Goal: Information Seeking & Learning: Learn about a topic

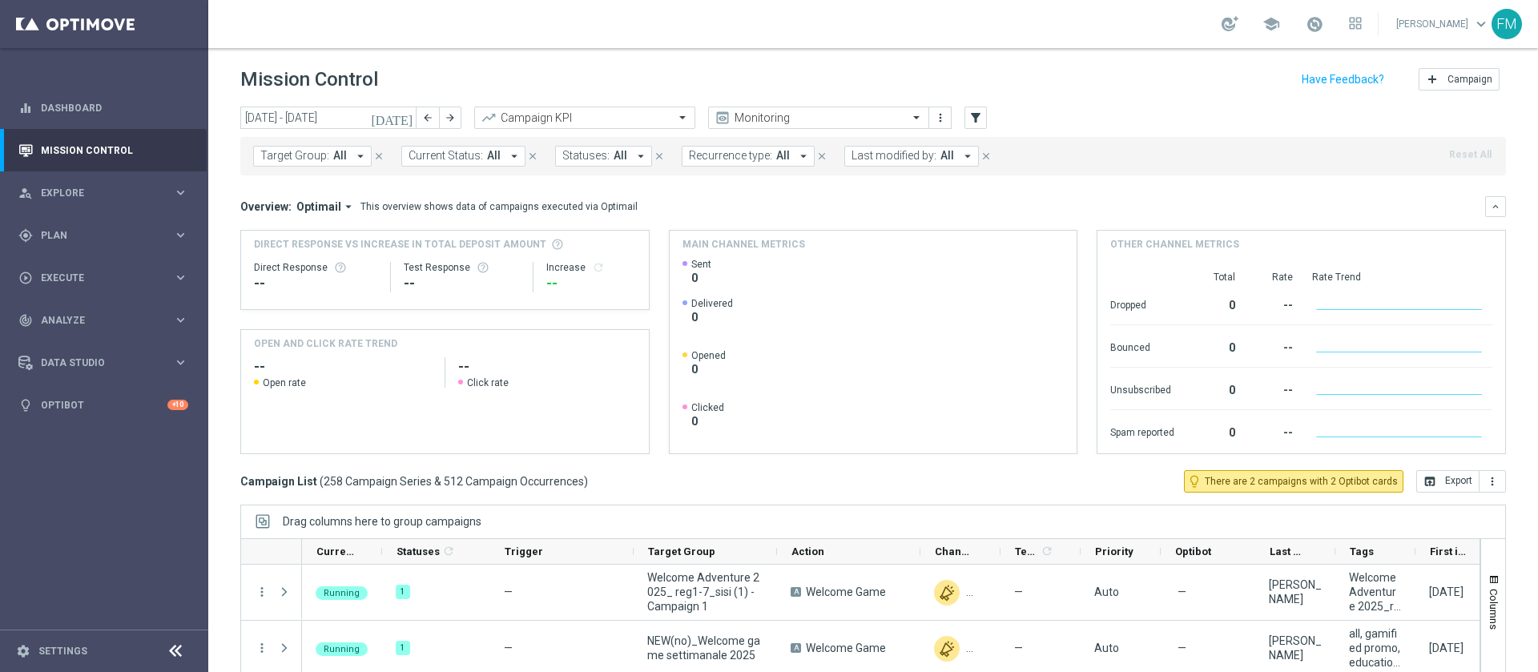
click at [404, 107] on button "[DATE]" at bounding box center [392, 119] width 48 height 24
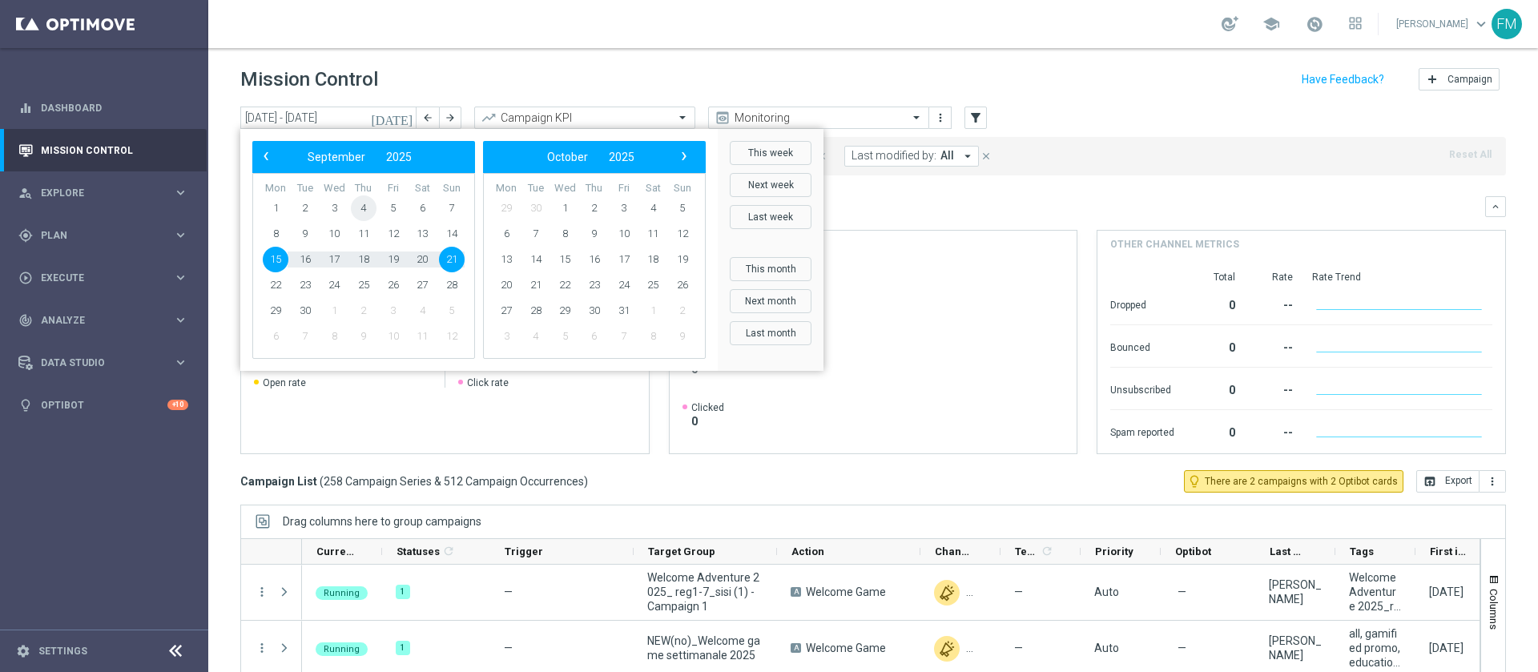
click at [360, 211] on span "4" at bounding box center [364, 208] width 26 height 26
click at [296, 228] on span "9" at bounding box center [305, 234] width 26 height 26
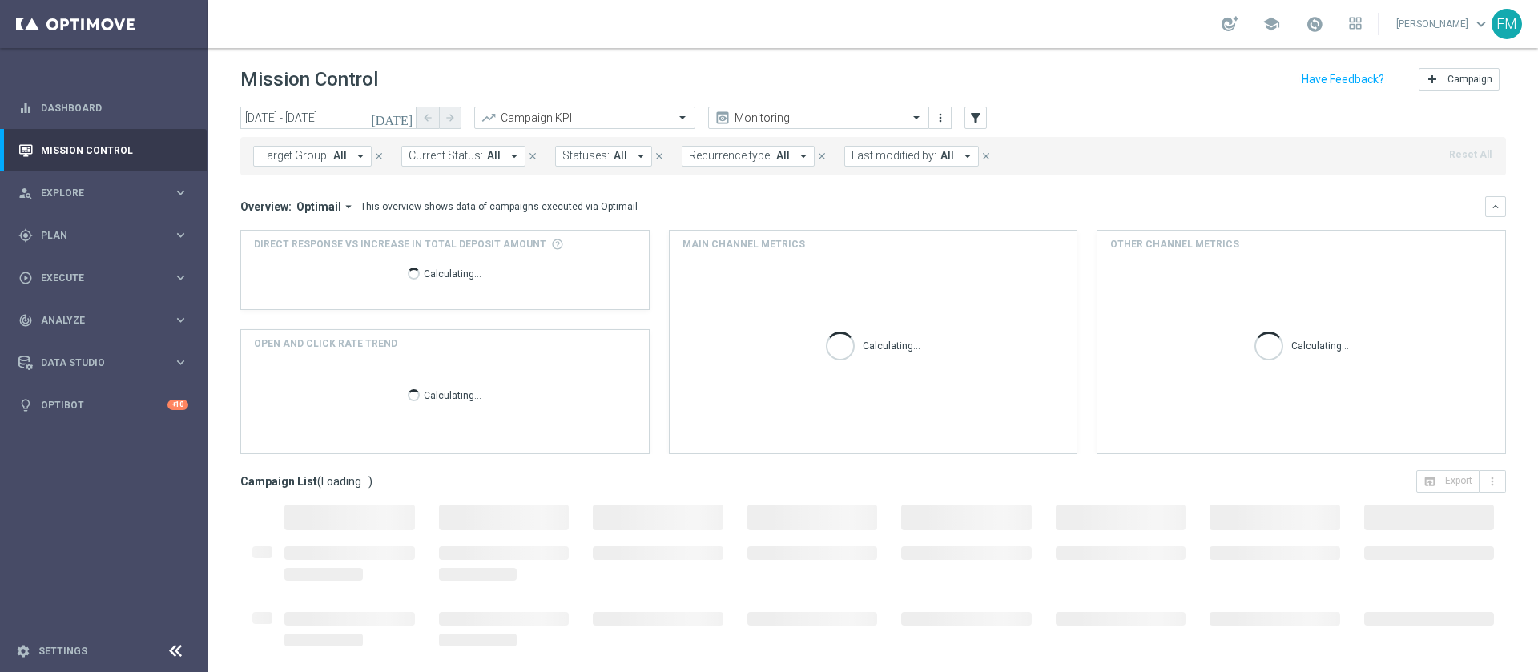
click at [407, 115] on icon "[DATE]" at bounding box center [392, 118] width 43 height 14
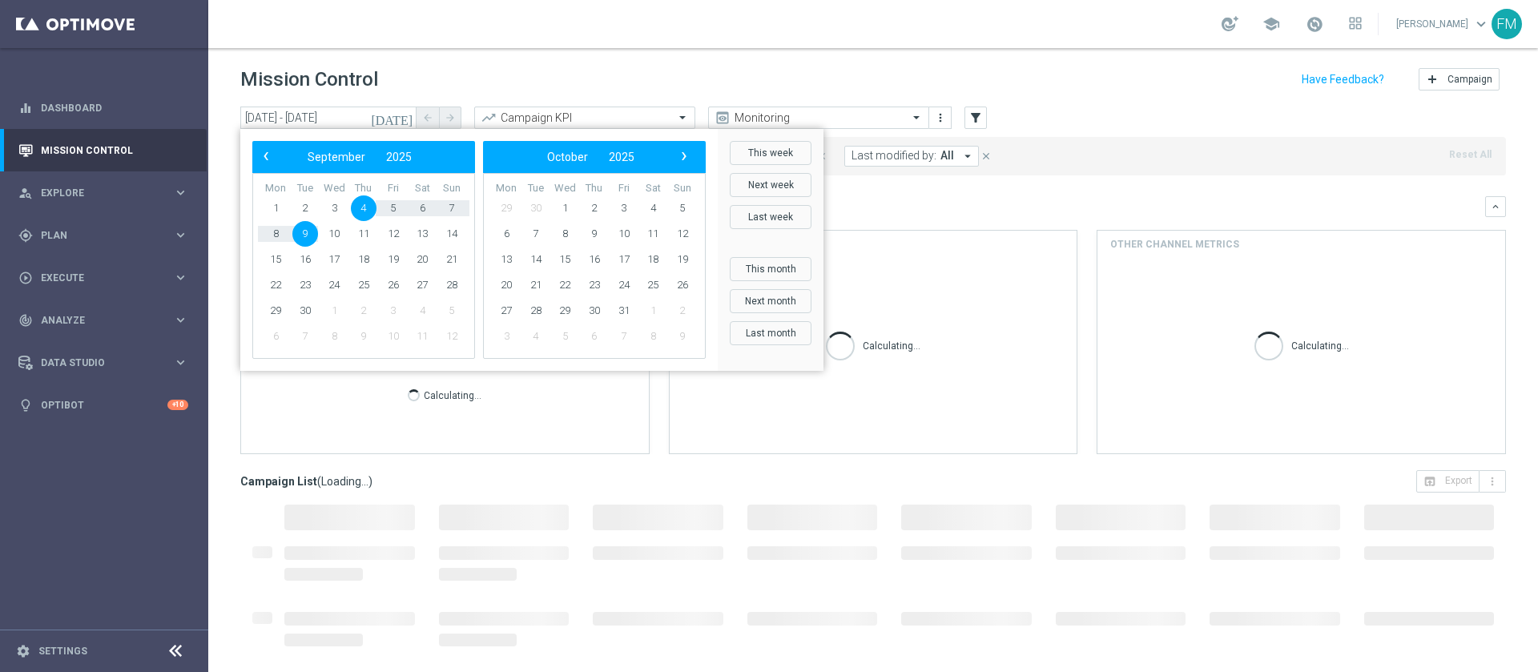
click at [744, 43] on div "school Francesca Mascarucci keyboard_arrow_down FM" at bounding box center [873, 24] width 1330 height 48
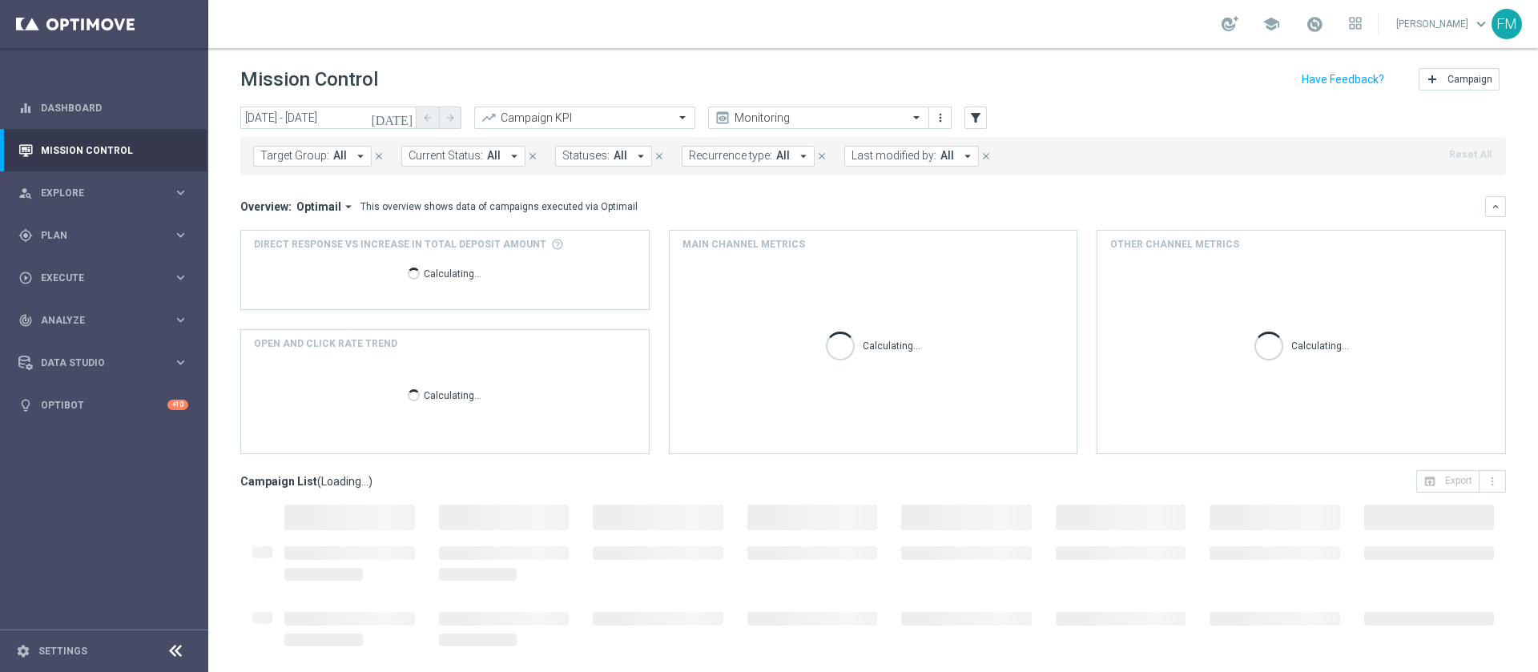
click at [408, 117] on icon "[DATE]" at bounding box center [392, 118] width 43 height 14
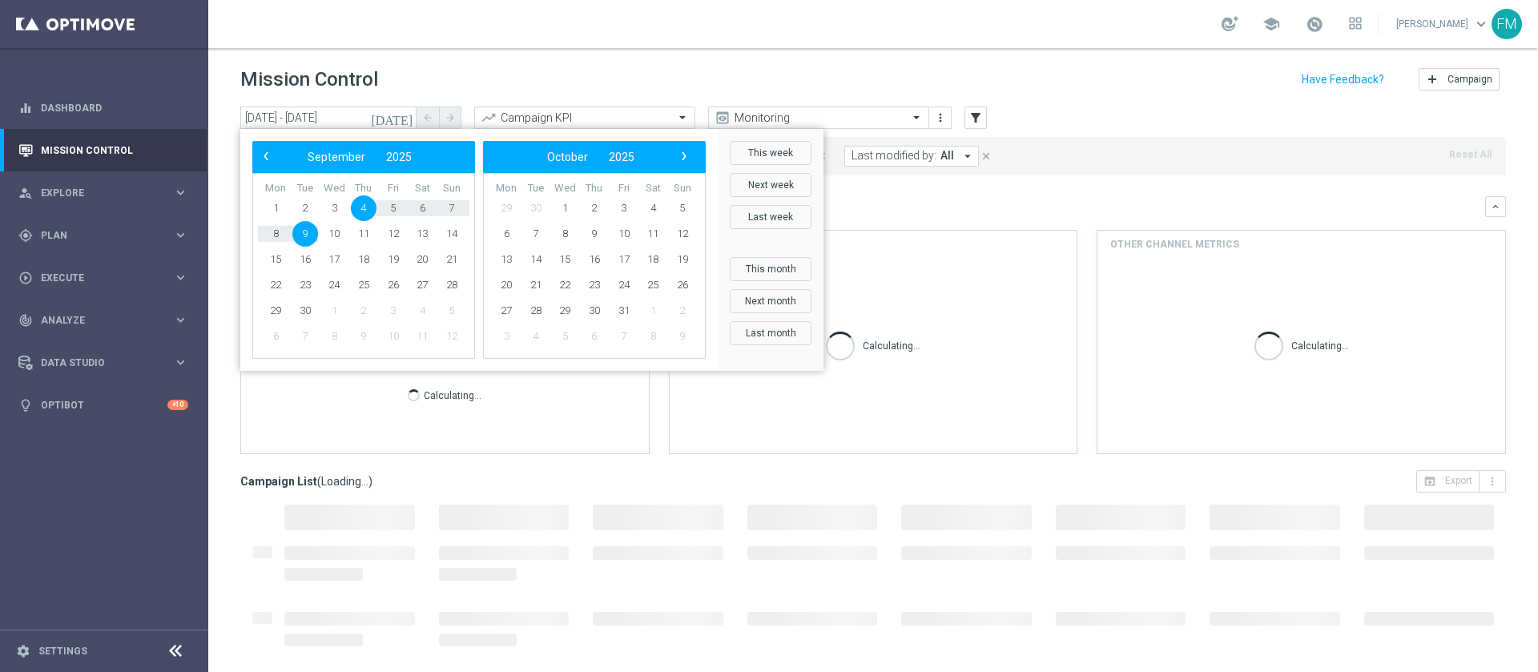
click at [362, 203] on span "4" at bounding box center [364, 208] width 26 height 26
click at [448, 204] on span "7" at bounding box center [452, 208] width 26 height 26
type input "04 Sep 2025 - 07 Sep 2025"
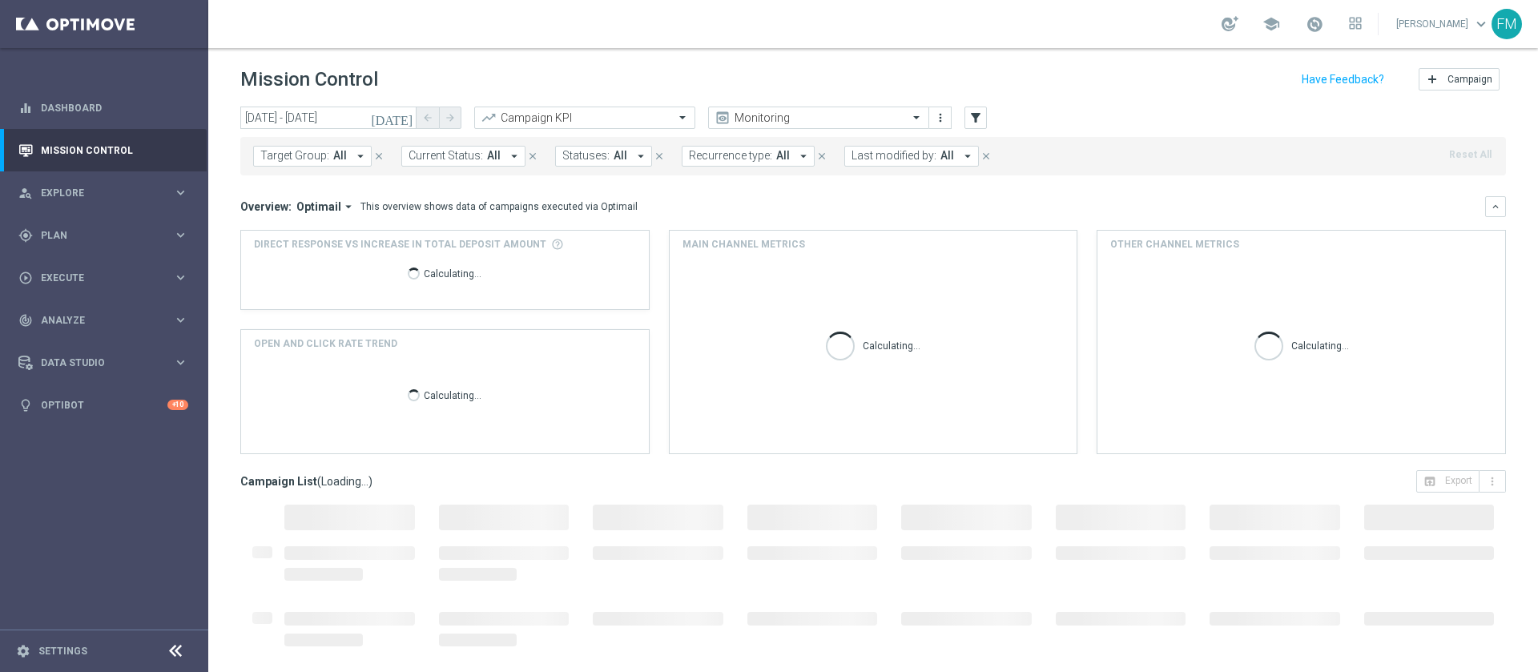
click at [928, 159] on button "Last modified by: All arrow_drop_down" at bounding box center [911, 156] width 135 height 21
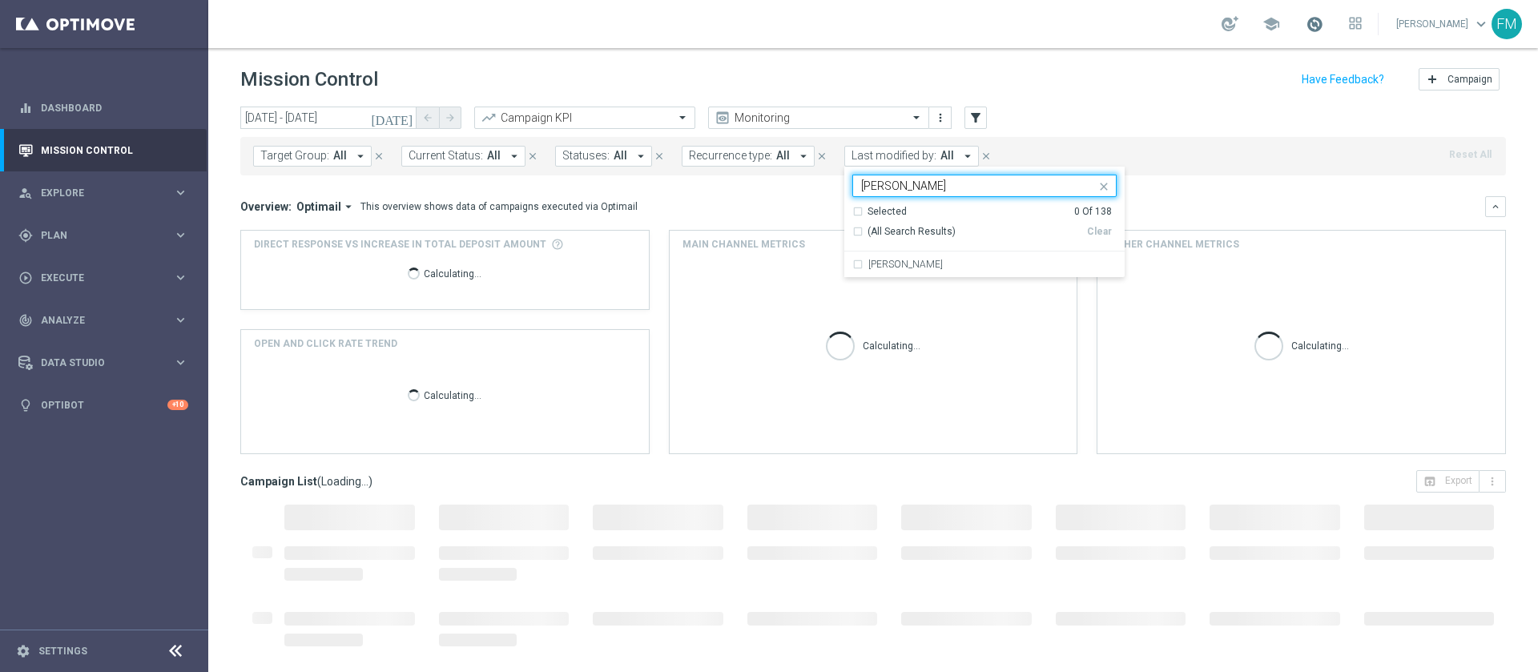
type input "paolo"
click at [1306, 31] on span at bounding box center [1315, 24] width 18 height 18
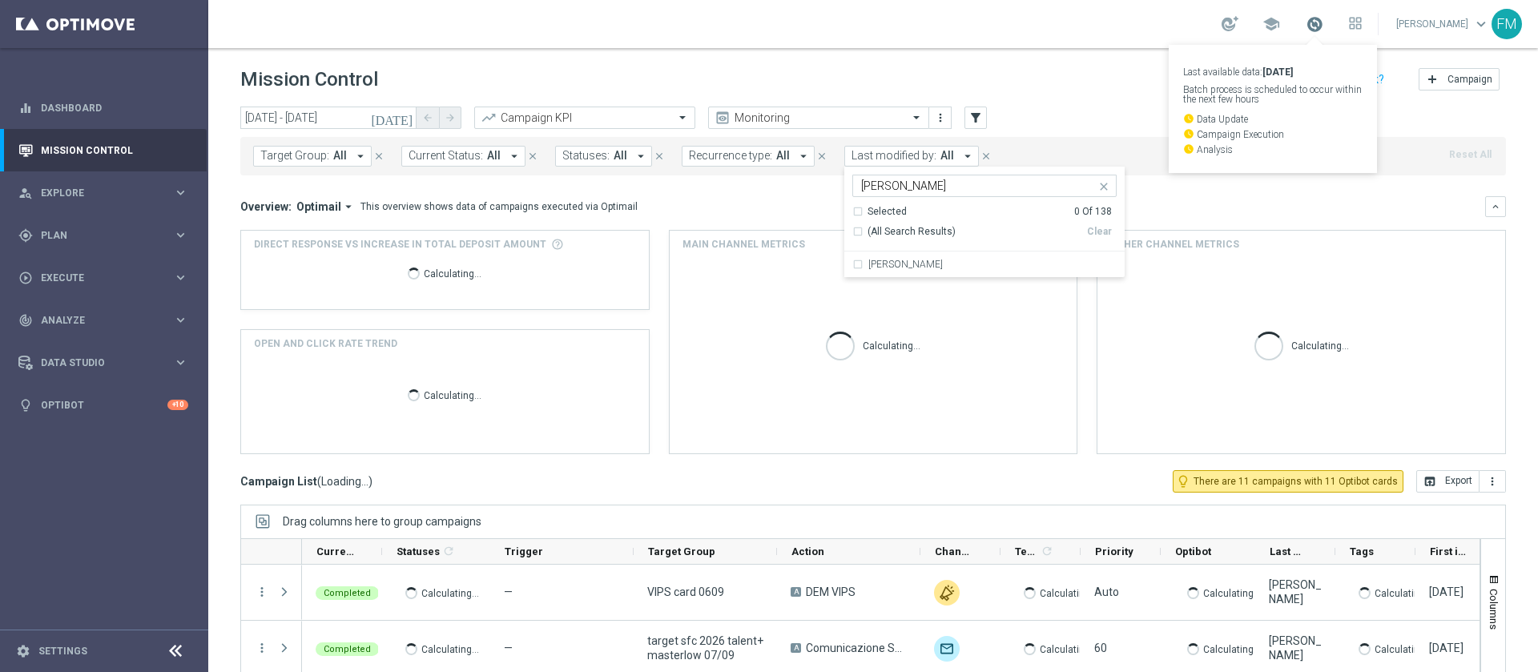
click at [1306, 31] on span at bounding box center [1315, 24] width 18 height 18
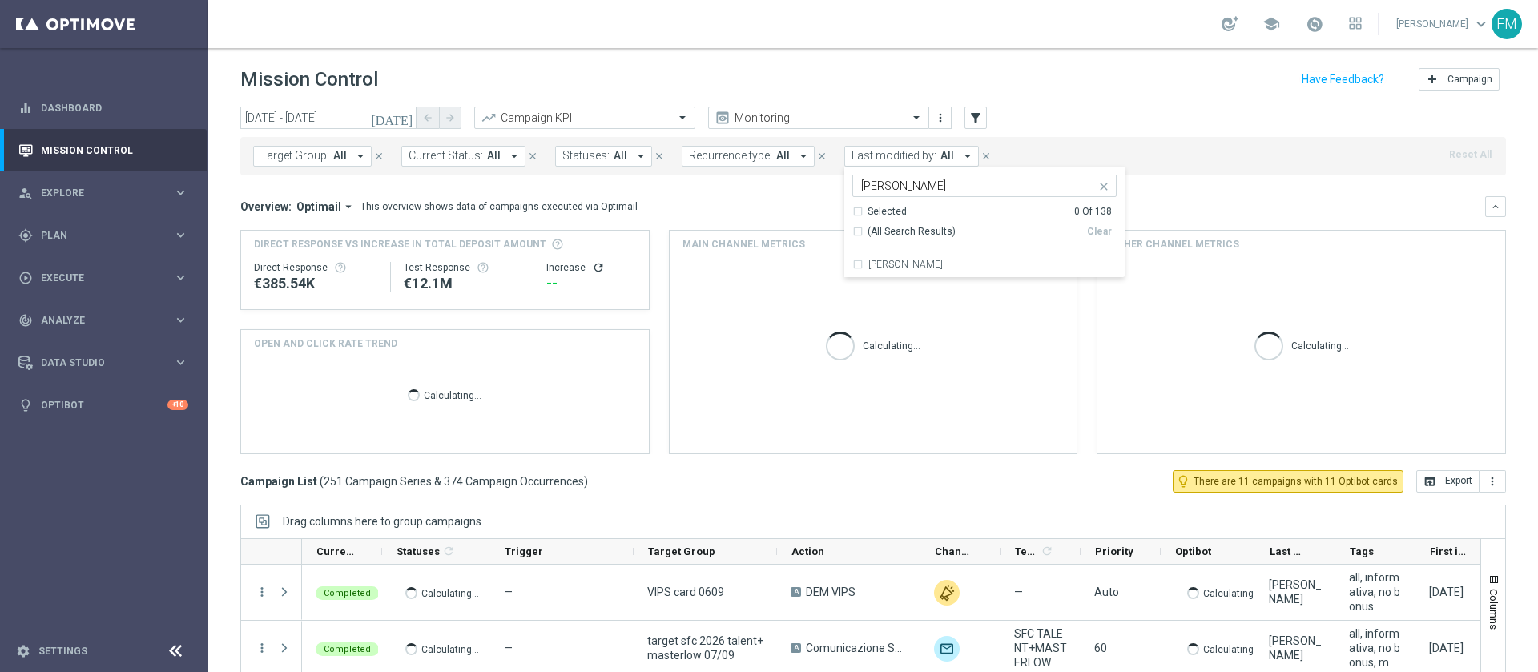
click at [1304, 34] on link at bounding box center [1314, 25] width 21 height 26
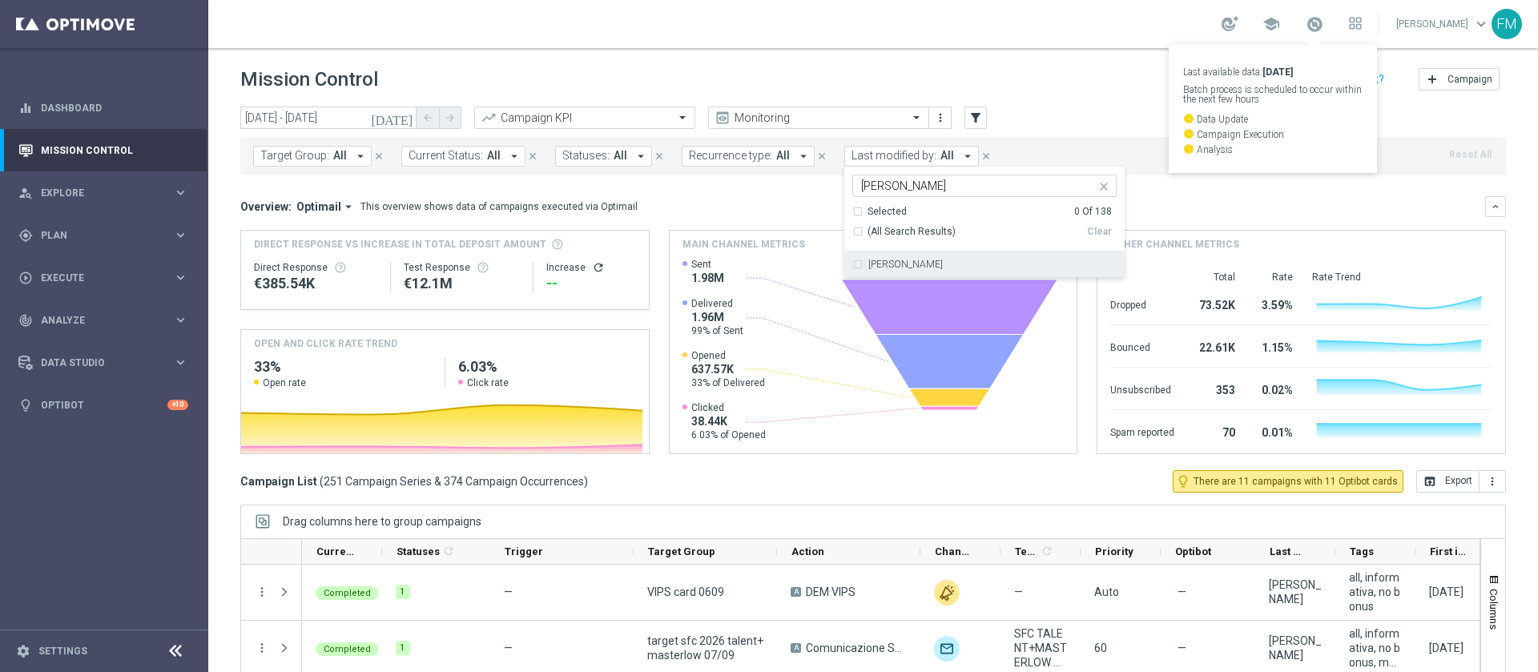
click at [873, 264] on label "[PERSON_NAME]" at bounding box center [905, 265] width 74 height 10
click at [982, 61] on header "Mission Control add Campaign" at bounding box center [873, 77] width 1330 height 58
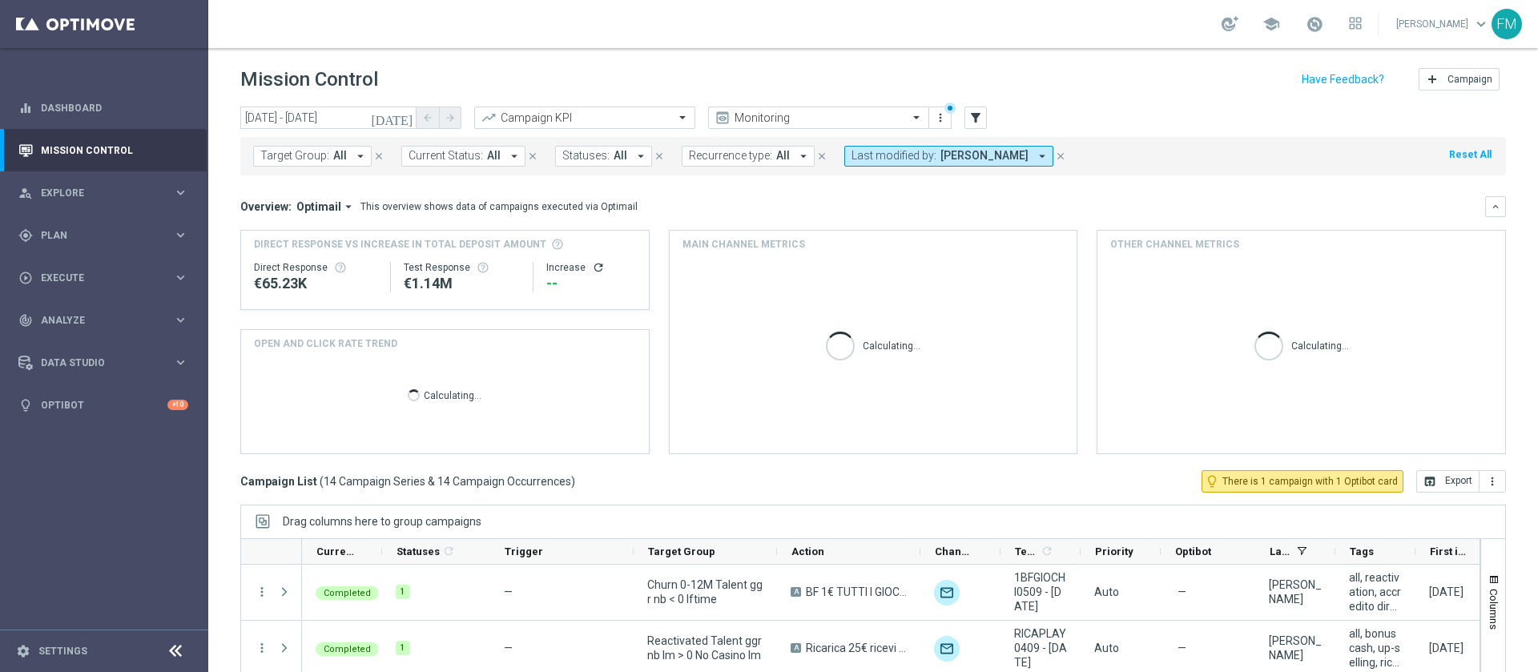
click at [964, 152] on span "[PERSON_NAME]" at bounding box center [984, 156] width 88 height 14
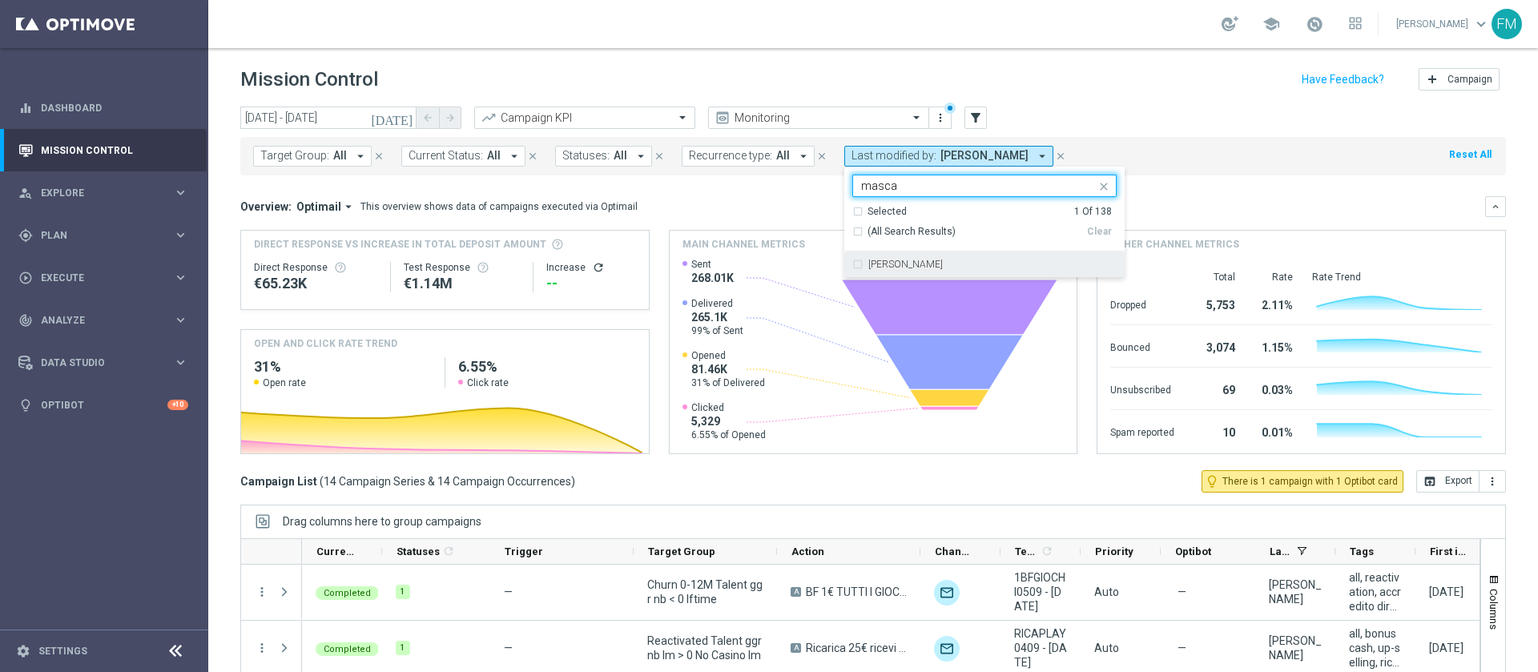
click at [932, 264] on label "[PERSON_NAME]" at bounding box center [905, 265] width 74 height 10
type input "masca"
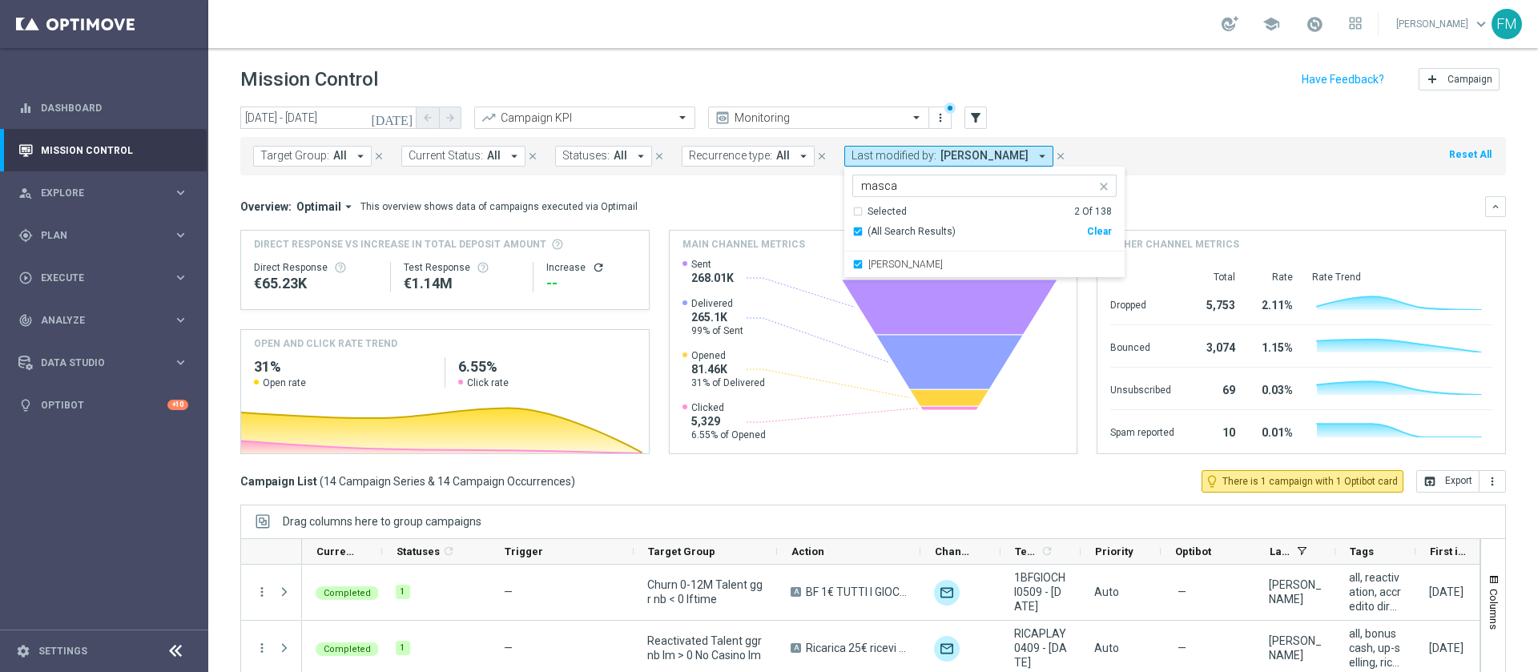
click at [1128, 46] on div "school Francesca Mascarucci keyboard_arrow_down FM" at bounding box center [873, 24] width 1330 height 48
click at [974, 151] on span "Francesca Mascarucci, Paolo Martiradonna" at bounding box center [1030, 156] width 181 height 14
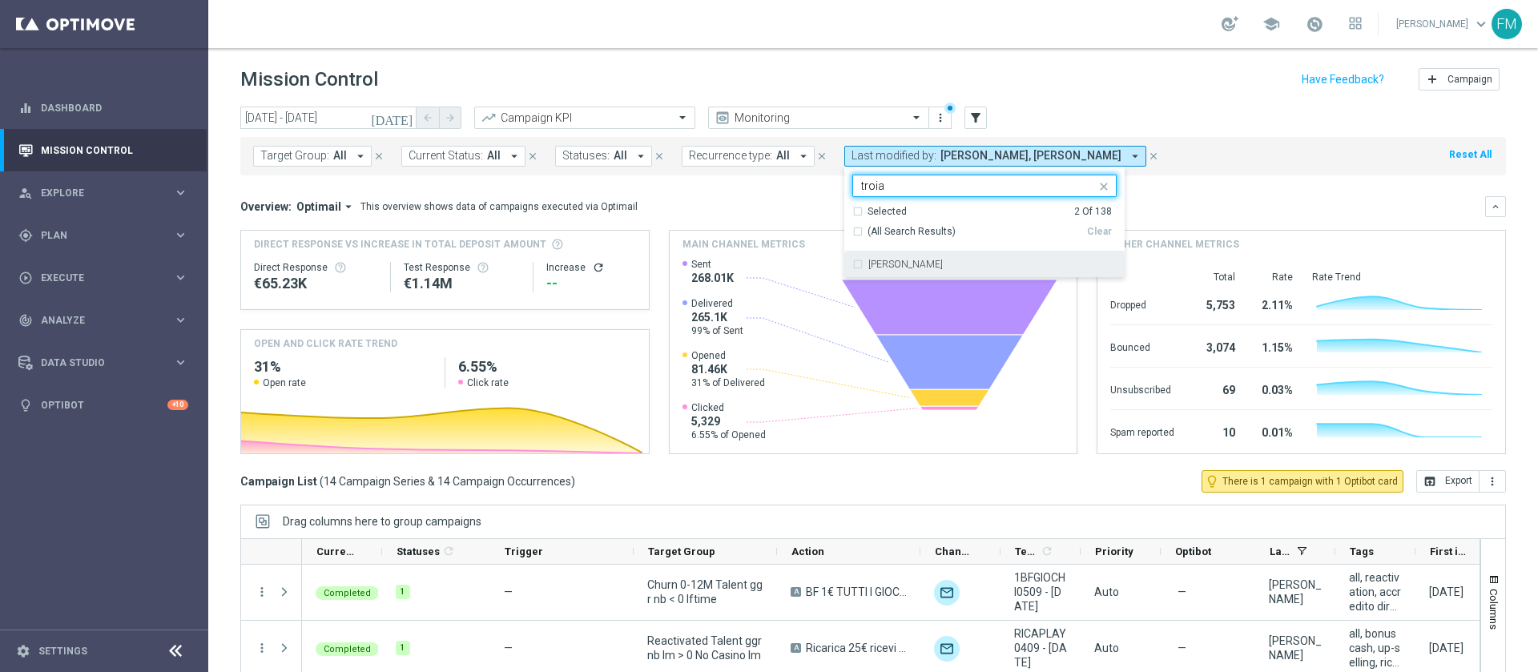
click at [911, 256] on div "Martina Troia" at bounding box center [984, 265] width 264 height 26
type input "troia"
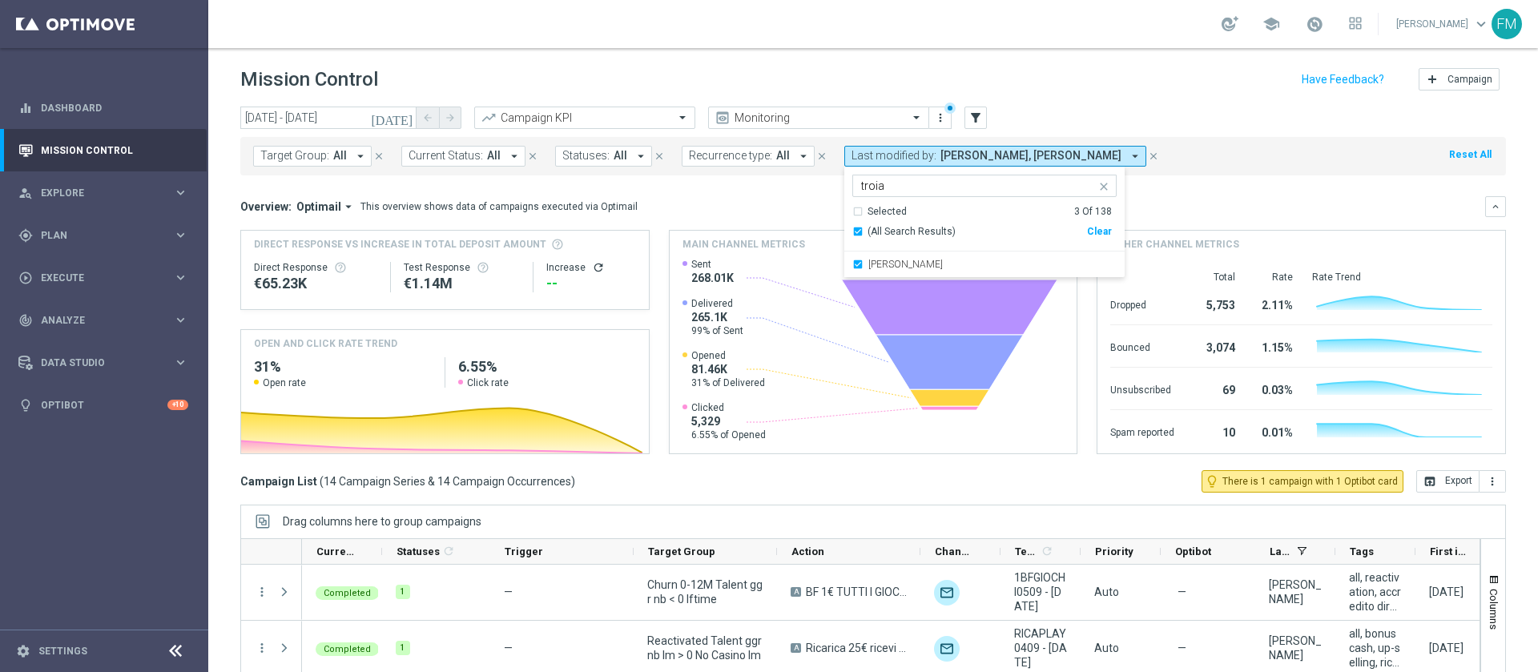
click at [1056, 86] on div "Mission Control add Campaign" at bounding box center [873, 79] width 1266 height 31
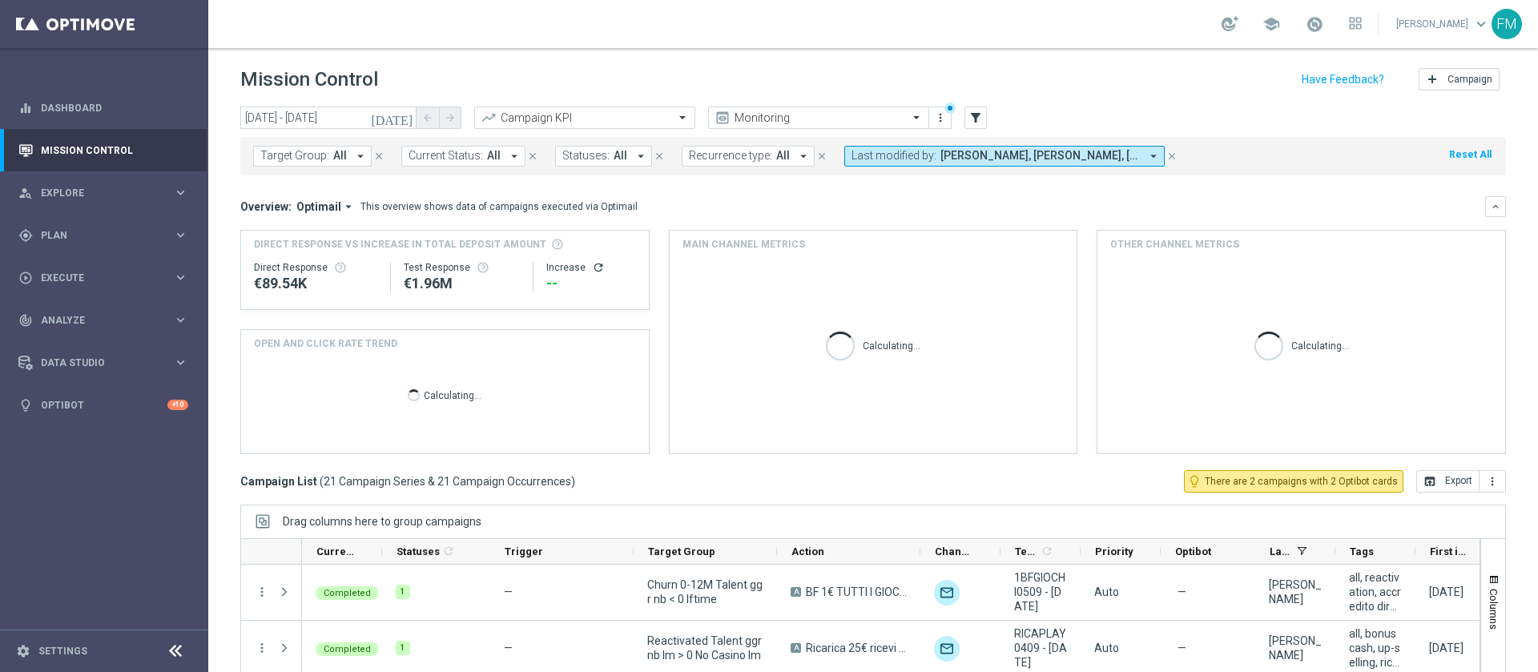
click at [1042, 159] on span "Francesca Mascarucci, Martina Troia, Paolo Martiradonna" at bounding box center [1039, 156] width 199 height 14
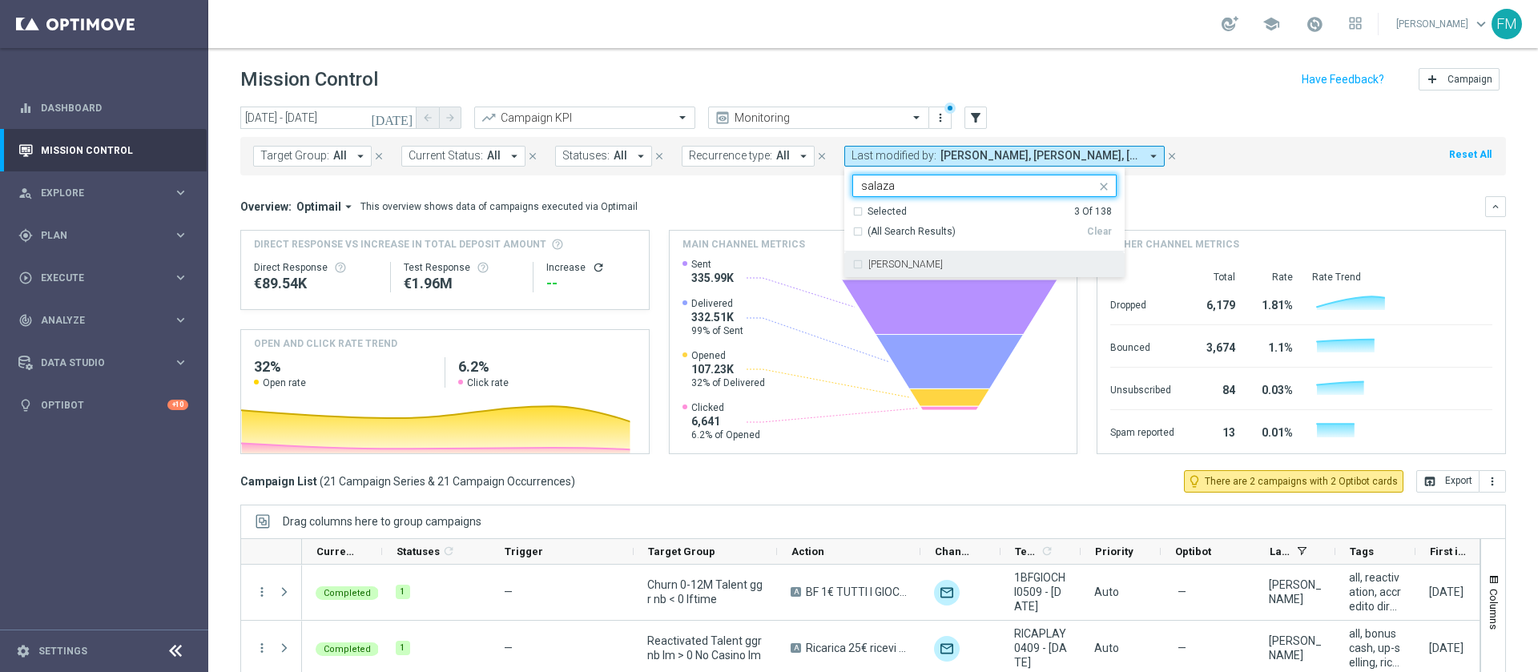
click at [981, 272] on div "Carlos Eduardo Raffosalazar" at bounding box center [984, 265] width 264 height 26
type input "salaza"
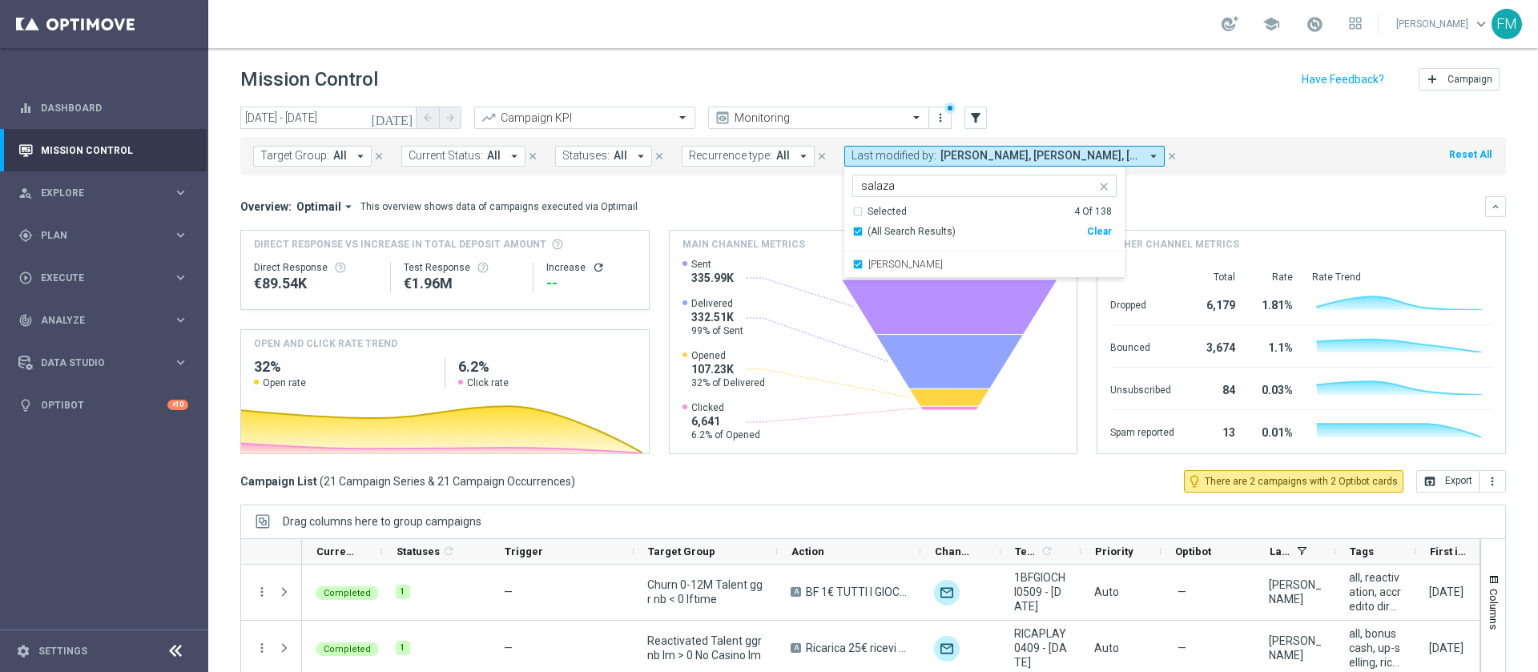
click at [1097, 74] on div "Mission Control add Campaign" at bounding box center [873, 79] width 1266 height 31
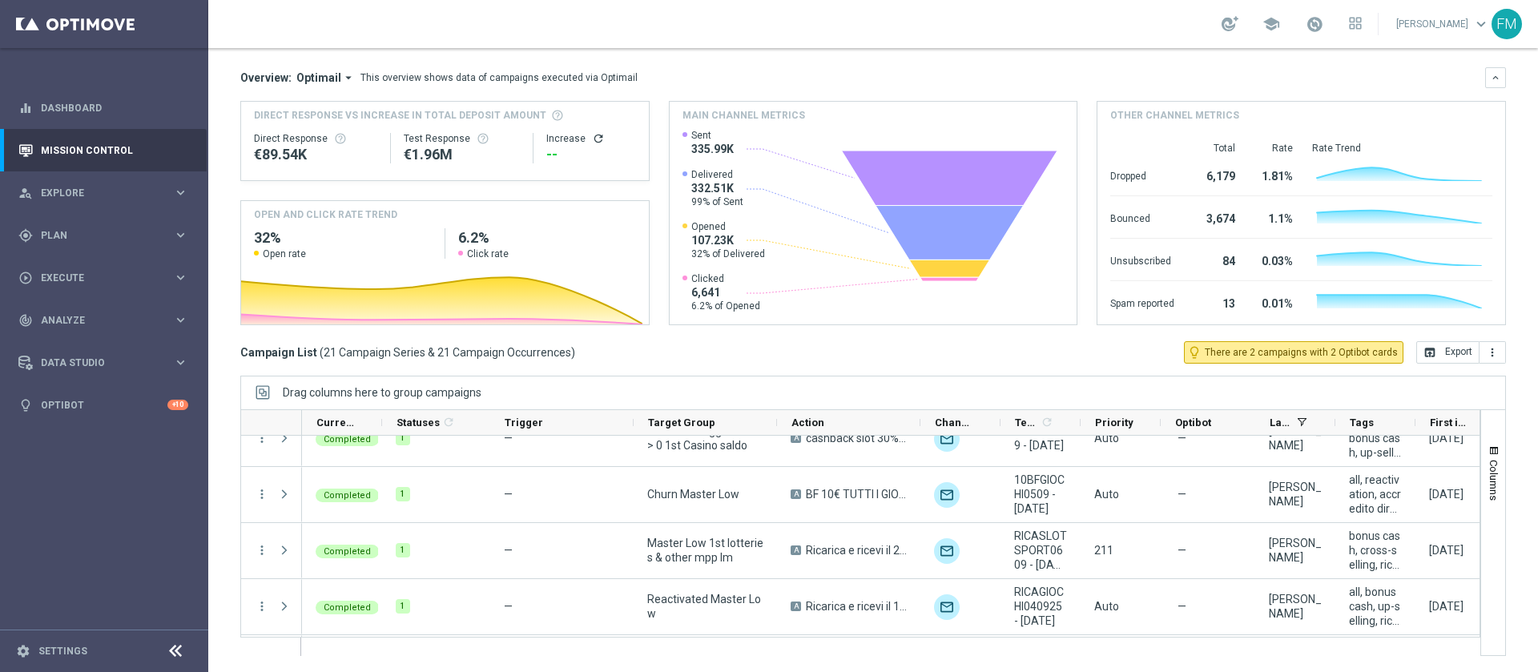
scroll to position [913, 0]
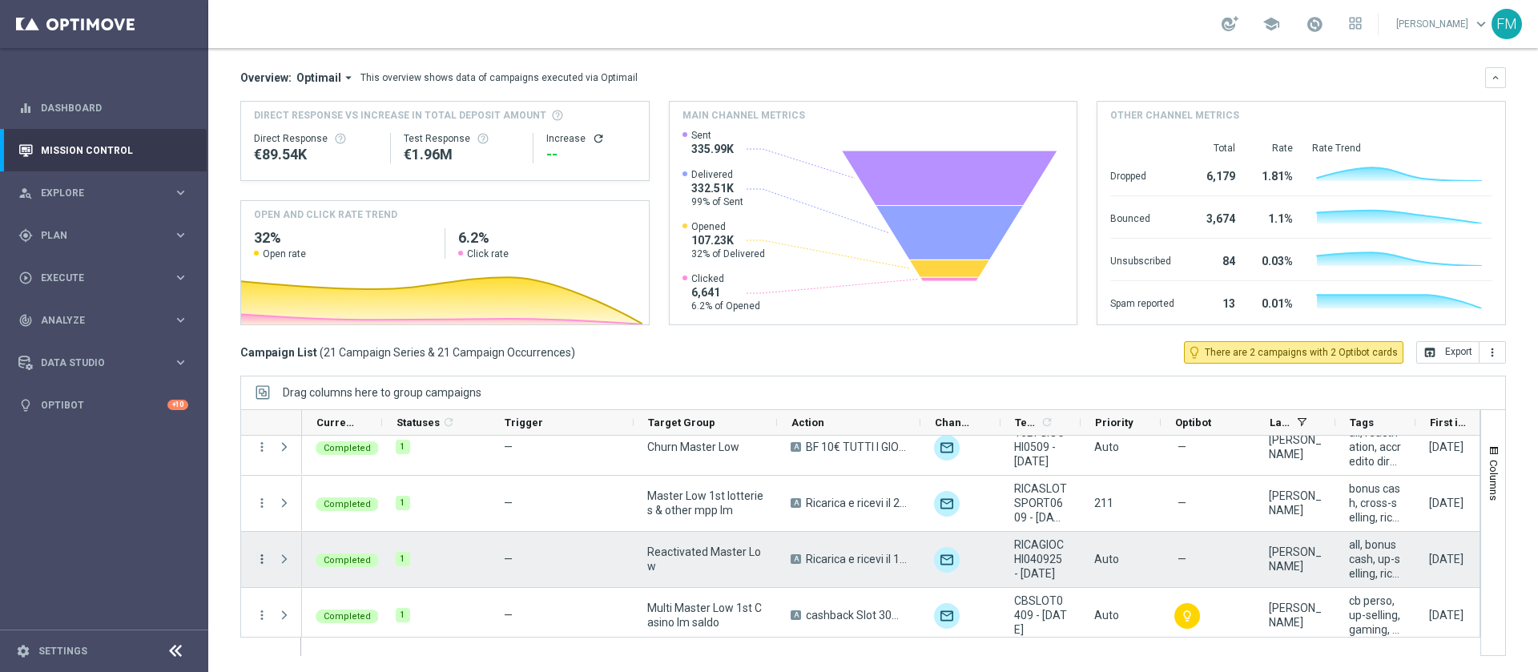
click at [258, 560] on icon "more_vert" at bounding box center [262, 559] width 14 height 14
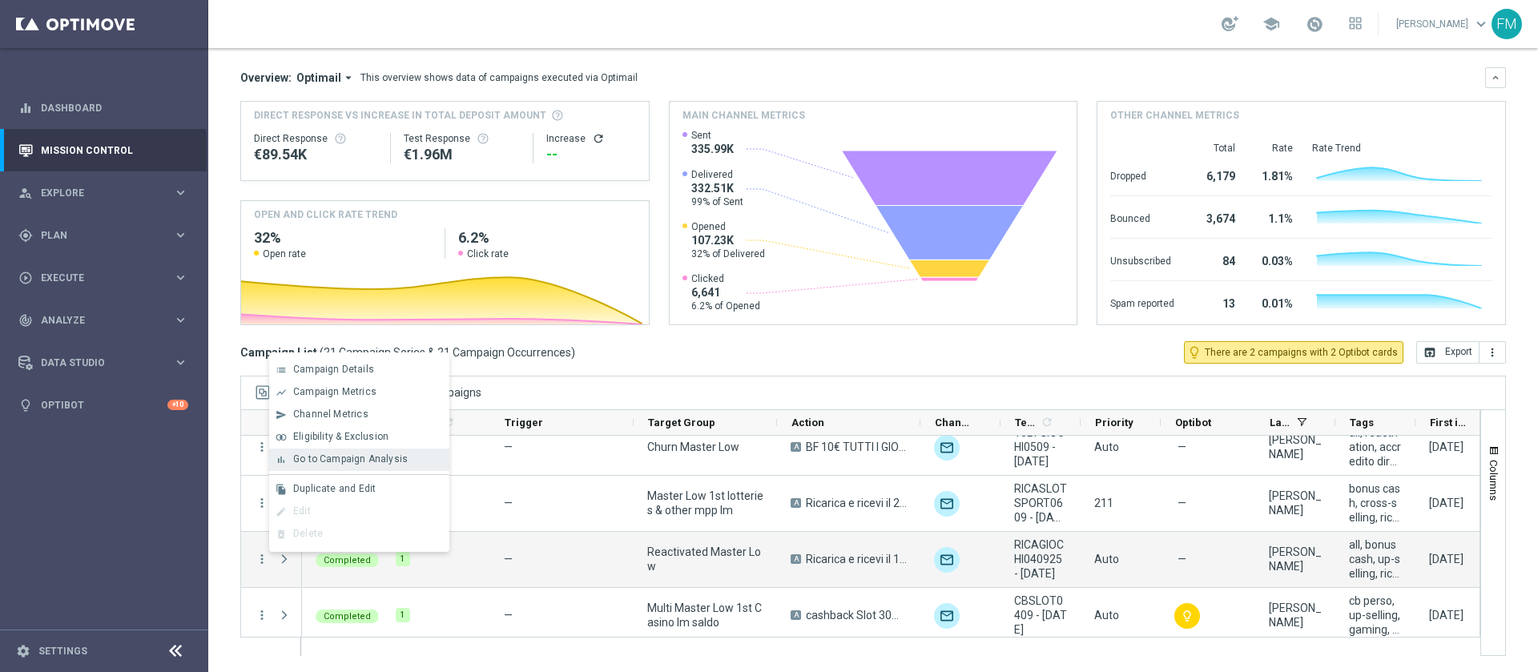
click at [328, 457] on span "Go to Campaign Analysis" at bounding box center [350, 458] width 115 height 11
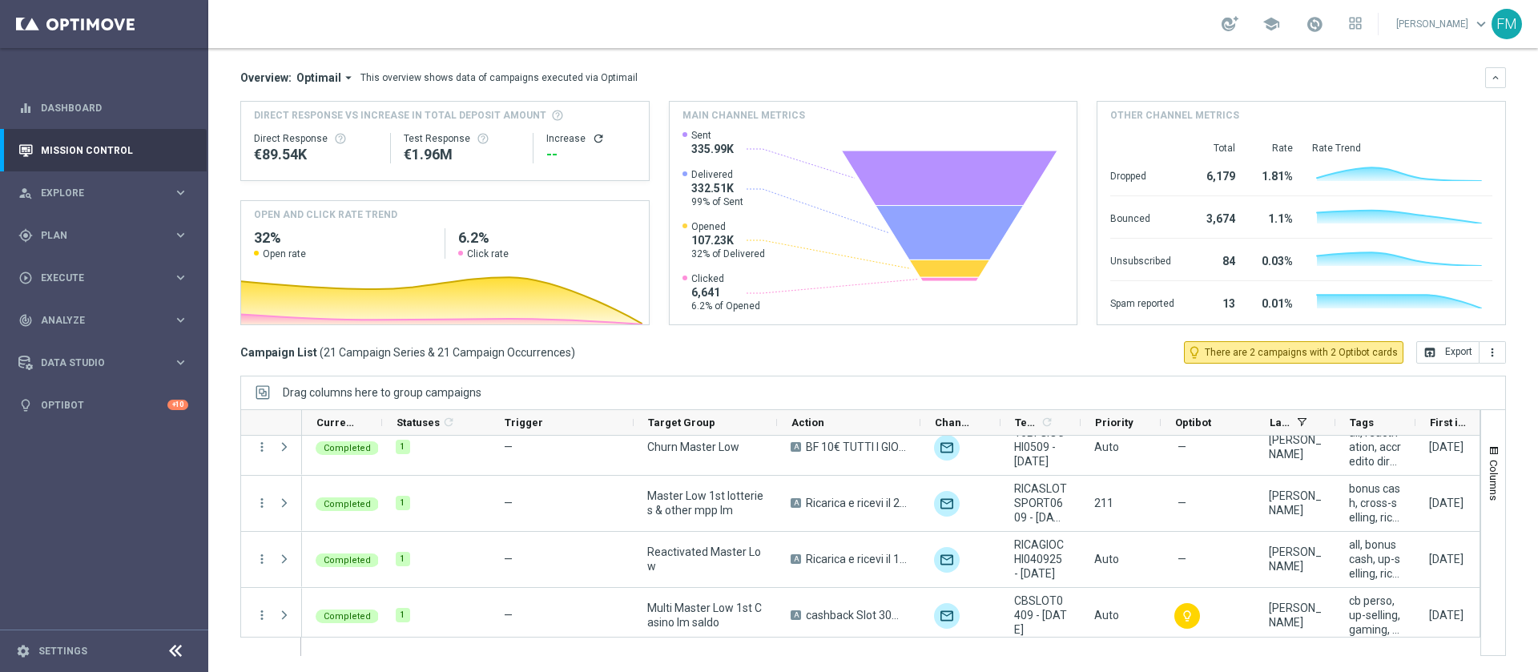
scroll to position [0, 0]
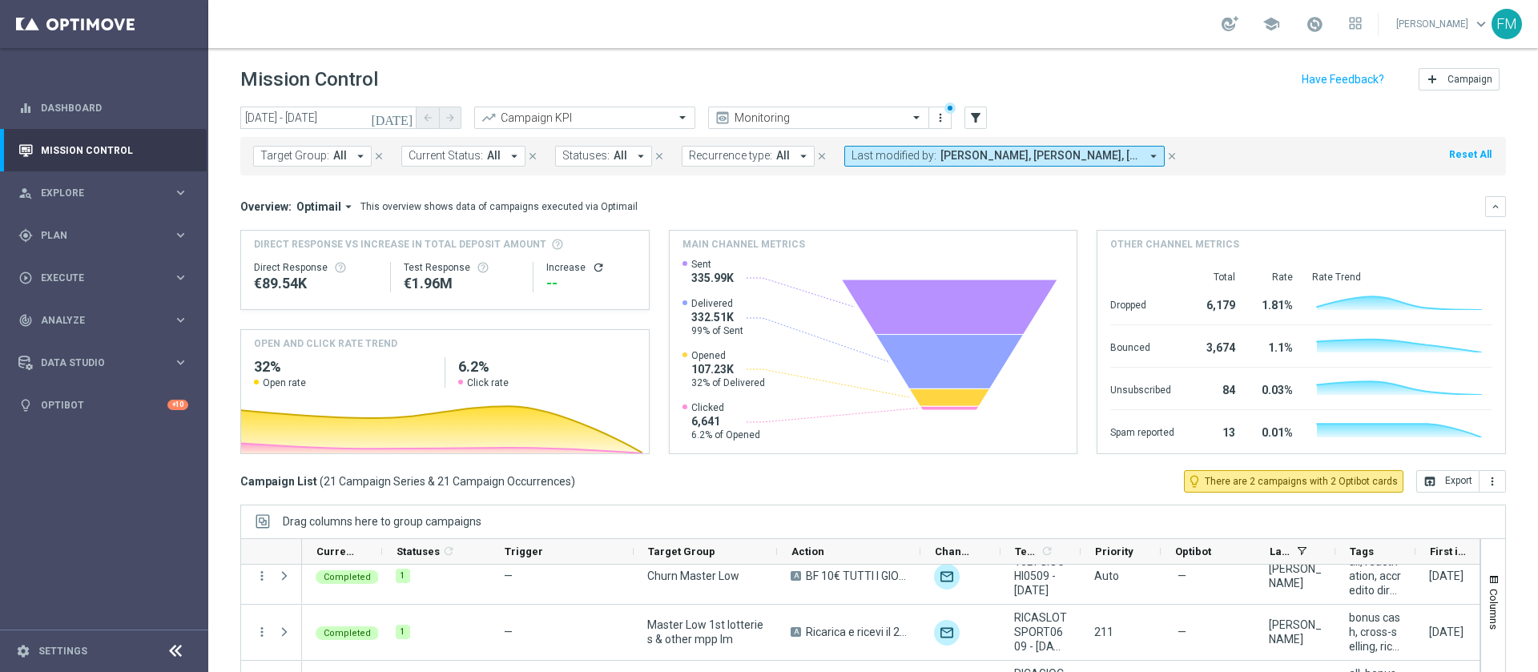
click at [406, 116] on icon "[DATE]" at bounding box center [392, 118] width 43 height 14
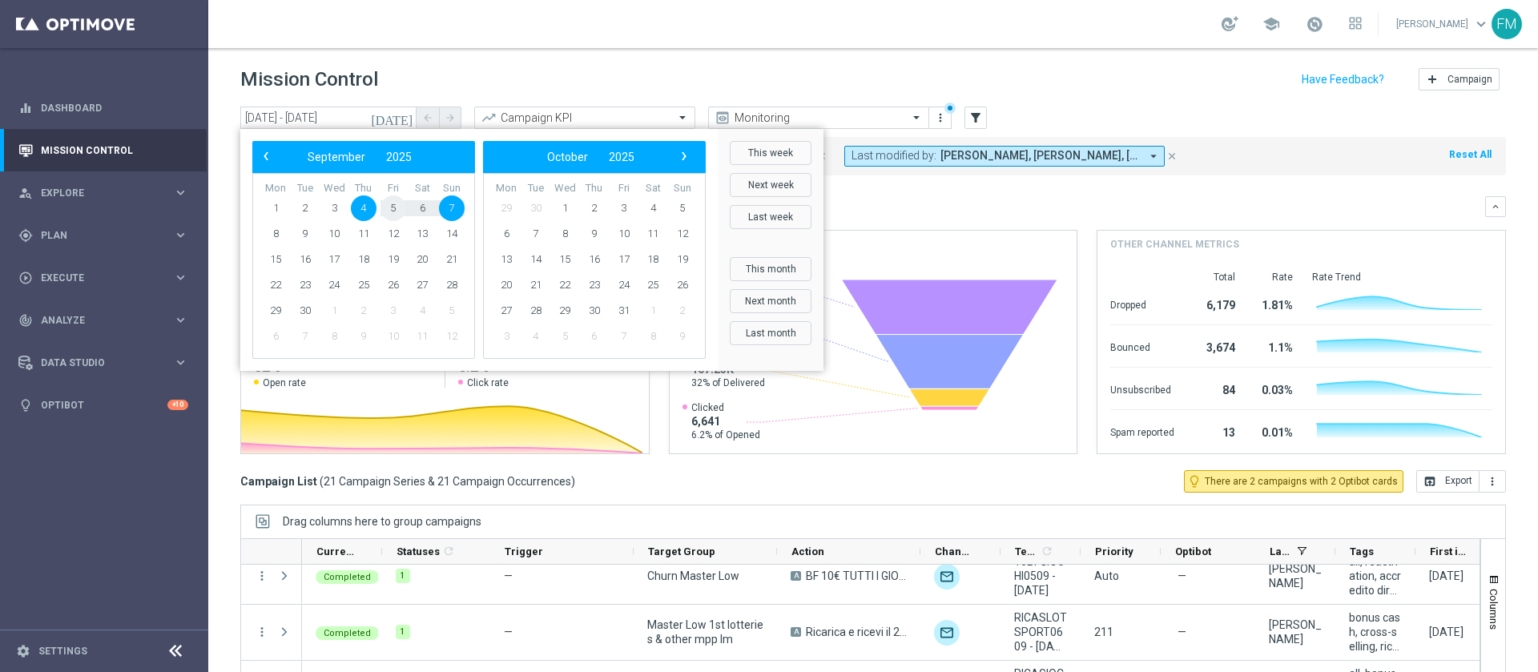
click at [391, 205] on span "5" at bounding box center [393, 208] width 26 height 26
click at [461, 204] on span "7" at bounding box center [452, 208] width 26 height 26
type input "05 Sep 2025 - 07 Sep 2025"
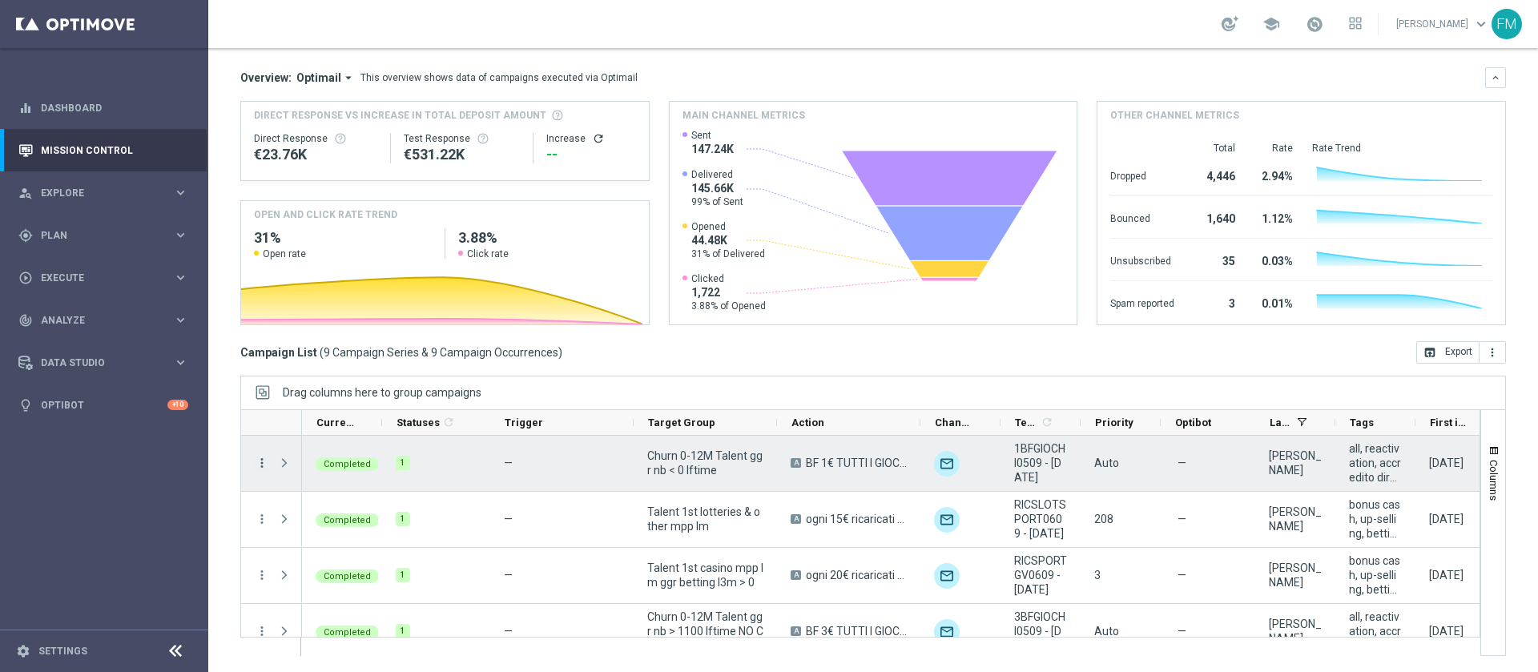
click at [265, 461] on icon "more_vert" at bounding box center [262, 463] width 14 height 14
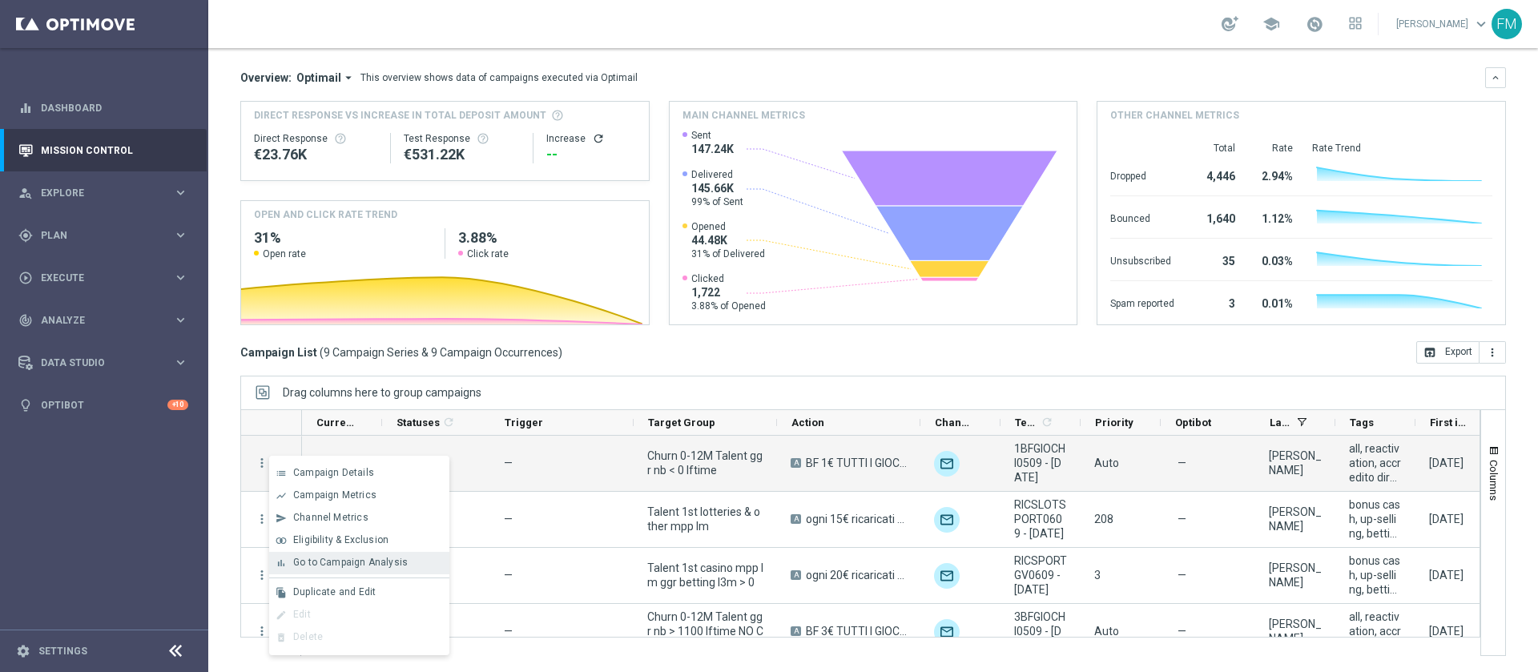
click at [332, 564] on span "Go to Campaign Analysis" at bounding box center [350, 562] width 115 height 11
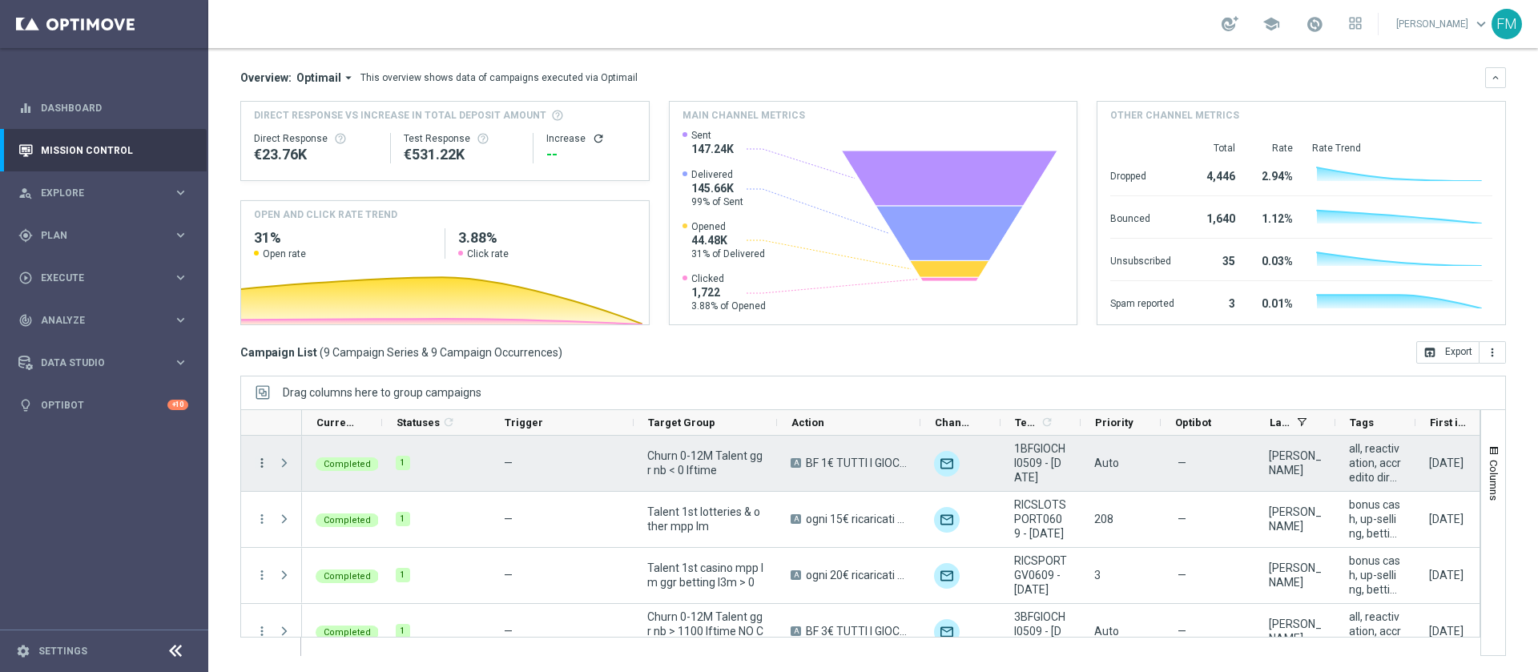
click at [260, 456] on icon "more_vert" at bounding box center [262, 463] width 14 height 14
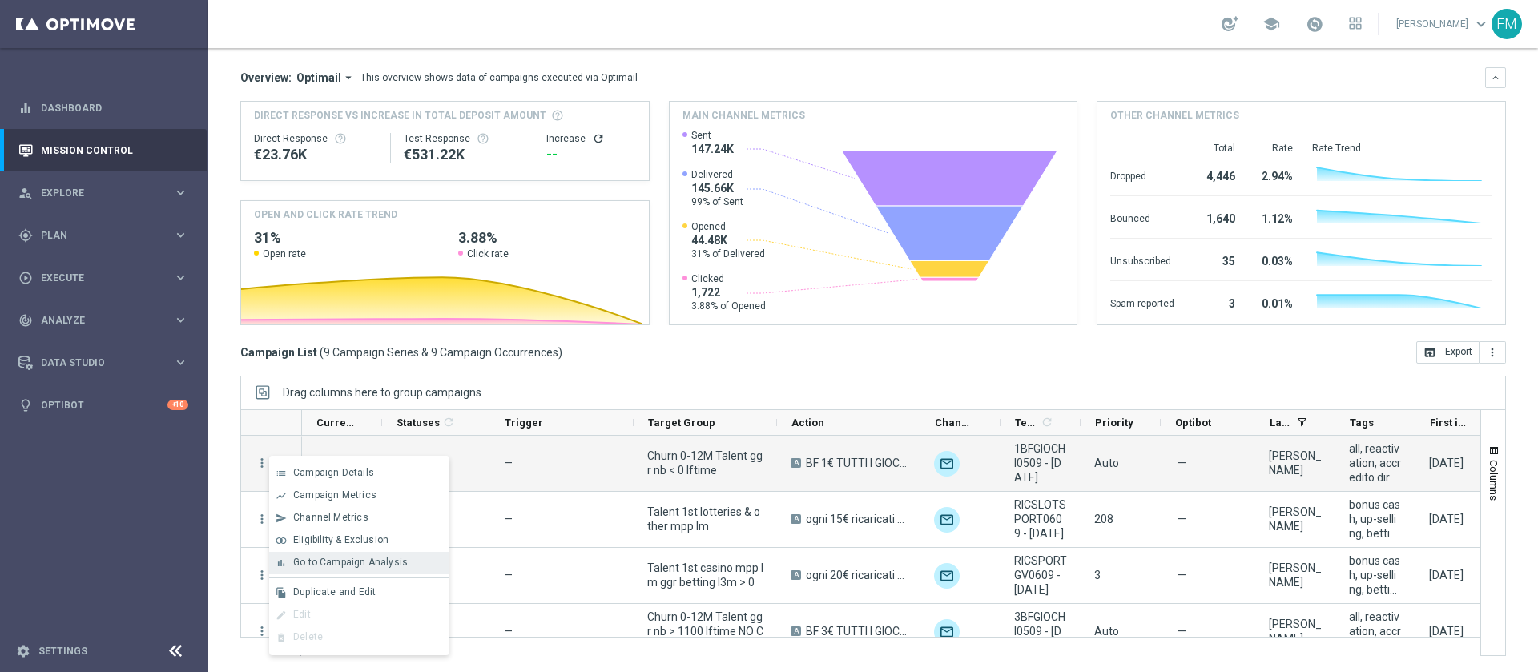
click at [363, 557] on span "Go to Campaign Analysis" at bounding box center [350, 562] width 115 height 11
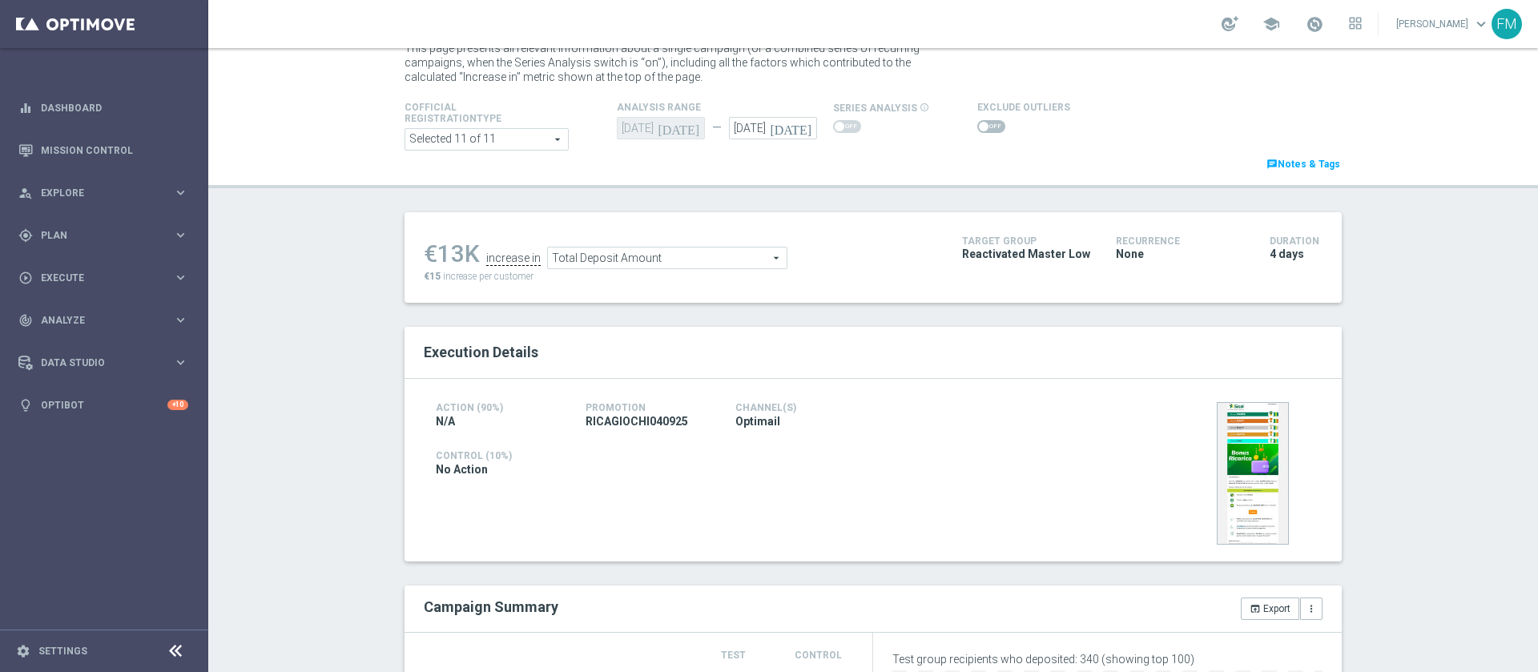
scroll to position [55, 0]
click at [988, 118] on input "checkbox" at bounding box center [991, 123] width 28 height 13
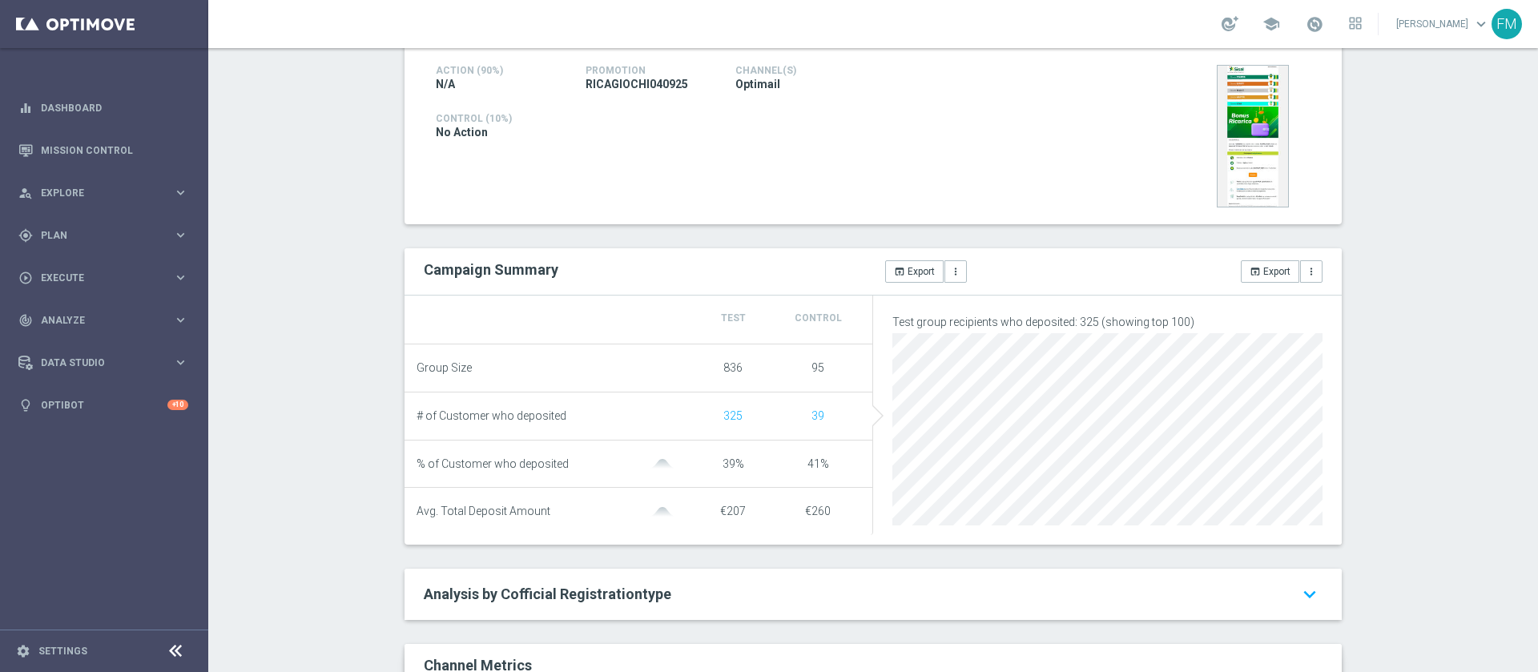
scroll to position [70, 0]
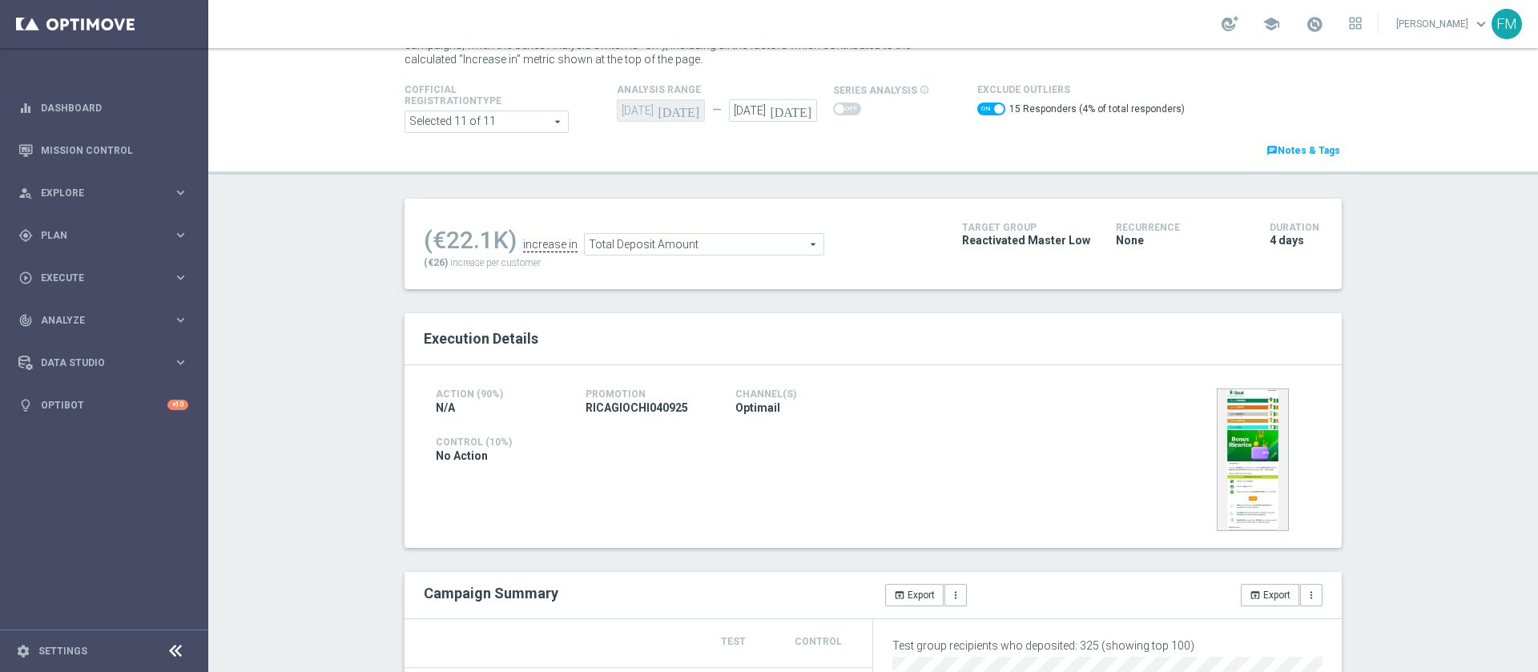
click at [708, 242] on span "Total Deposit Amount" at bounding box center [704, 244] width 239 height 21
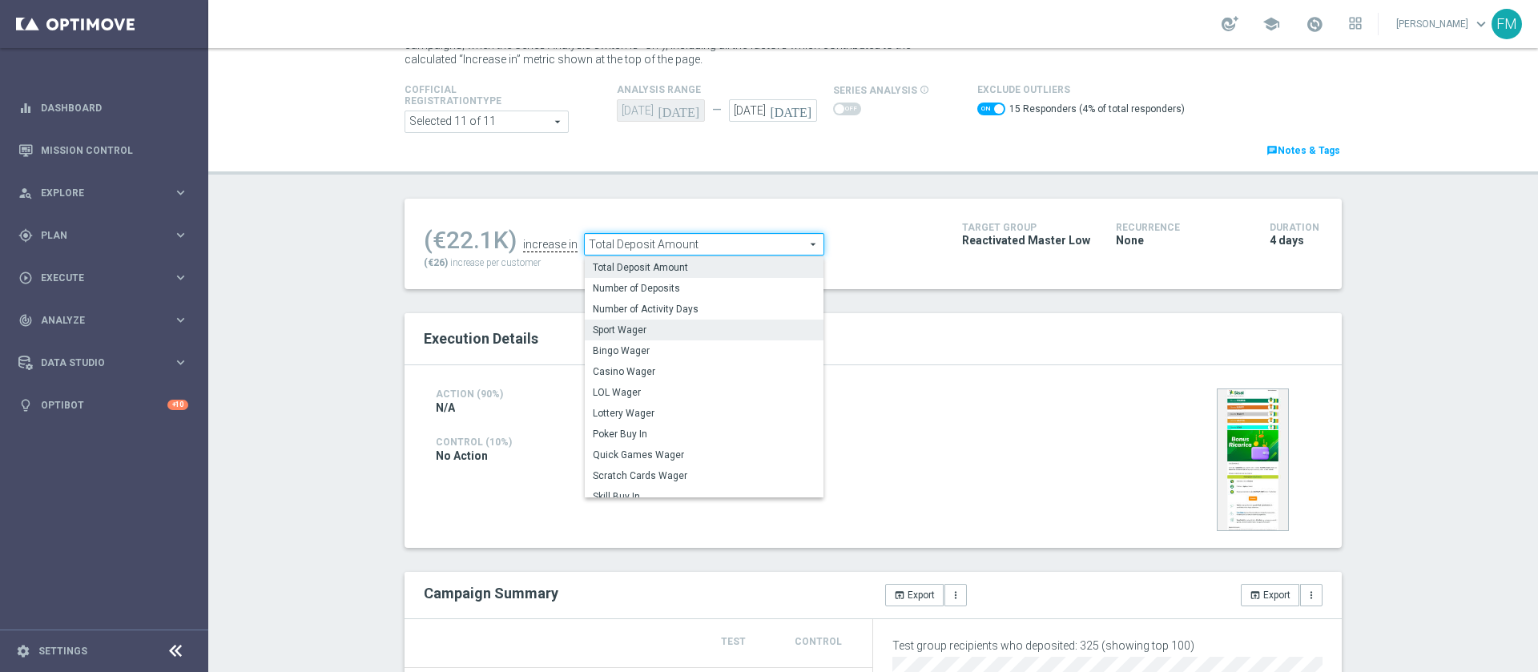
click at [639, 322] on label "Sport Wager" at bounding box center [704, 330] width 239 height 21
checkbox input "false"
type input "Sport Wager"
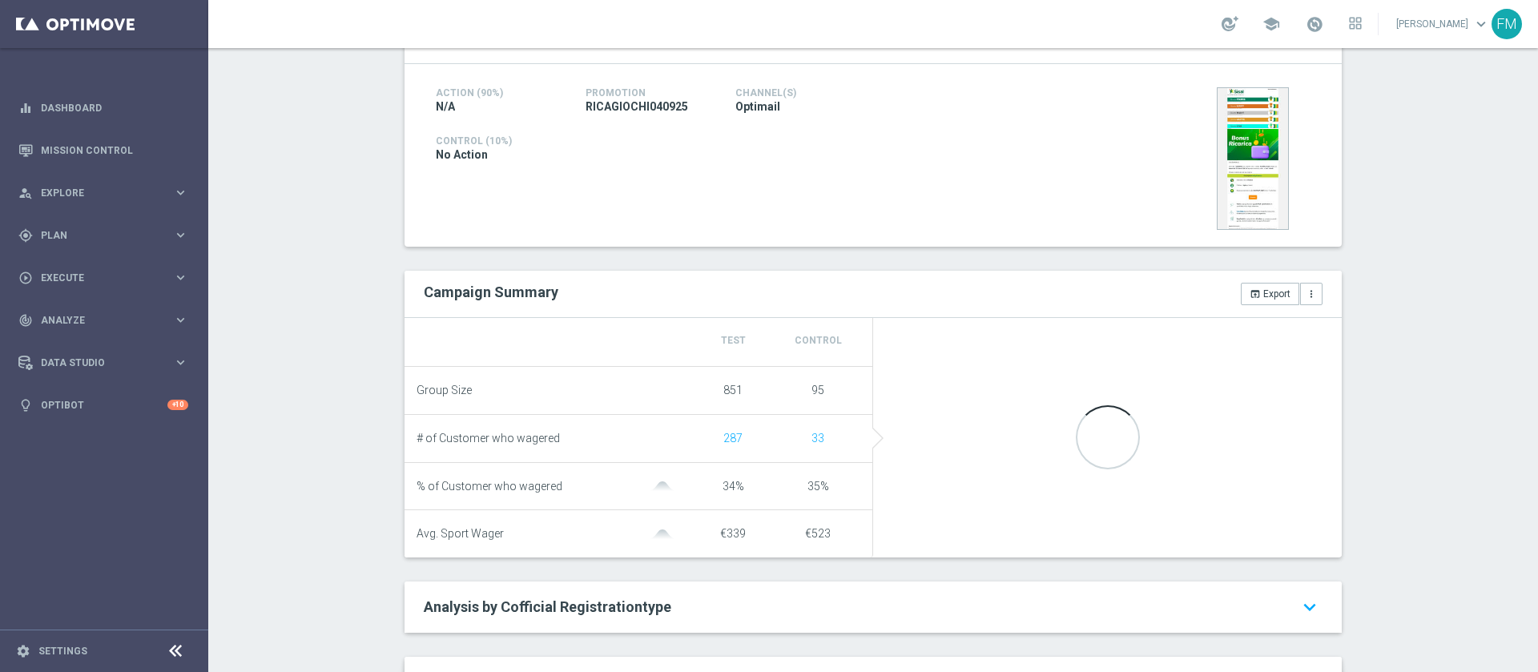
scroll to position [363, 0]
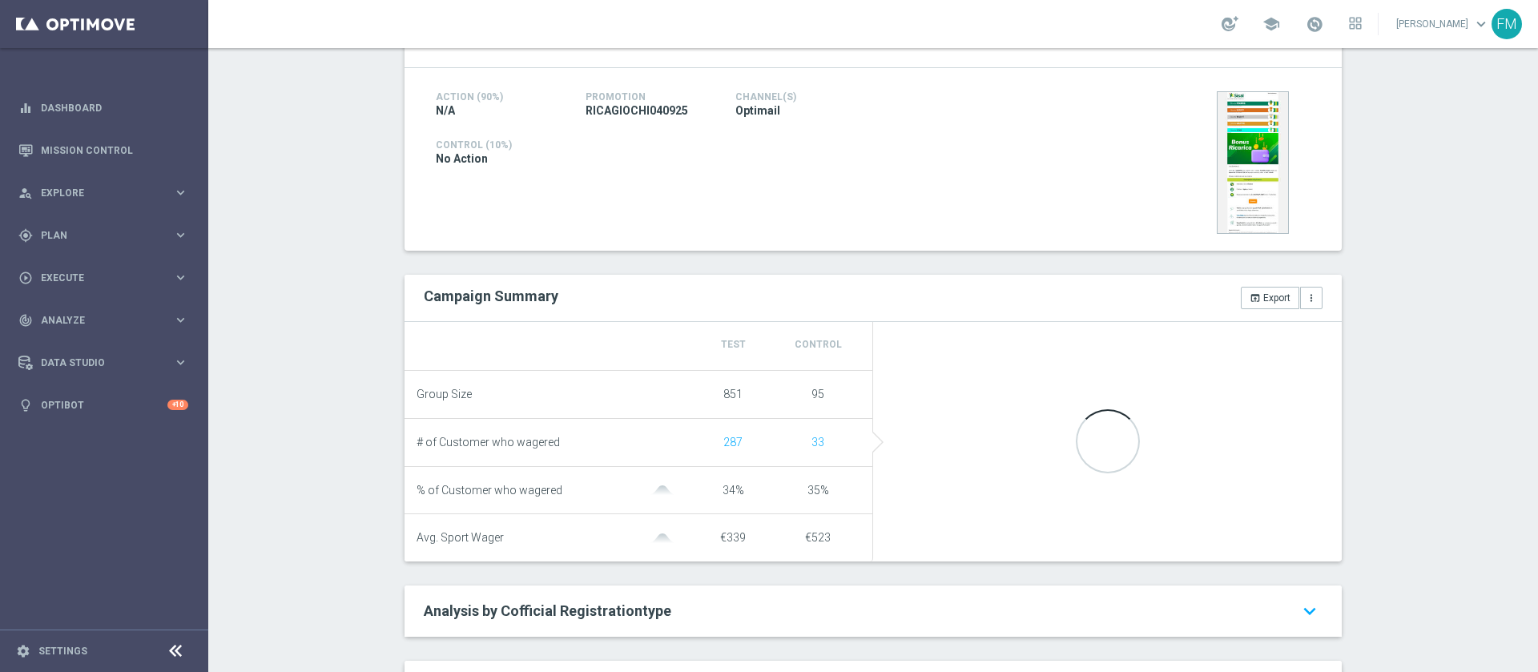
drag, startPoint x: 1519, startPoint y: 304, endPoint x: 1503, endPoint y: 155, distance: 150.6
click at [1024, 155] on div "Test/Control Campaign Analysis This page presents all relevant information abou…" at bounding box center [873, 360] width 1330 height 624
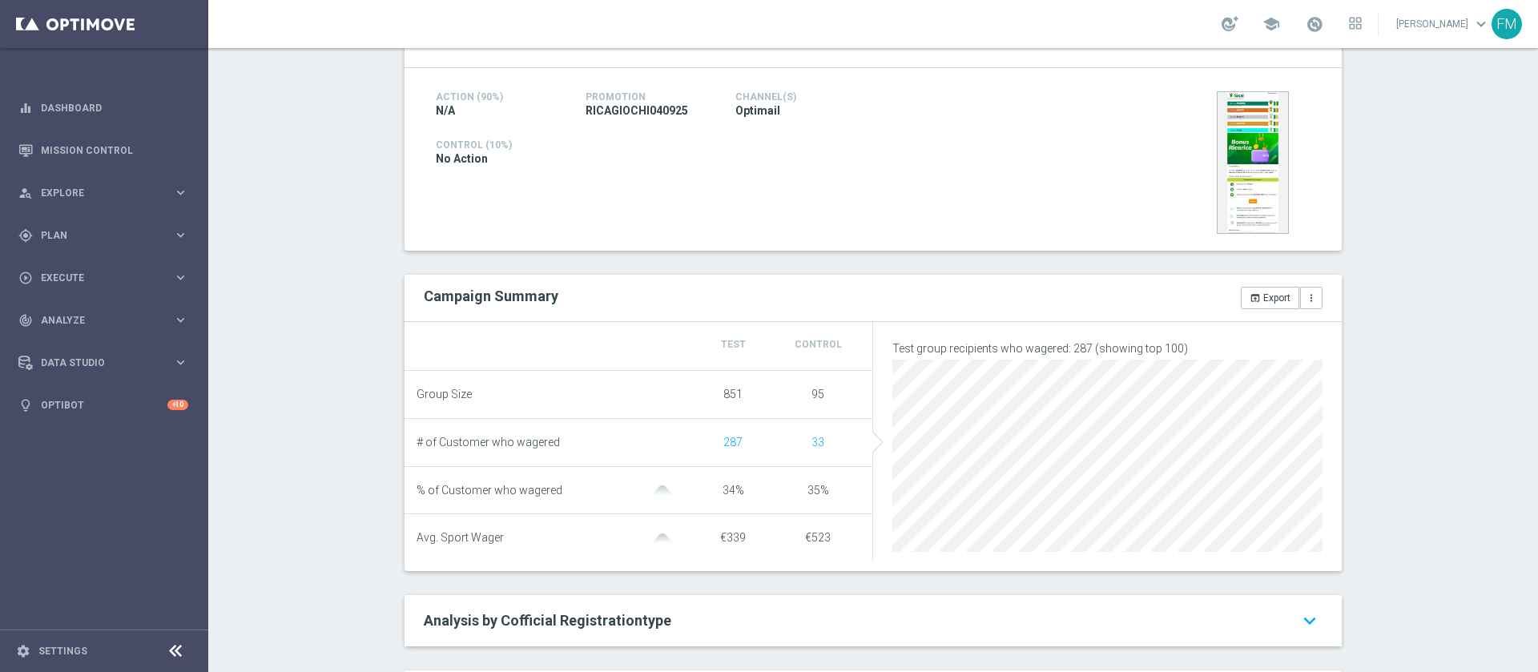
scroll to position [0, 0]
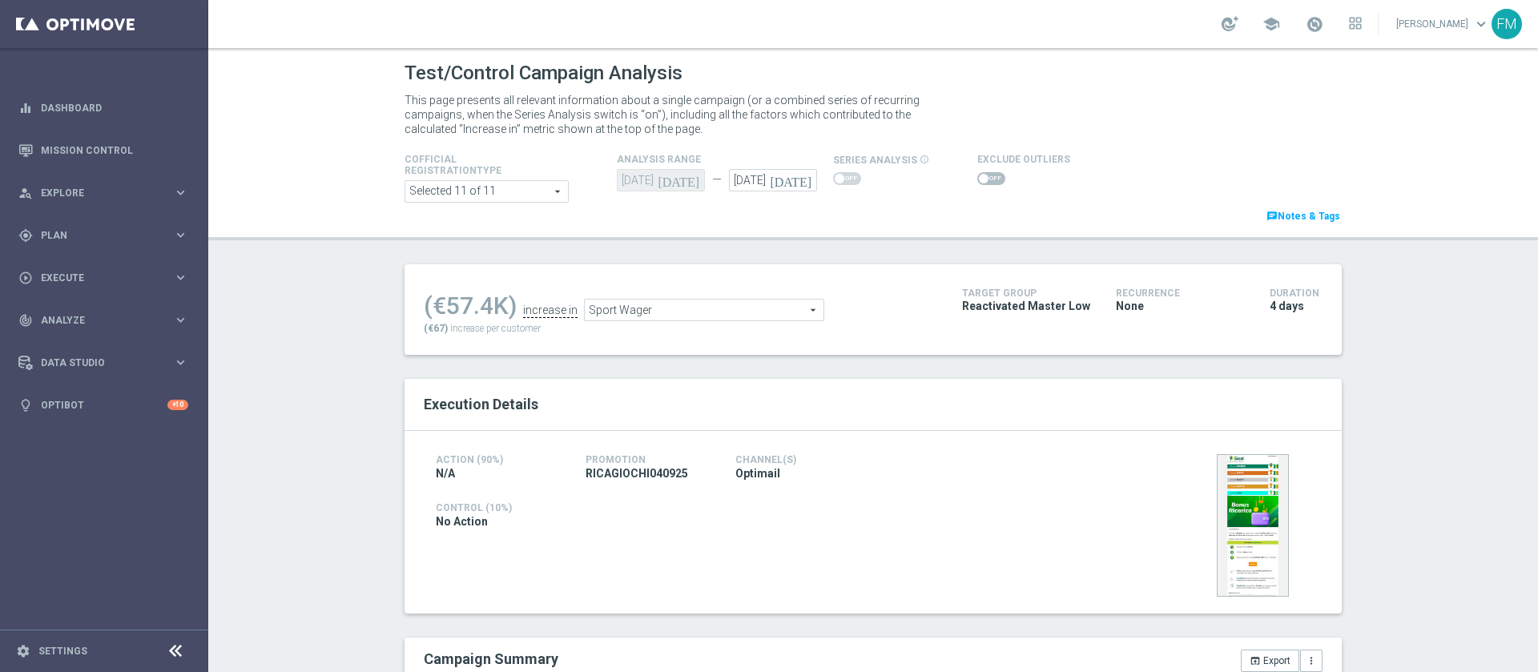
click at [977, 179] on span at bounding box center [991, 178] width 28 height 13
click at [977, 179] on input "checkbox" at bounding box center [991, 178] width 28 height 13
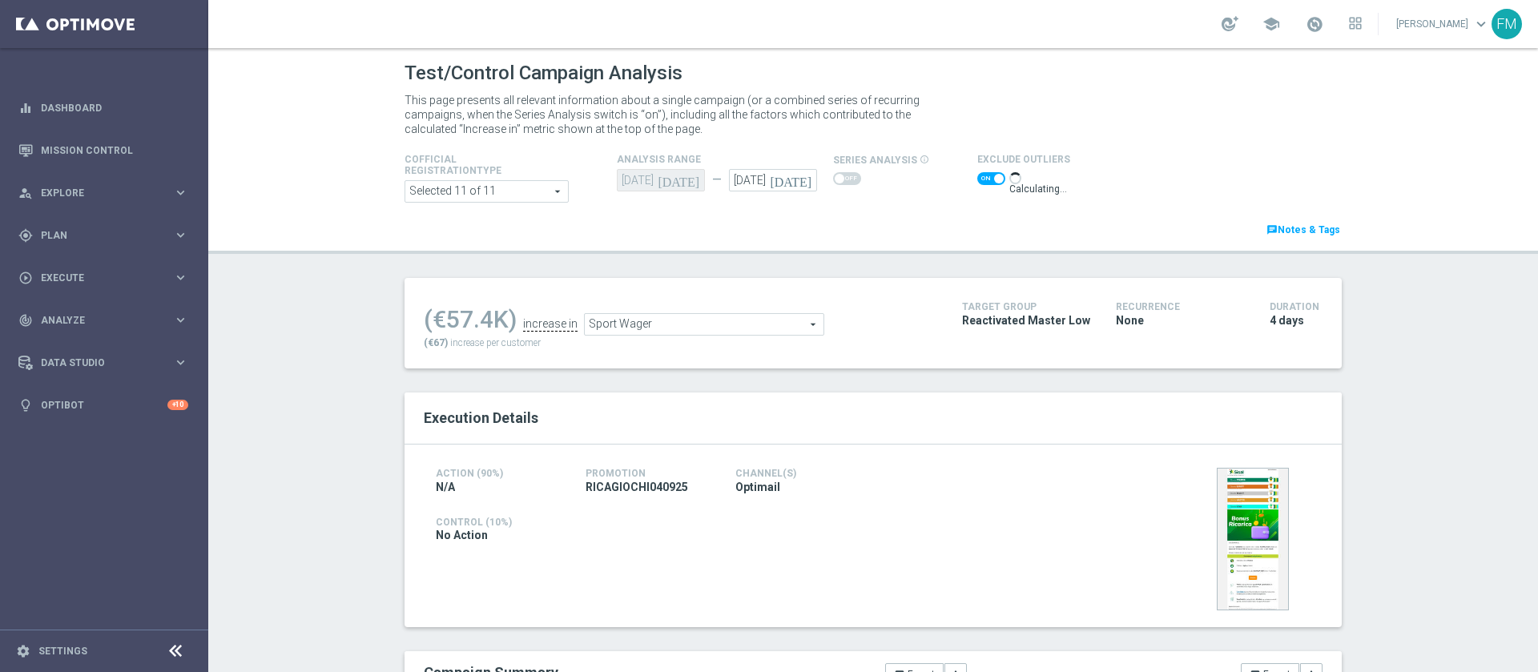
drag, startPoint x: 1511, startPoint y: 154, endPoint x: 1535, endPoint y: 155, distance: 24.0
click at [1024, 155] on div "Test/Control Campaign Analysis This page presents all relevant information abou…" at bounding box center [873, 360] width 1330 height 624
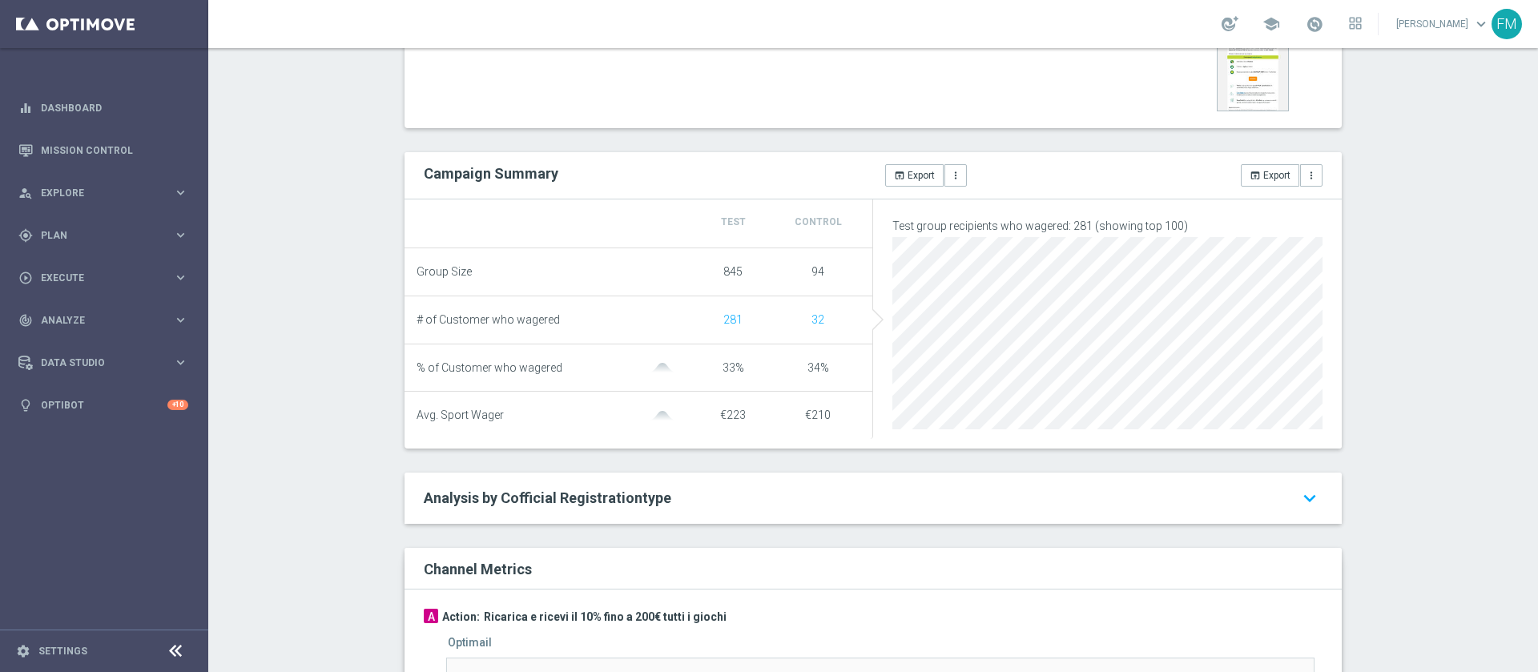
scroll to position [121, 0]
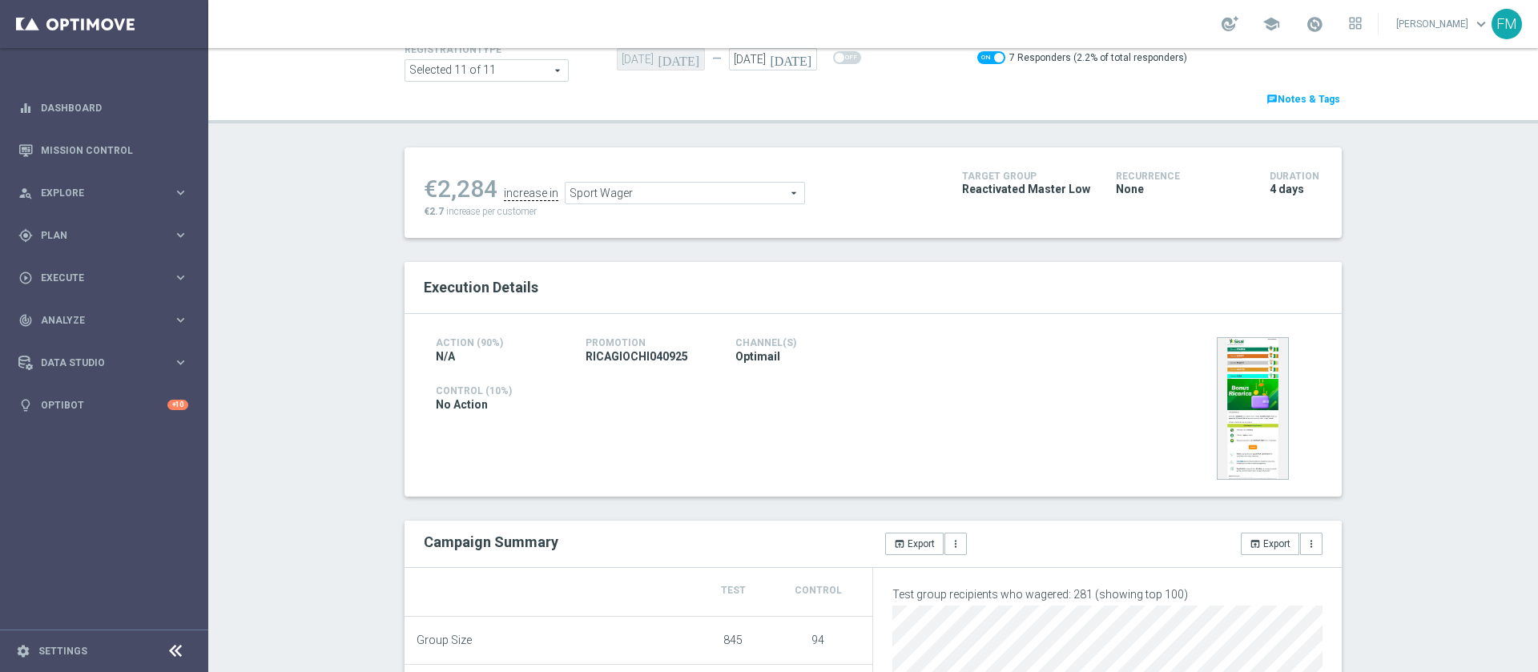
click at [750, 194] on span "Sport Wager" at bounding box center [684, 193] width 239 height 21
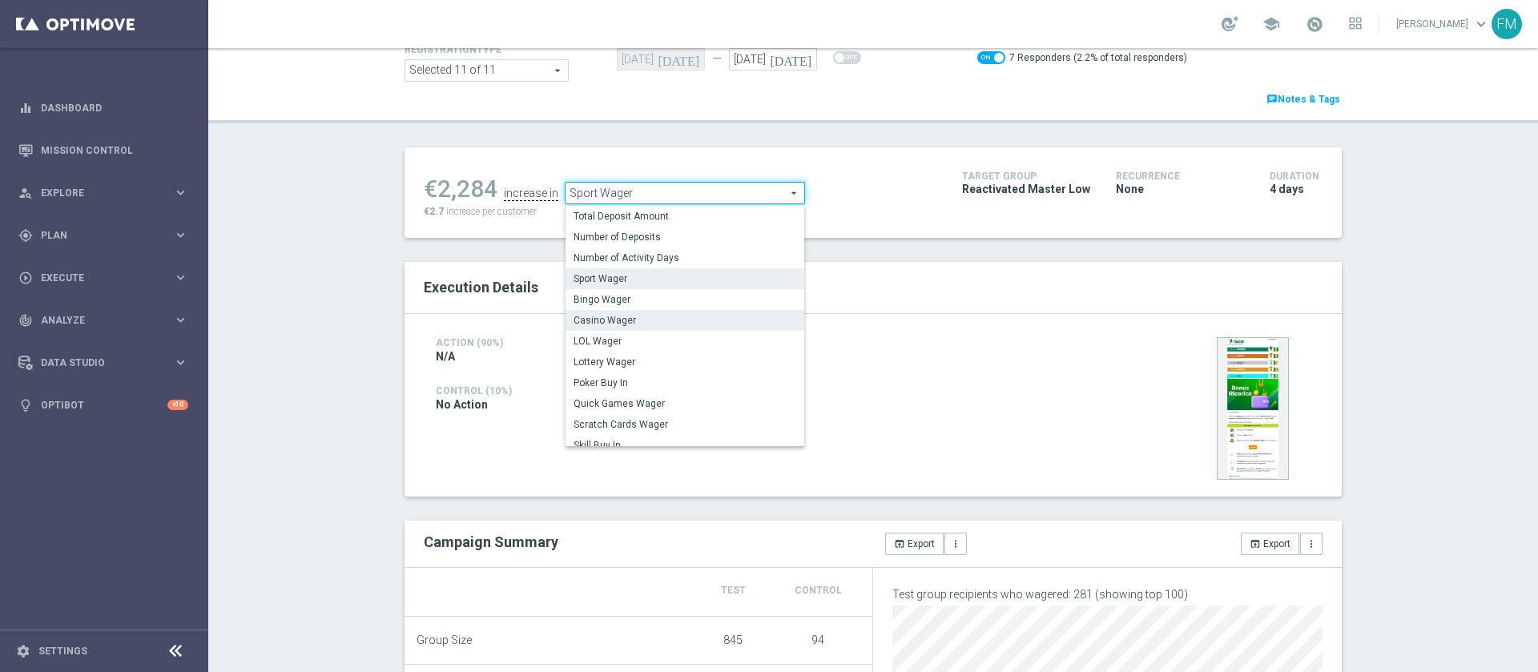
click at [631, 319] on span "Casino Wager" at bounding box center [684, 320] width 223 height 13
checkbox input "false"
type input "Casino Wager"
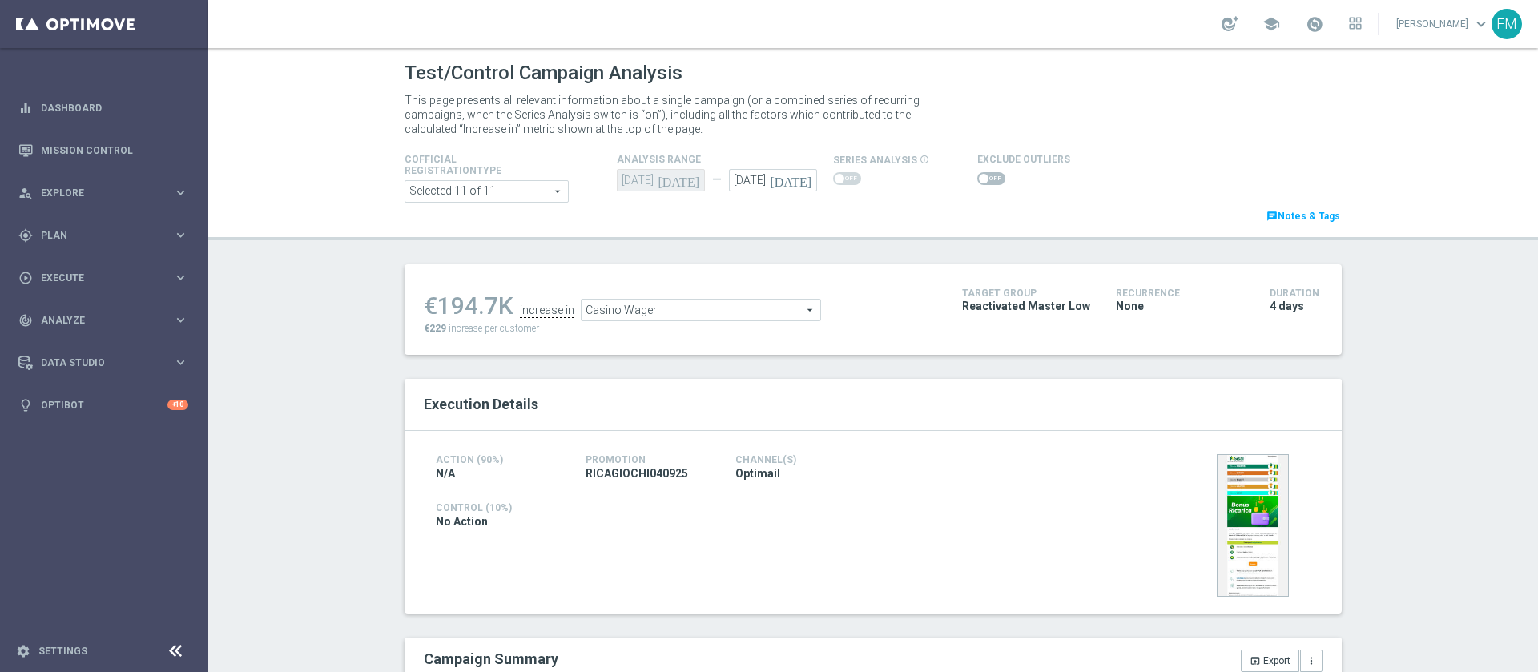
click at [984, 175] on span at bounding box center [991, 178] width 28 height 13
click at [984, 175] on input "checkbox" at bounding box center [991, 178] width 28 height 13
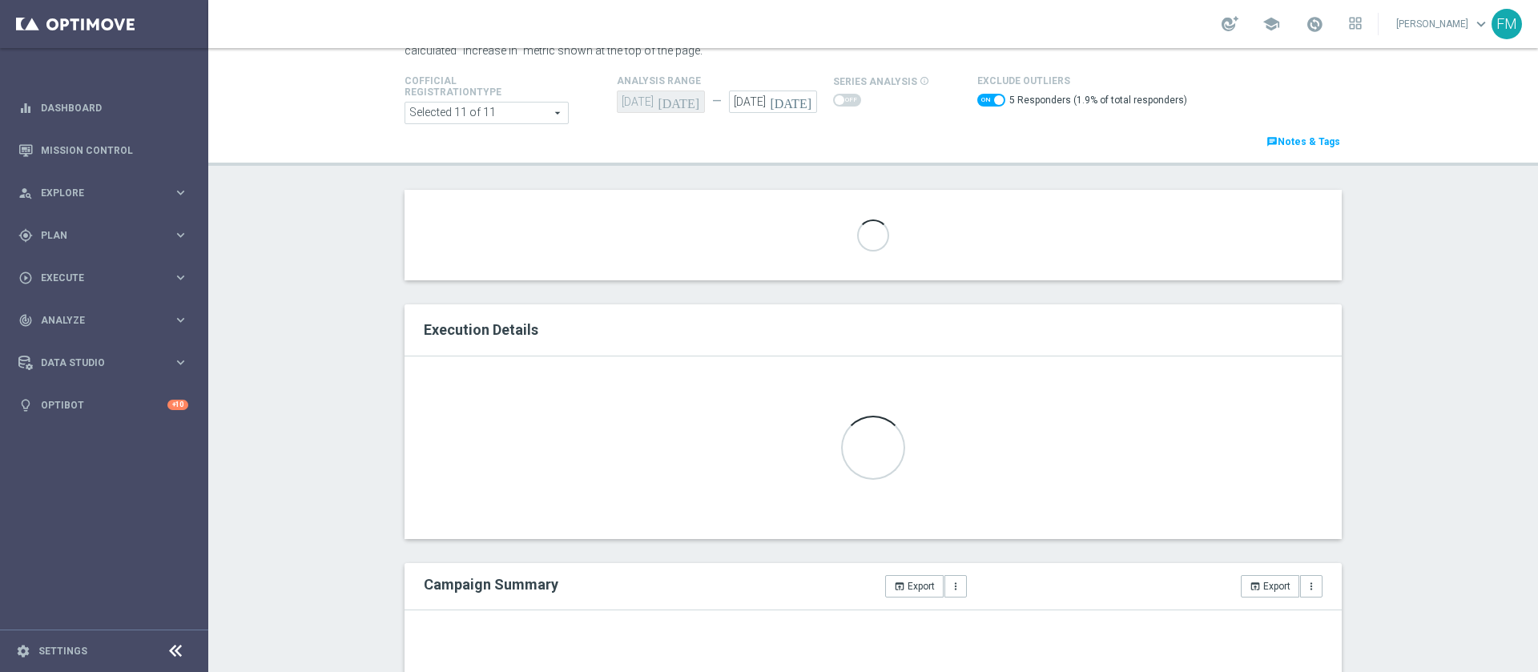
scroll to position [312, 0]
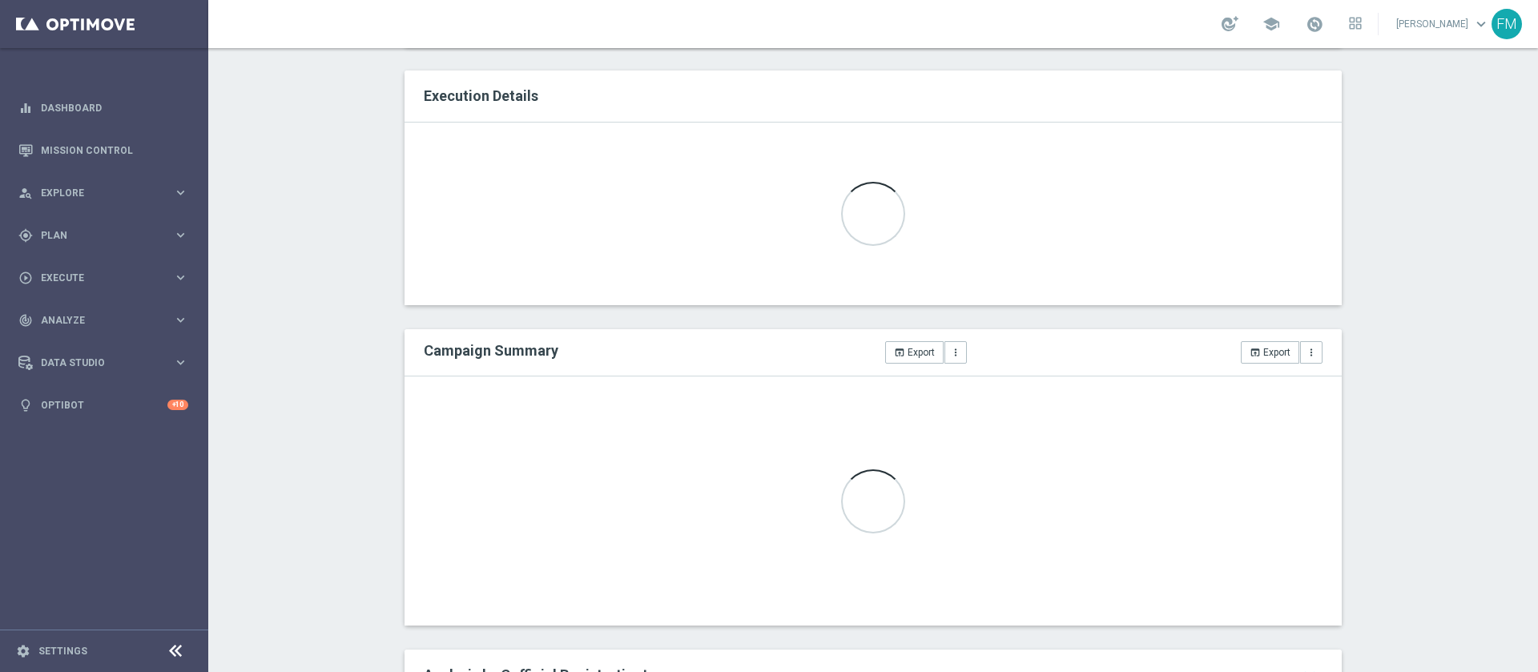
drag, startPoint x: 1511, startPoint y: 280, endPoint x: 1537, endPoint y: 186, distance: 97.4
click at [1024, 186] on div "Test/Control Campaign Analysis This page presents all relevant information abou…" at bounding box center [873, 360] width 1330 height 624
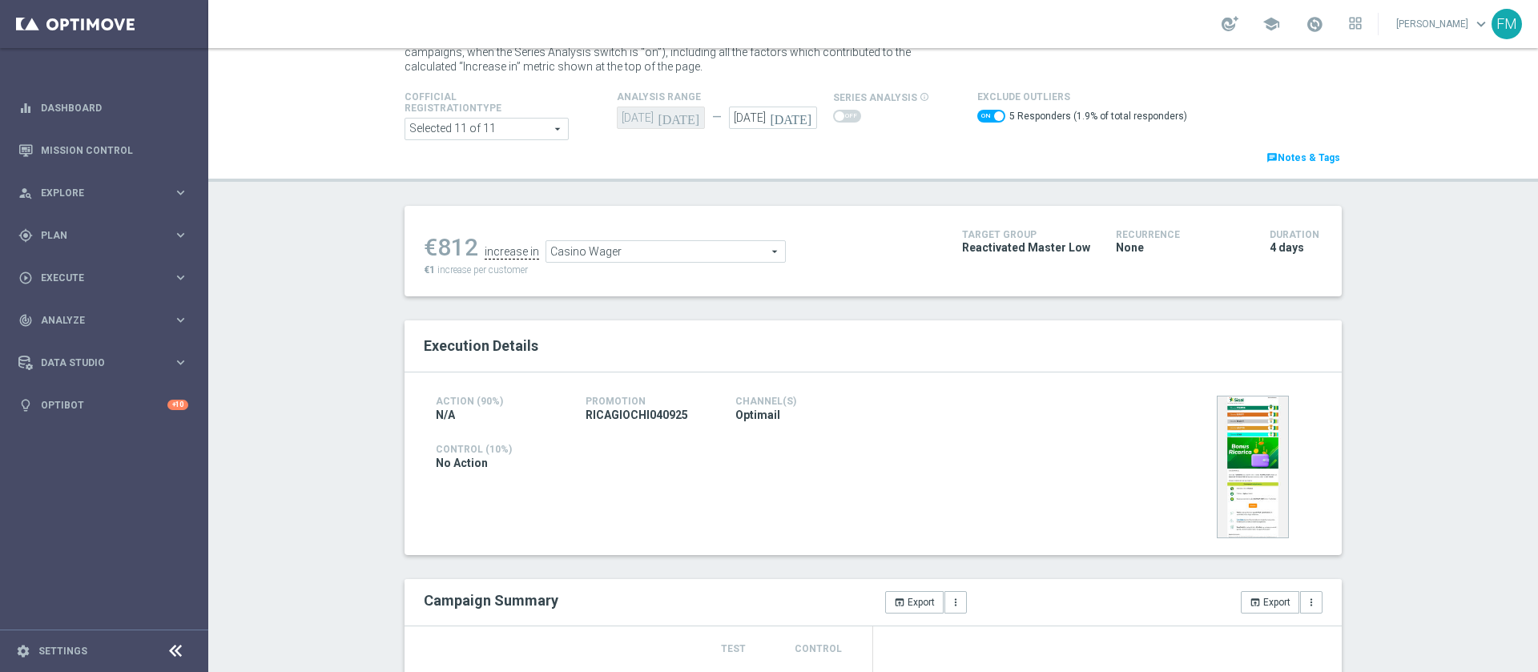
scroll to position [0, 0]
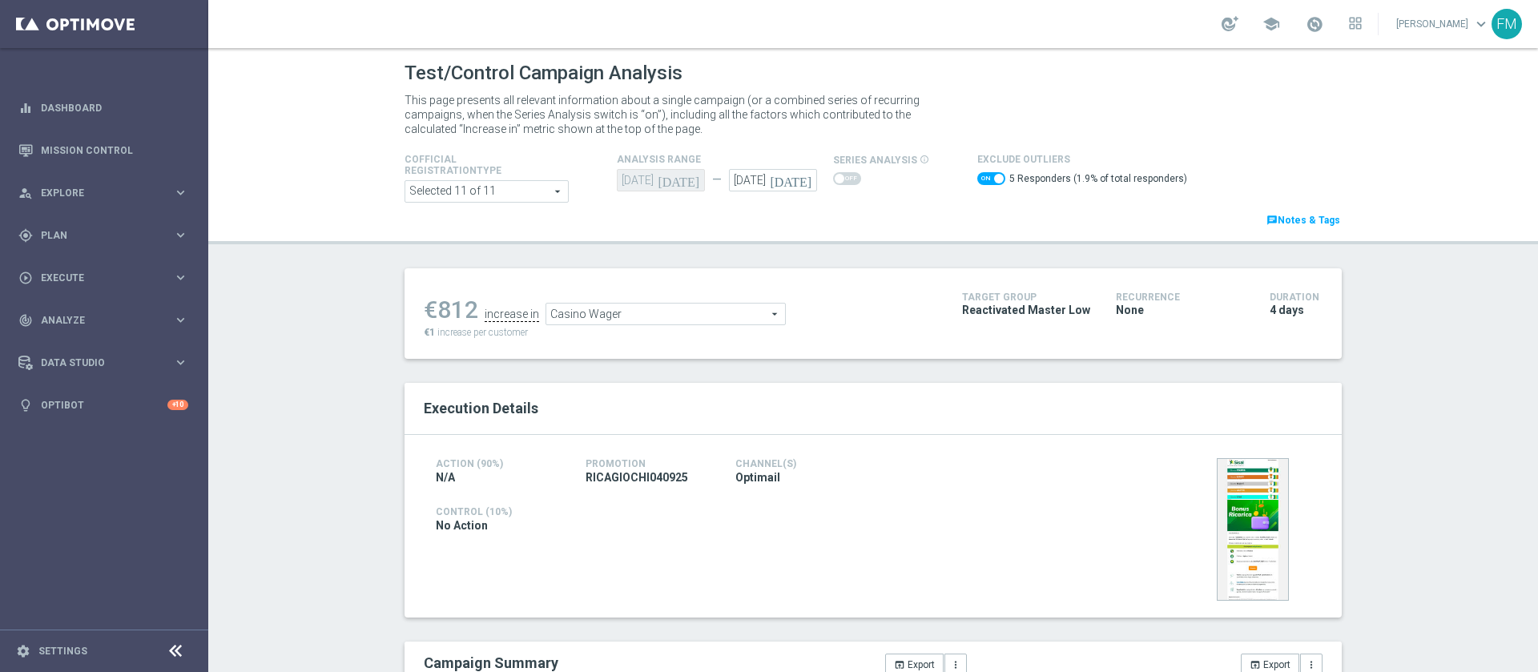
click at [674, 316] on span "Casino Wager" at bounding box center [665, 314] width 239 height 21
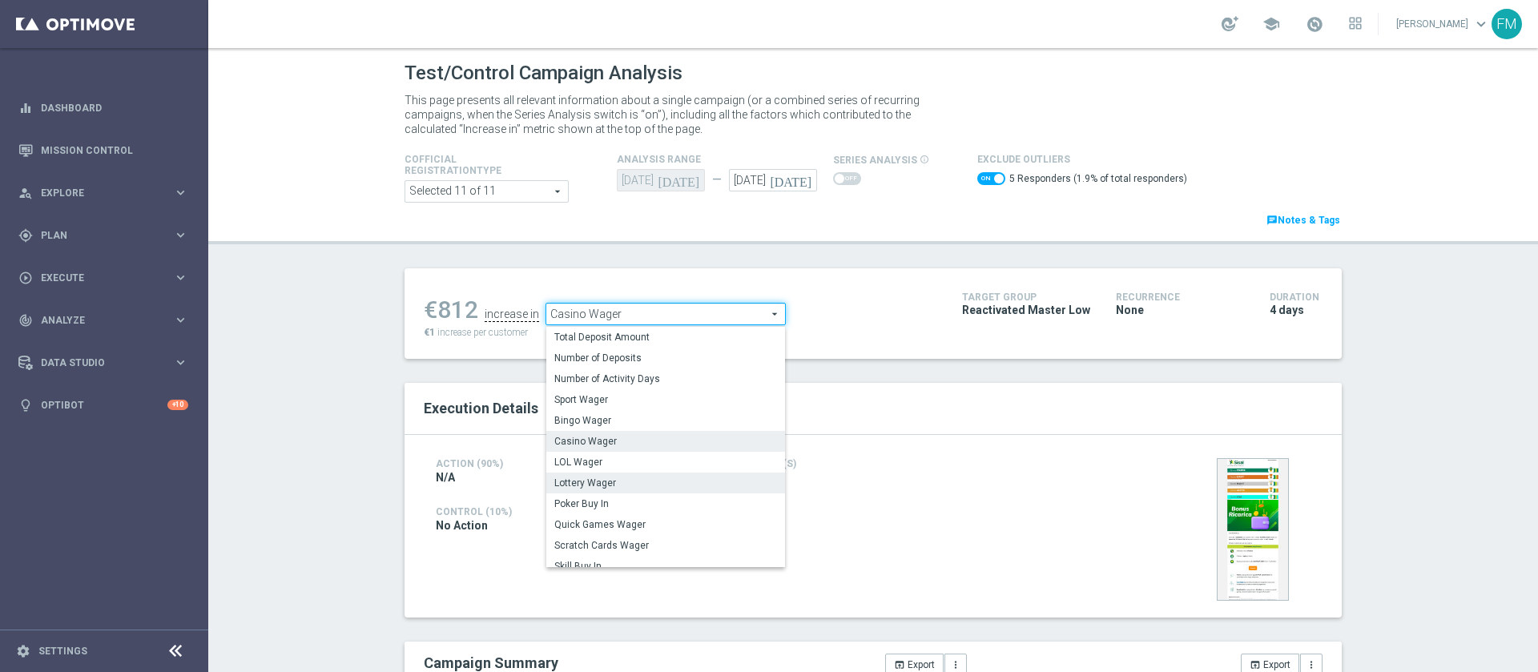
click at [634, 447] on label "Lottery Wager" at bounding box center [665, 483] width 239 height 21
checkbox input "false"
type input "Lottery Wager"
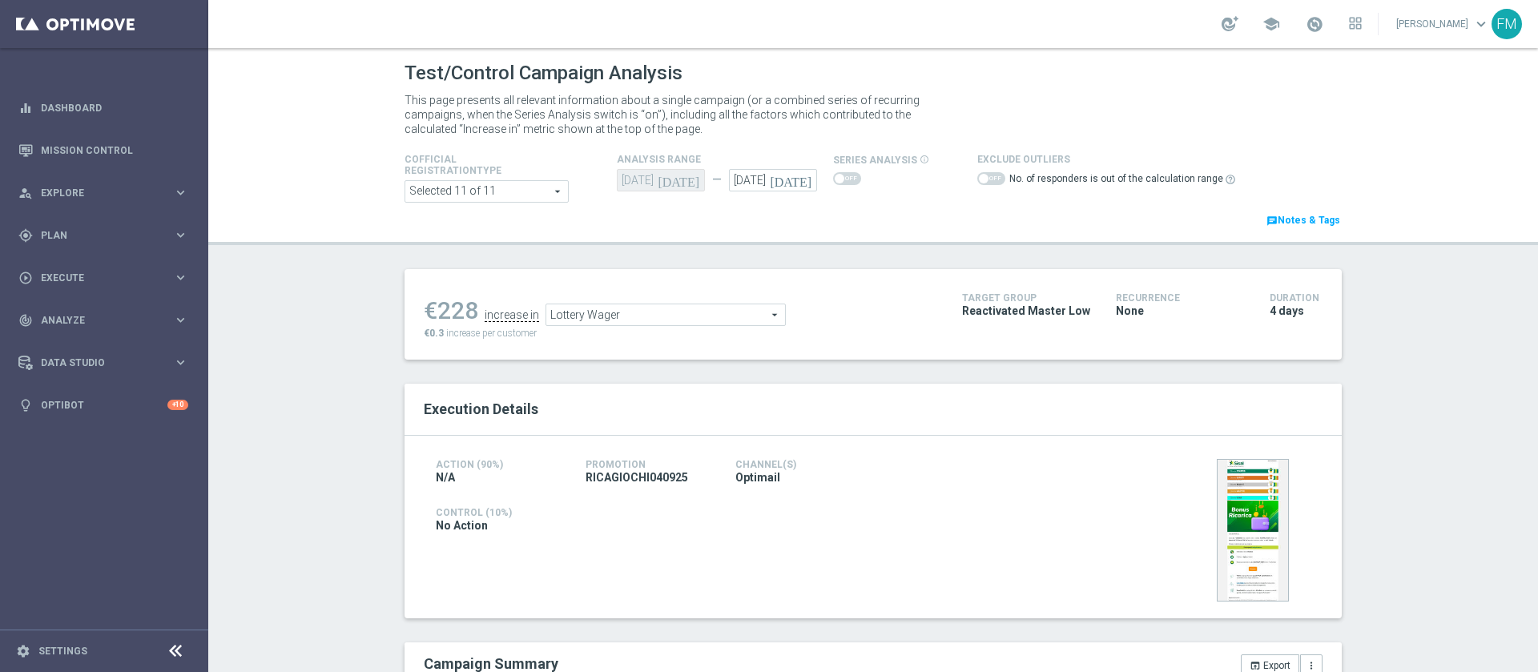
click at [979, 177] on span at bounding box center [984, 179] width 10 height 10
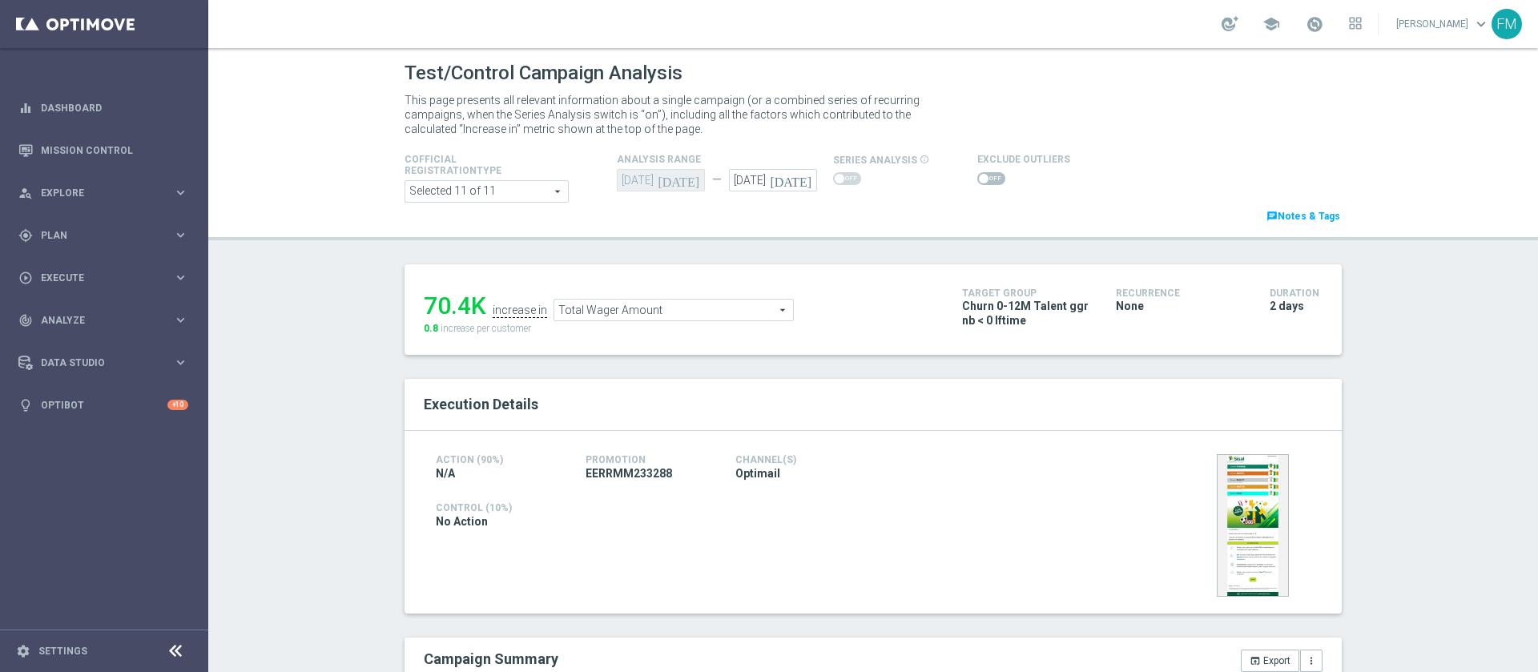
click at [792, 175] on icon "[DATE]" at bounding box center [793, 178] width 47 height 18
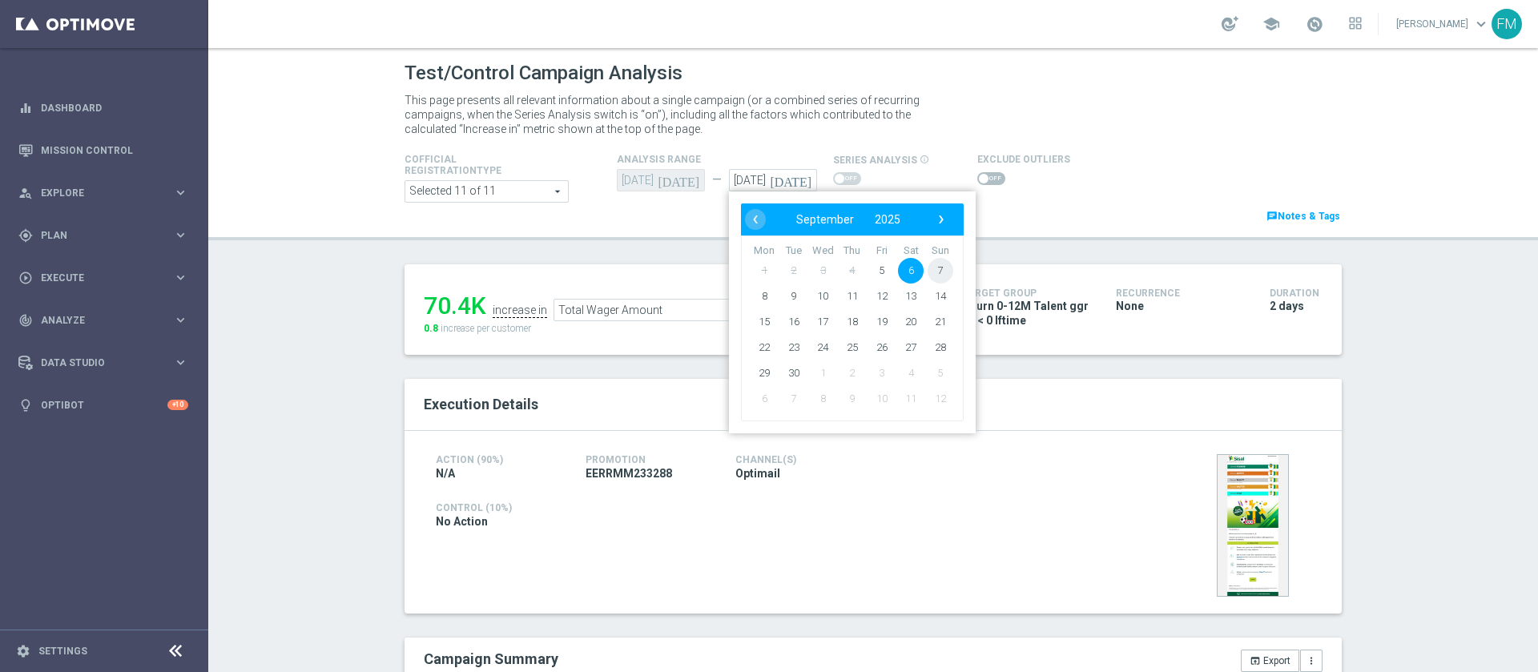
click at [941, 269] on span "7" at bounding box center [941, 271] width 26 height 26
type input "07 Sep 2025"
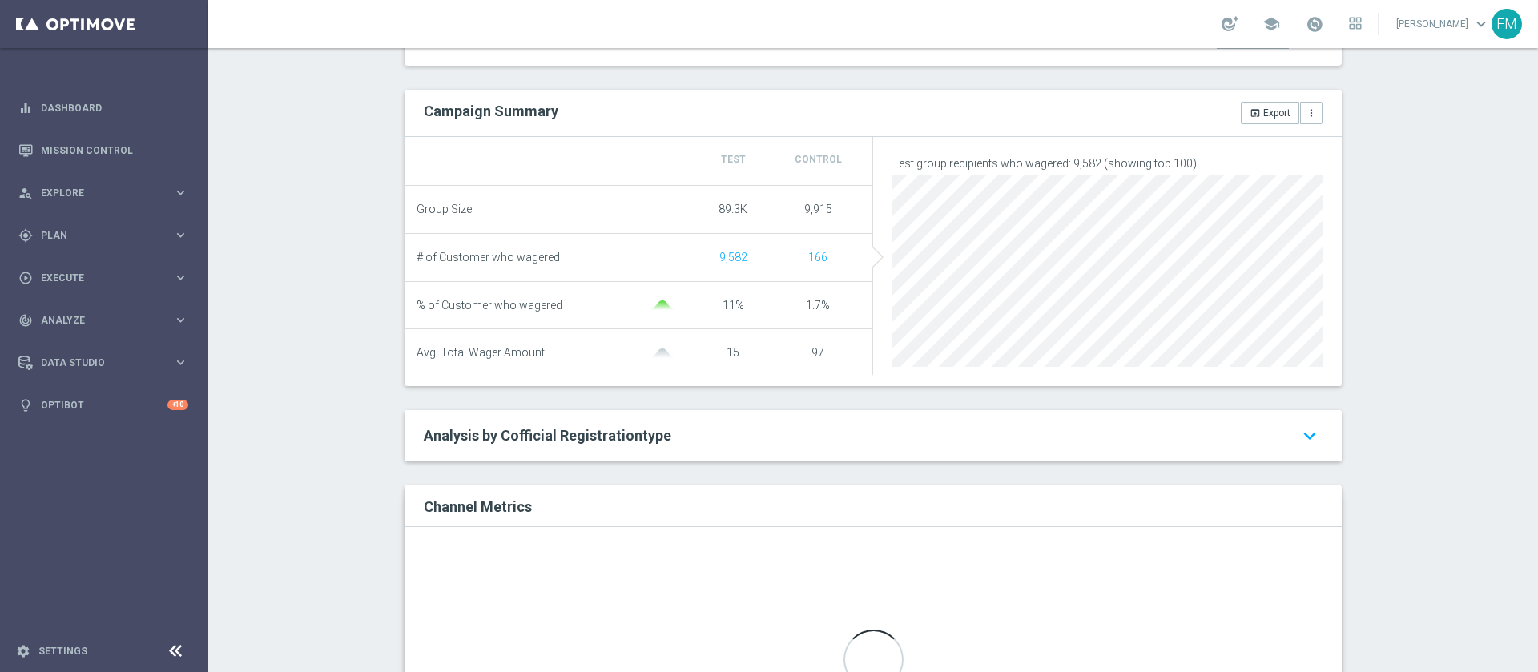
scroll to position [715, 0]
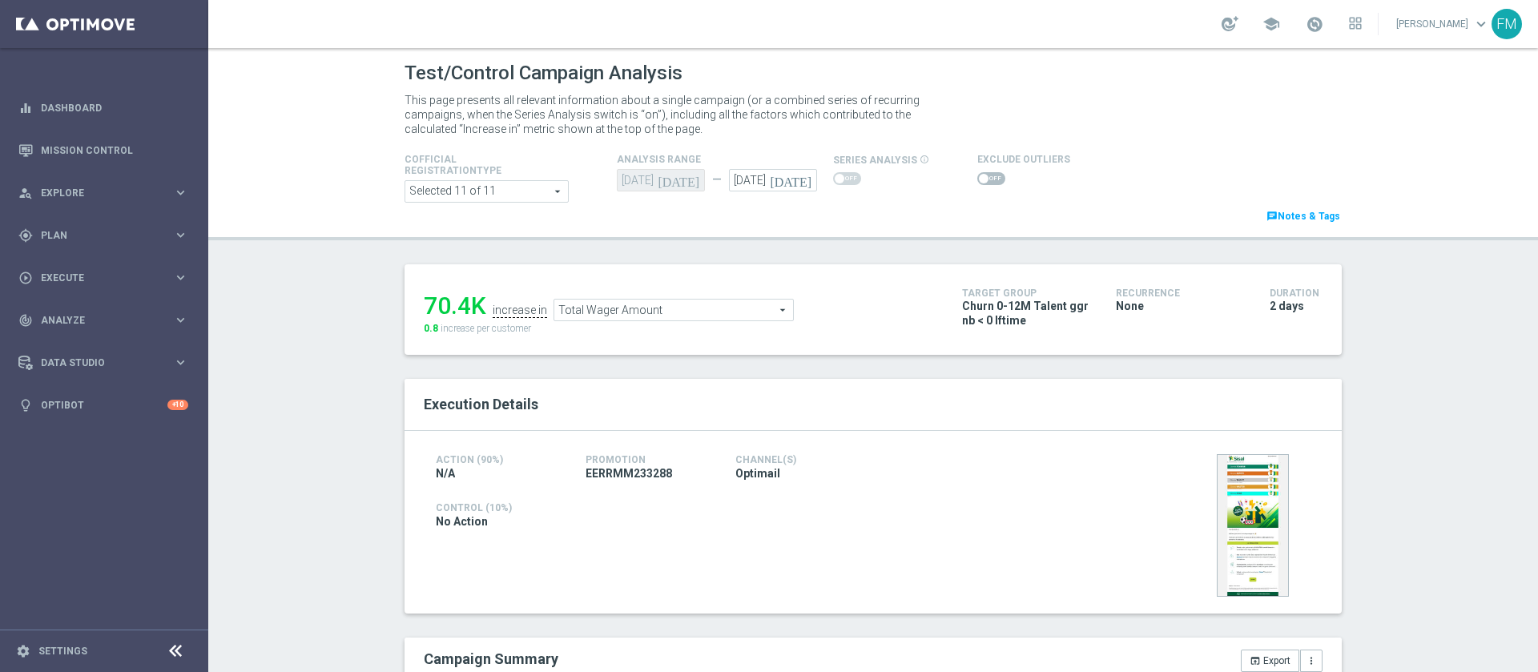
click at [795, 175] on icon "[DATE]" at bounding box center [793, 178] width 47 height 18
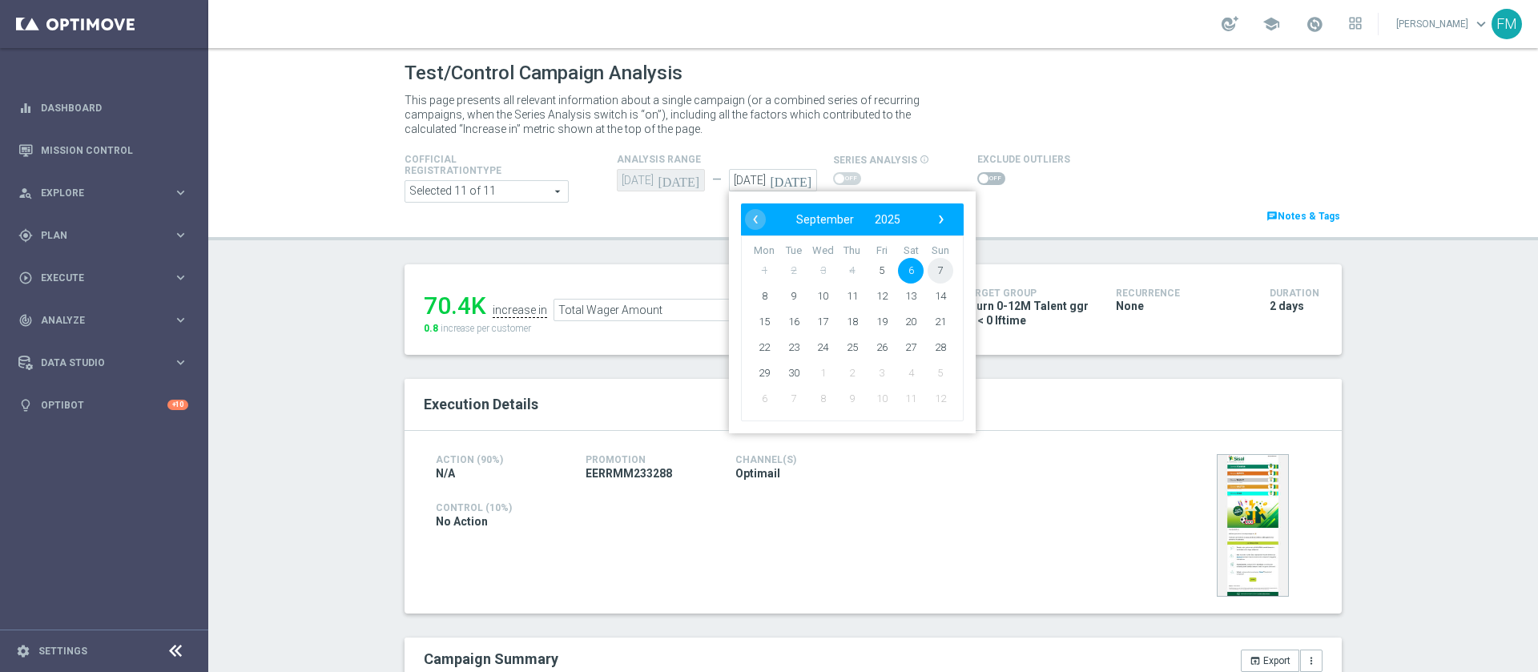
click at [935, 260] on span "7" at bounding box center [941, 271] width 26 height 26
type input "[DATE]"
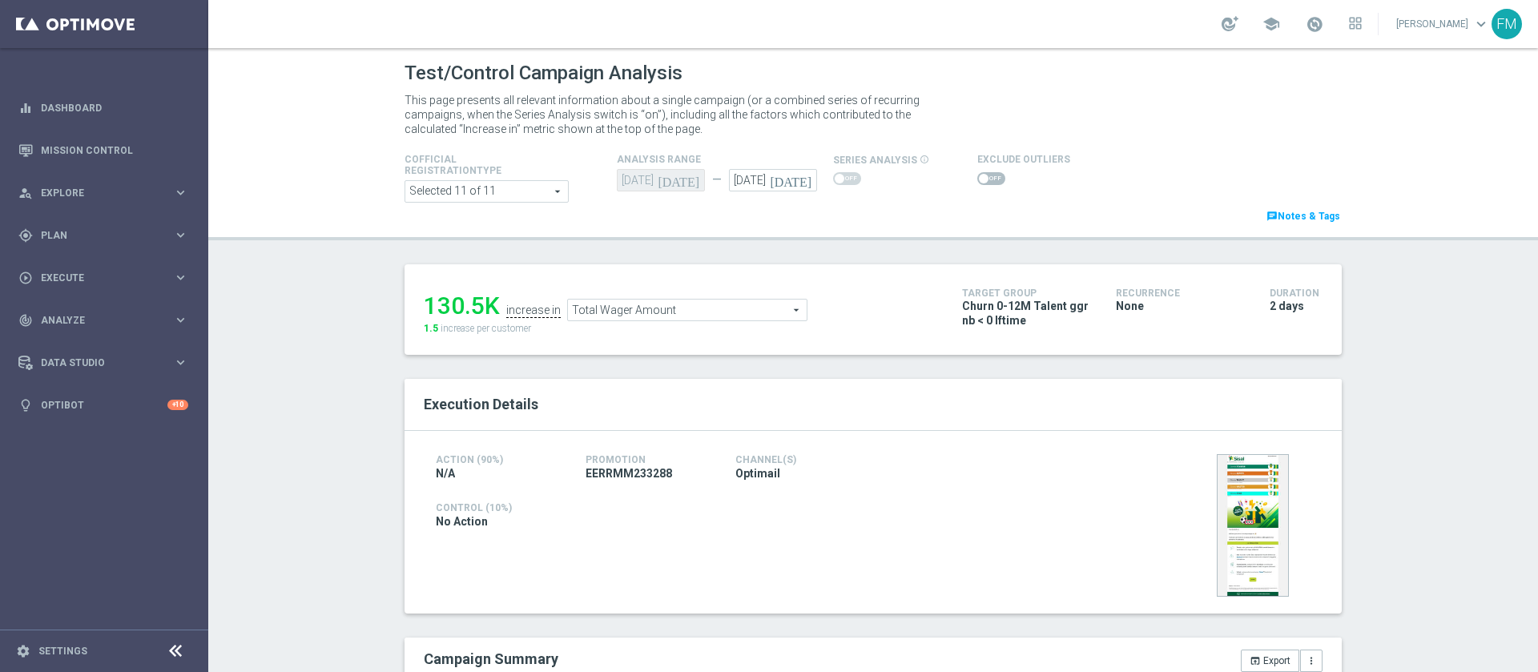
scroll to position [715, 0]
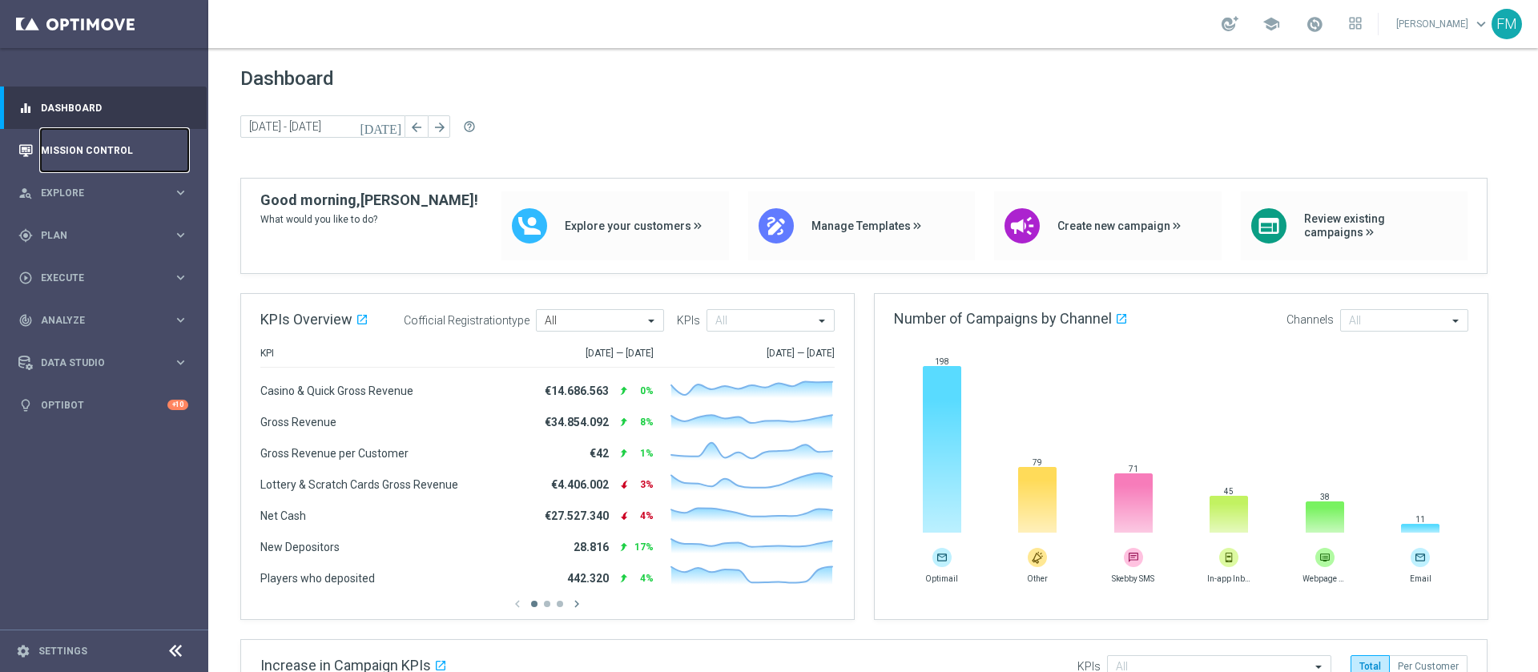
click at [81, 158] on link "Mission Control" at bounding box center [114, 150] width 147 height 42
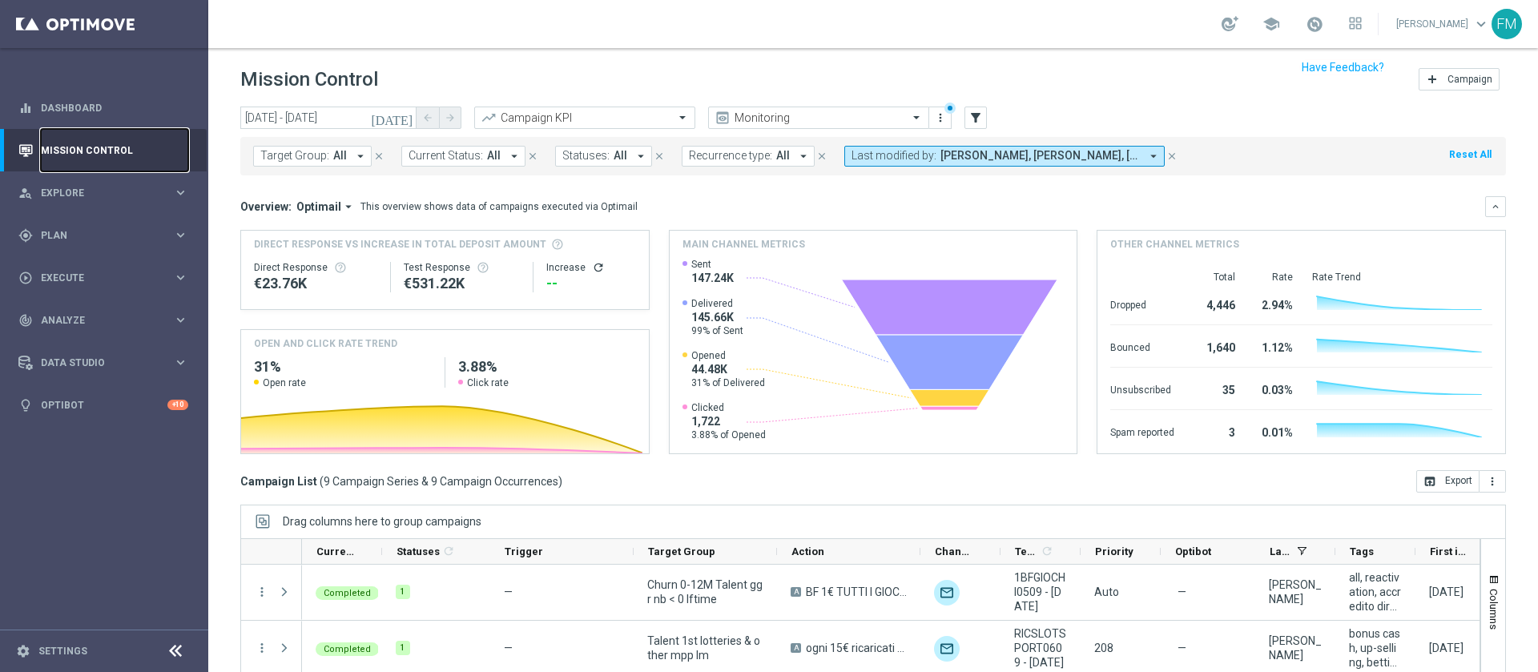
scroll to position [129, 0]
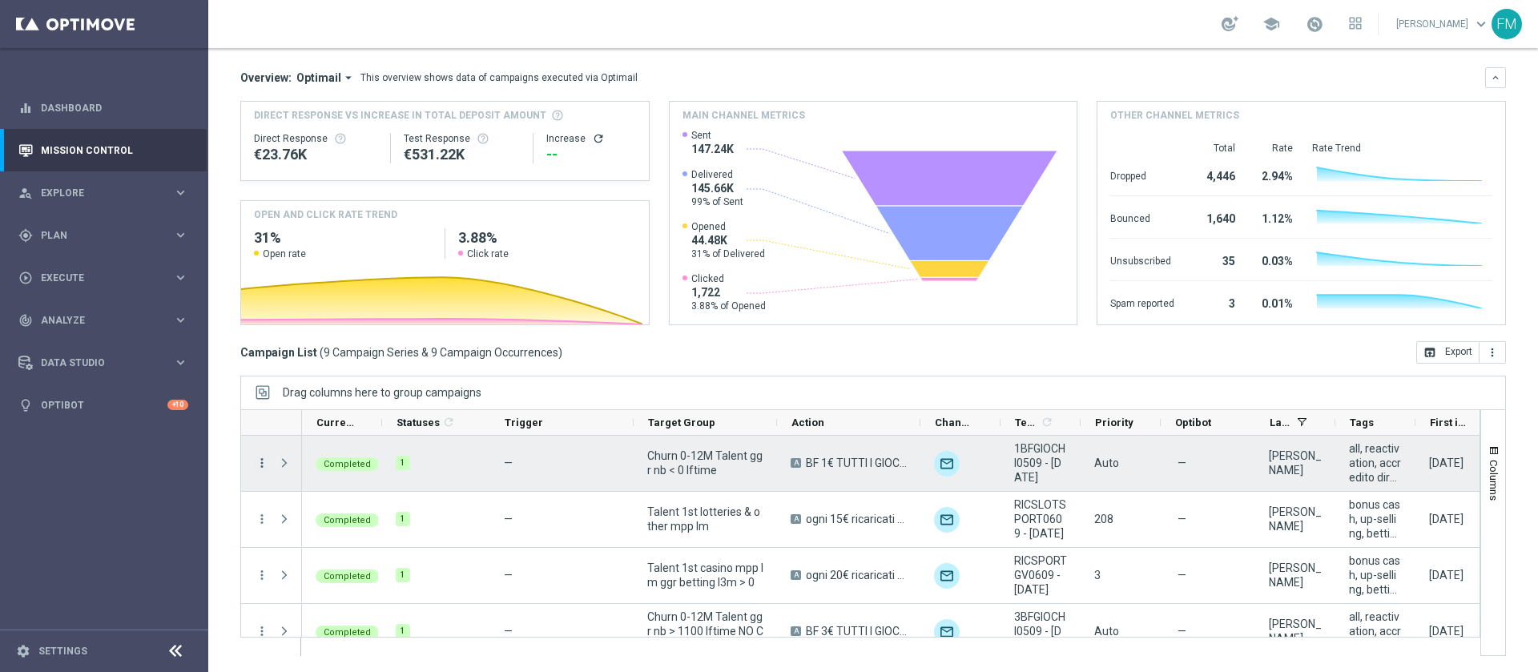
click at [259, 462] on icon "more_vert" at bounding box center [262, 463] width 14 height 14
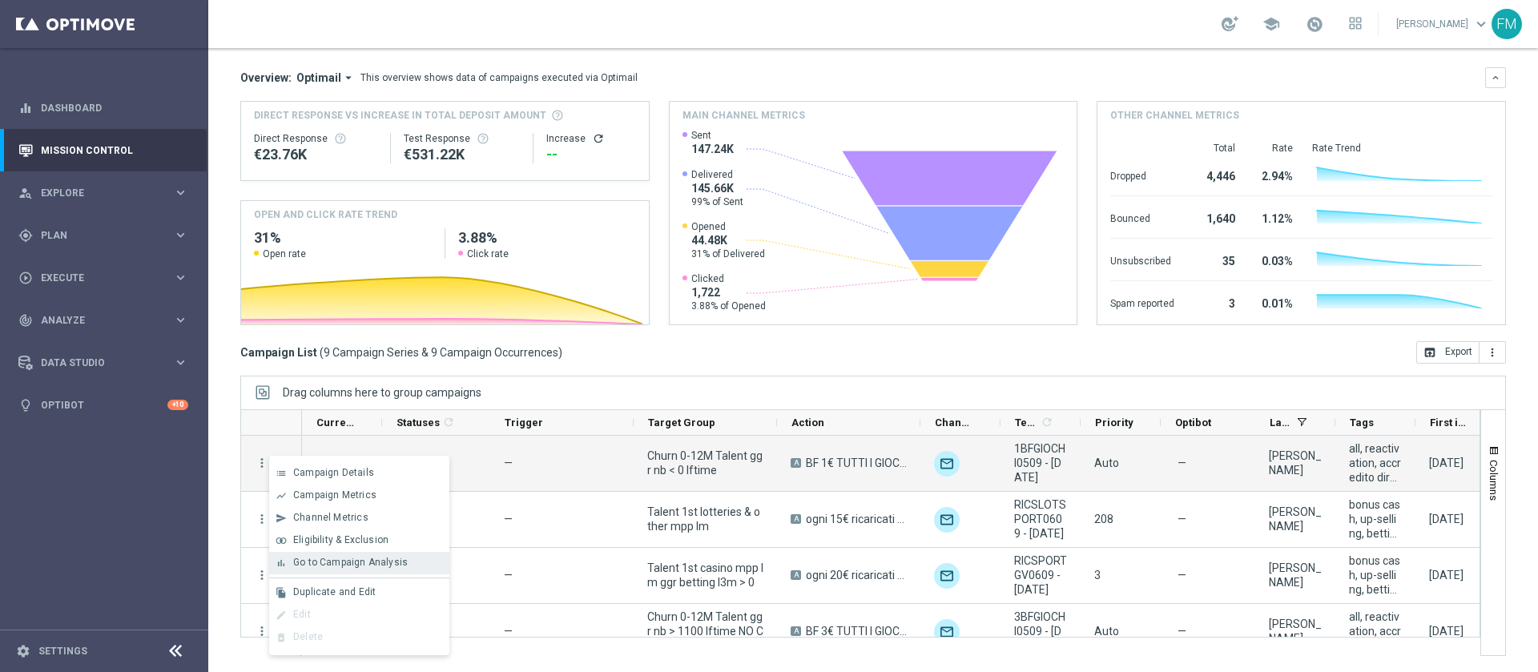
click at [384, 573] on div "bar_chart Go to Campaign Analysis" at bounding box center [359, 563] width 180 height 22
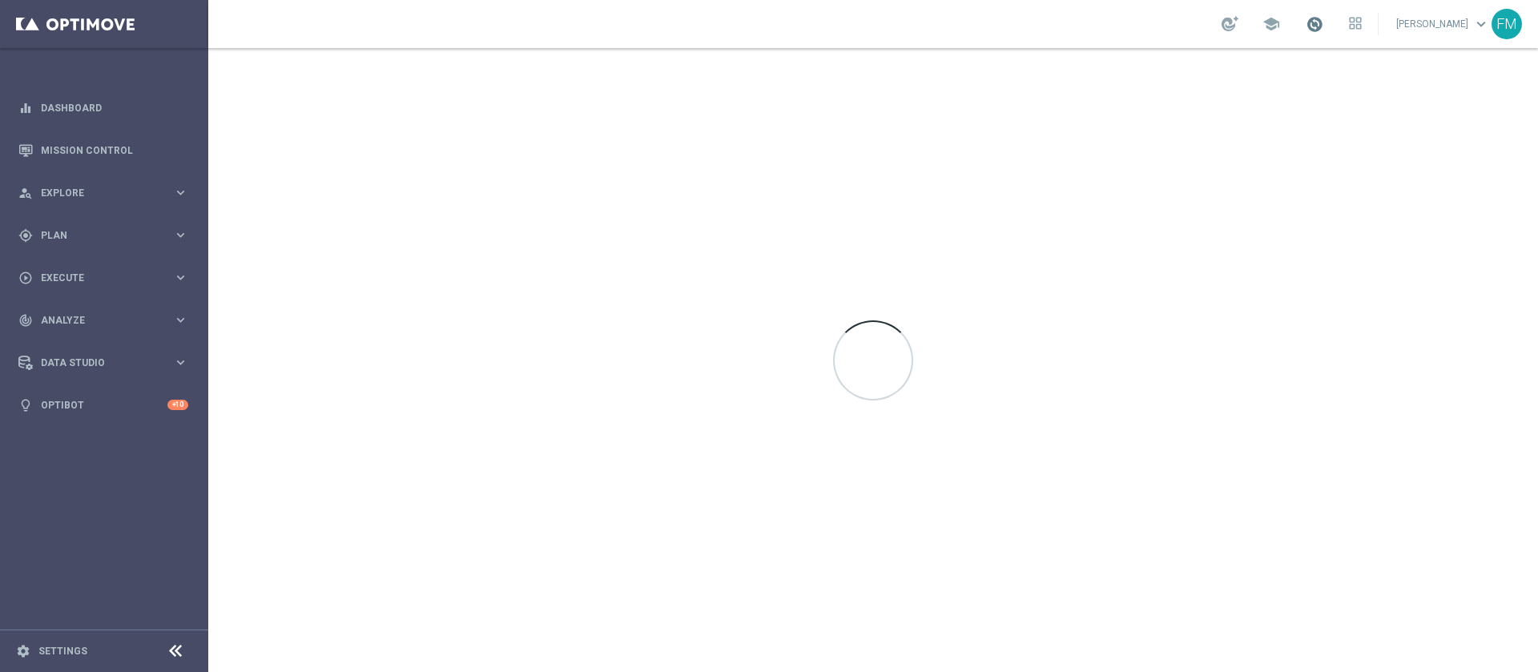
click at [1306, 18] on span at bounding box center [1315, 24] width 18 height 18
click at [992, 58] on div at bounding box center [873, 360] width 1330 height 624
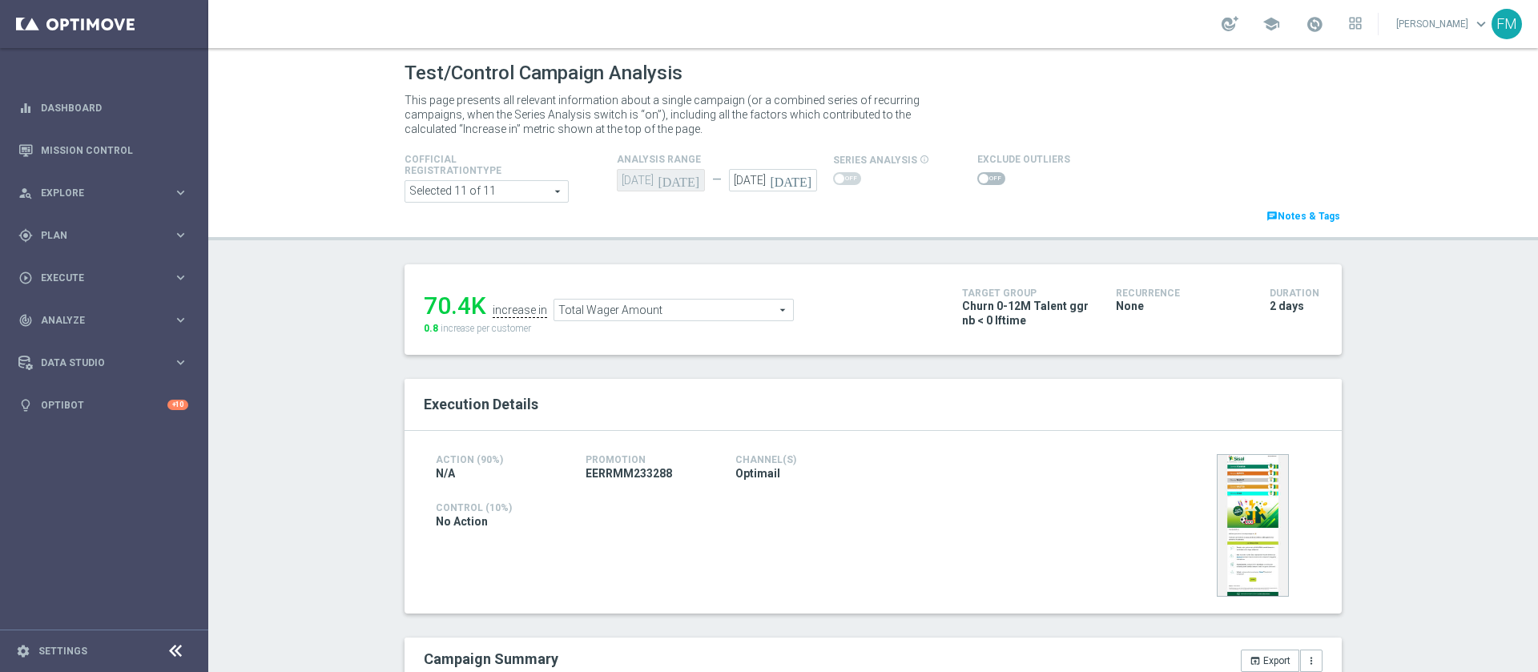
click at [799, 183] on icon "[DATE]" at bounding box center [793, 178] width 47 height 18
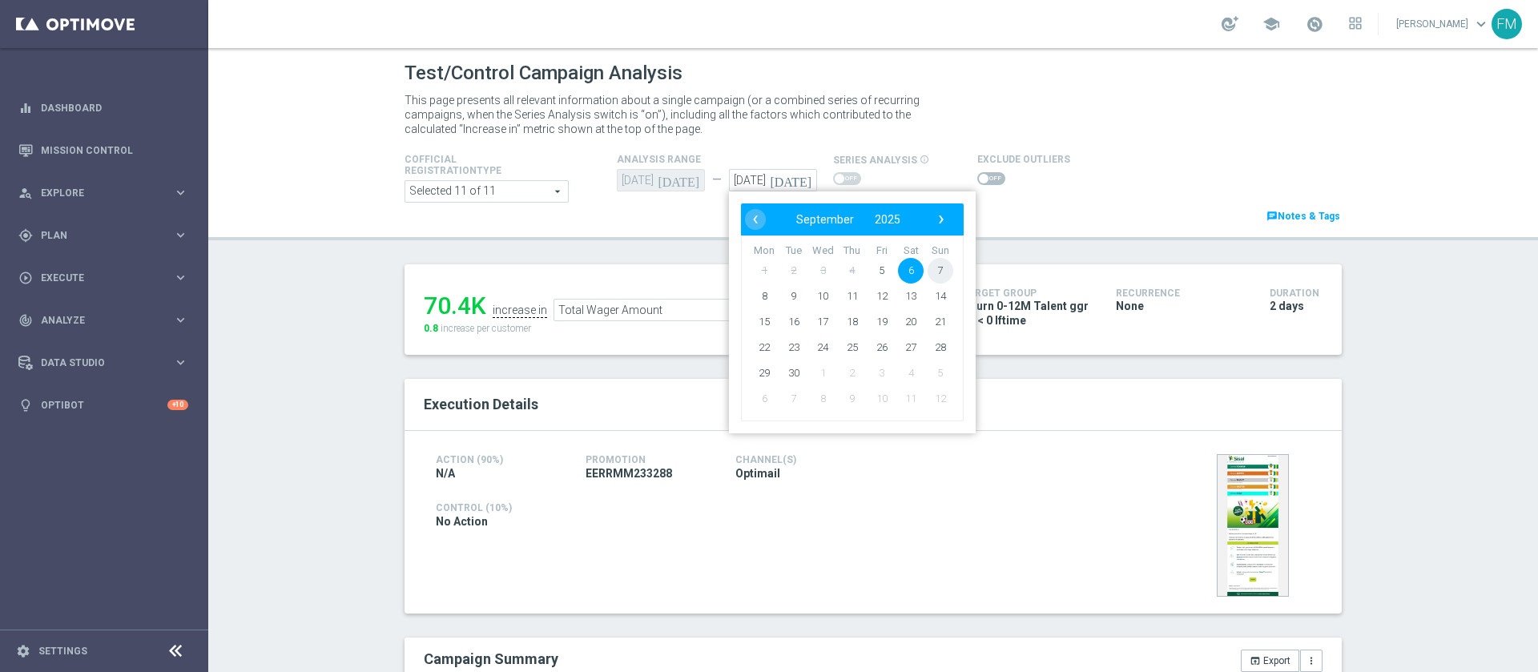
click at [928, 272] on span "7" at bounding box center [941, 271] width 26 height 26
type input "[DATE]"
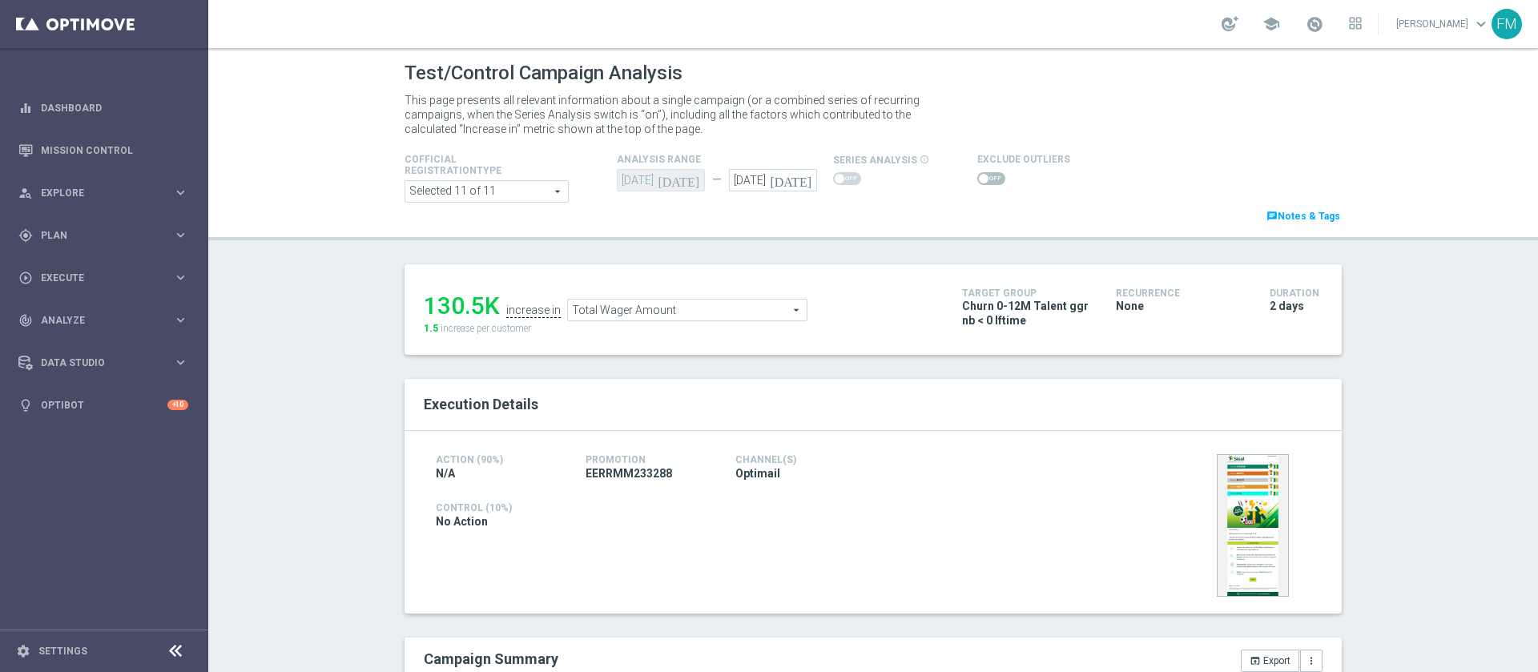
click at [688, 308] on span "Total Wager Amount" at bounding box center [687, 310] width 239 height 21
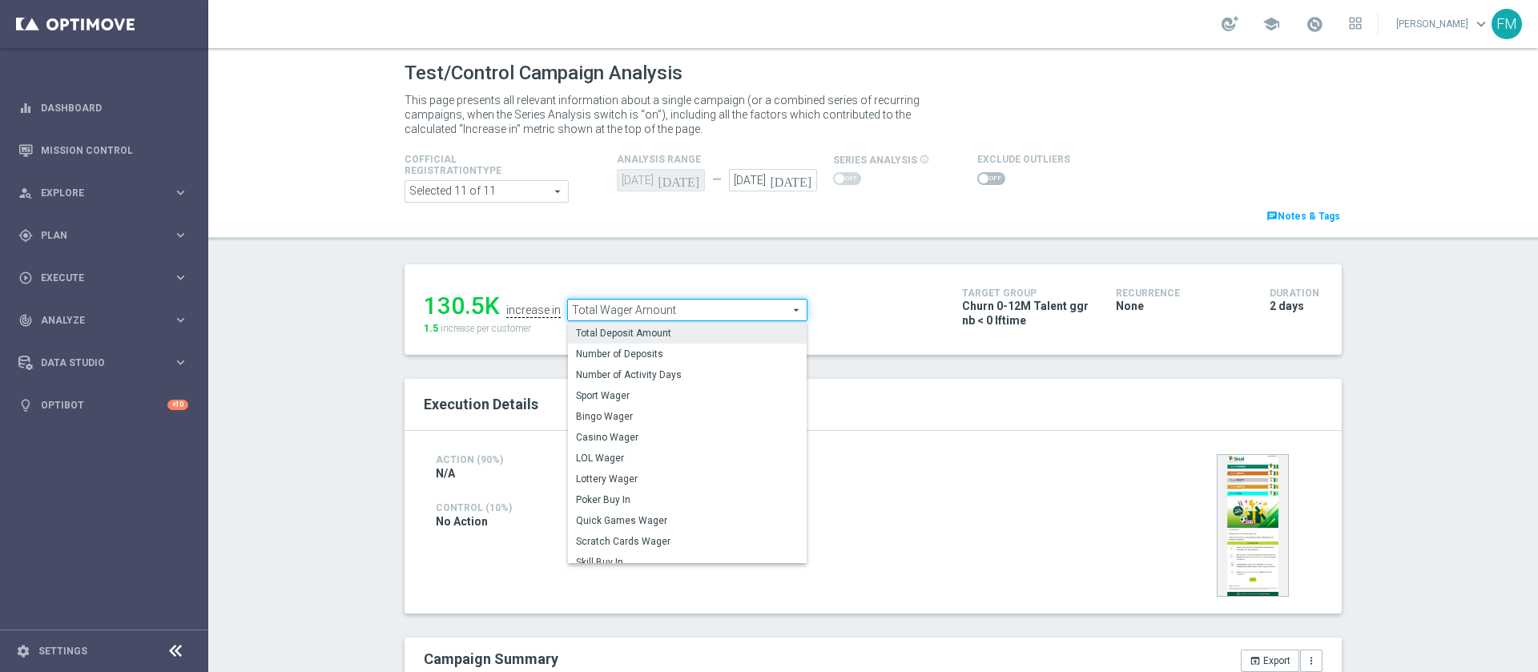
click at [663, 343] on label "Total Deposit Amount" at bounding box center [687, 333] width 239 height 21
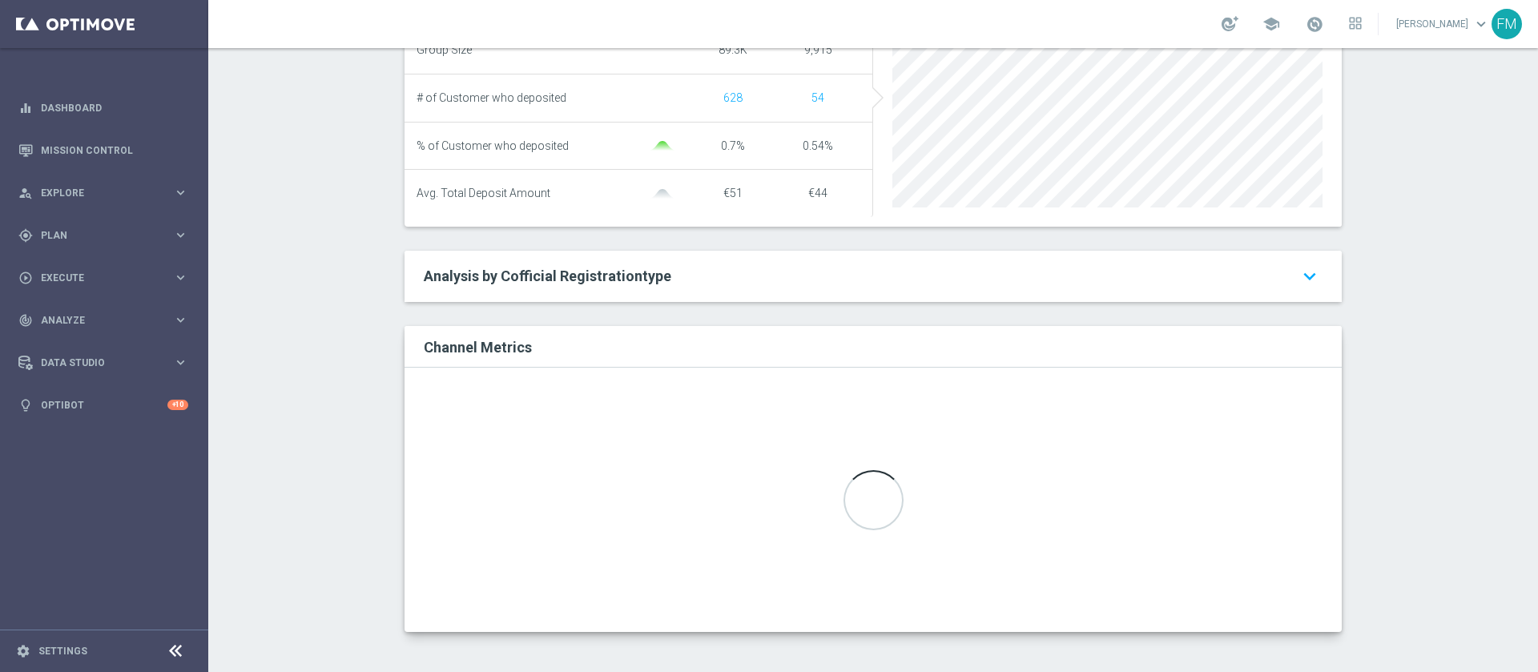
scroll to position [138, 0]
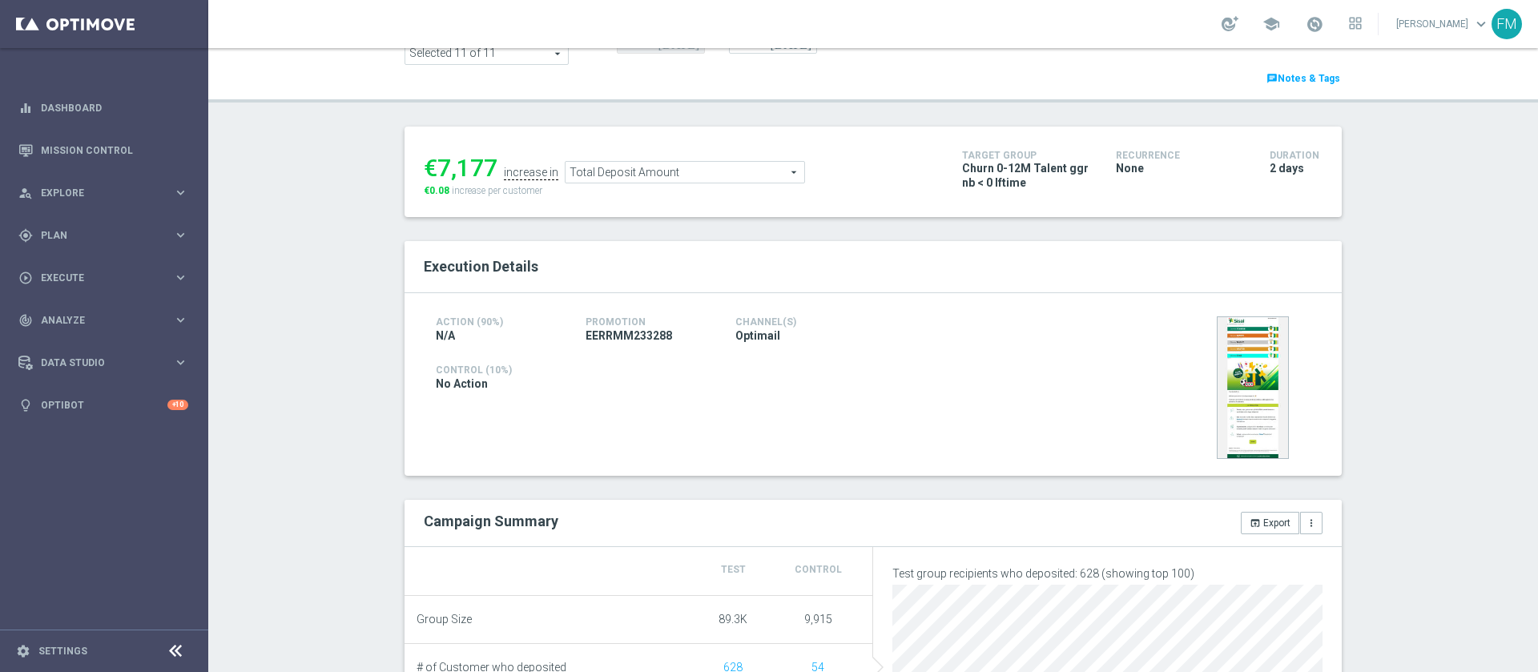
click at [693, 177] on span "Total Deposit Amount" at bounding box center [684, 172] width 239 height 21
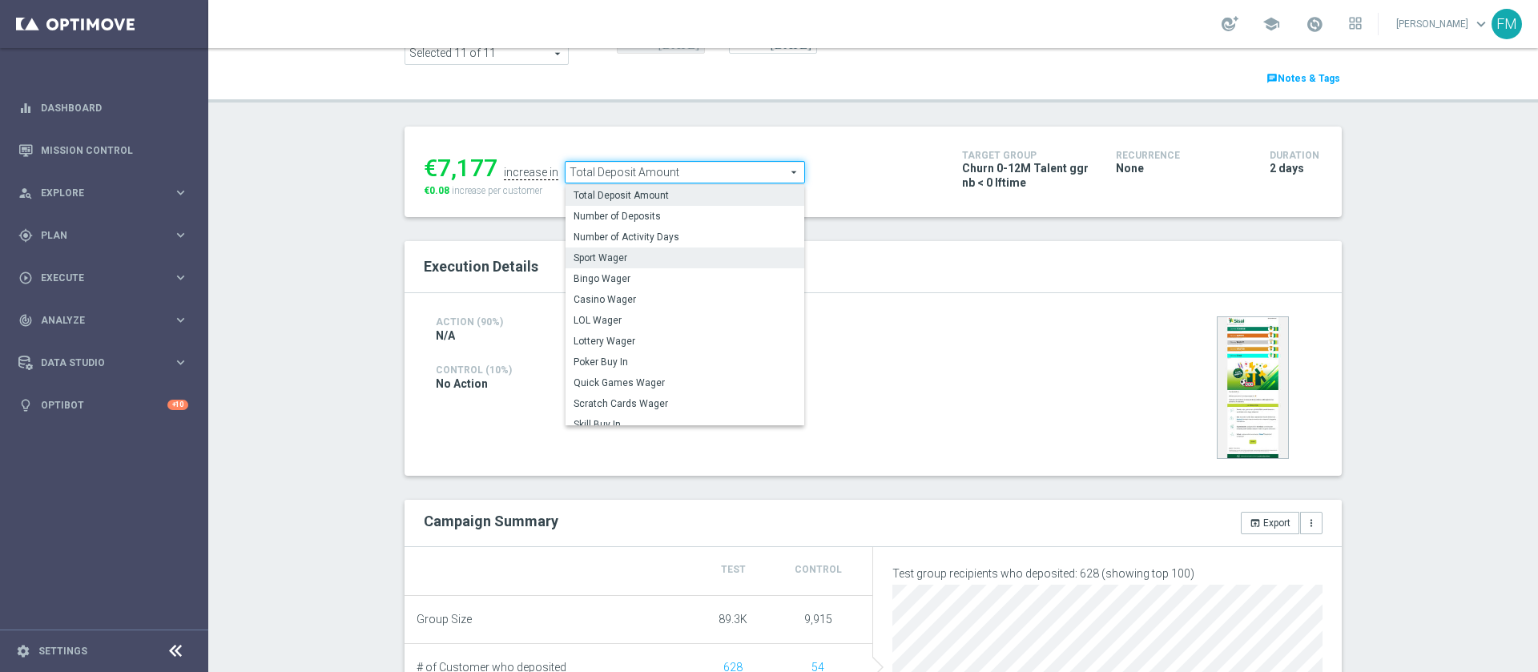
click at [633, 256] on span "Sport Wager" at bounding box center [684, 258] width 223 height 13
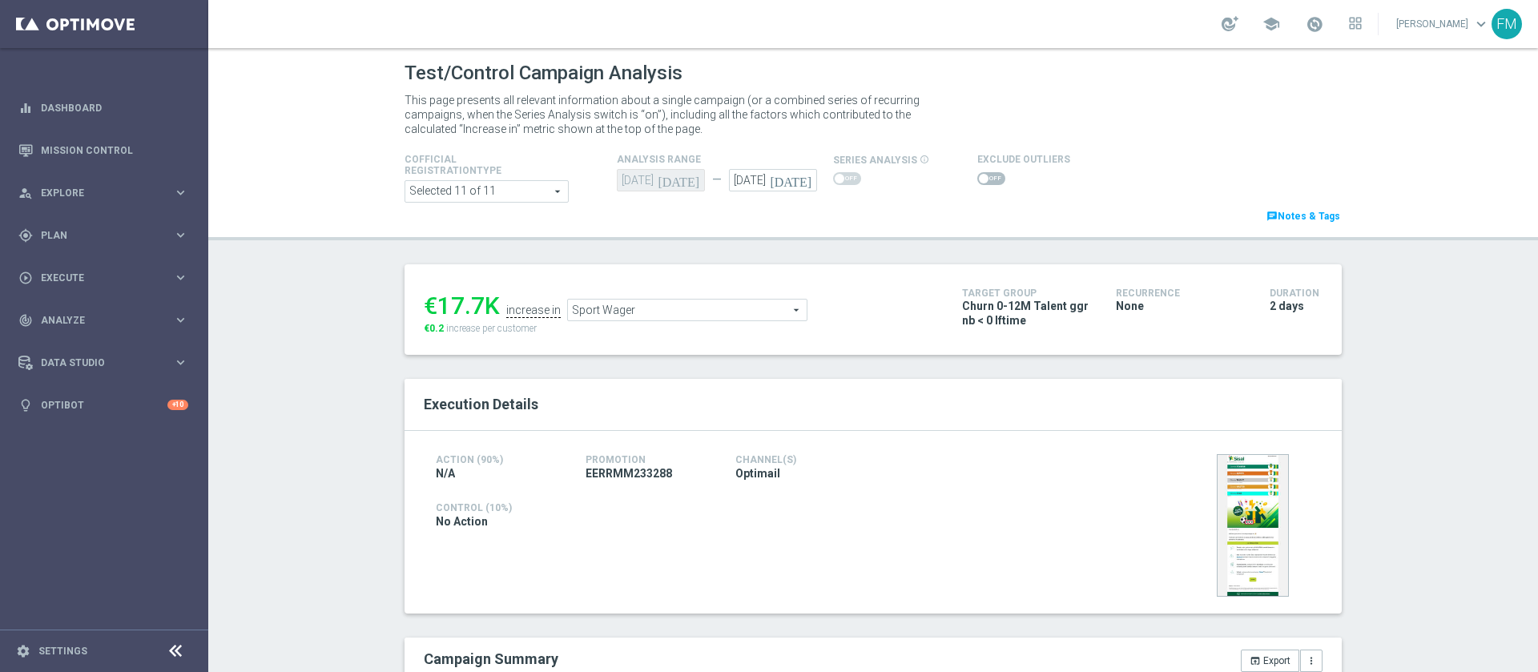
click at [698, 306] on span "Sport Wager" at bounding box center [687, 310] width 239 height 21
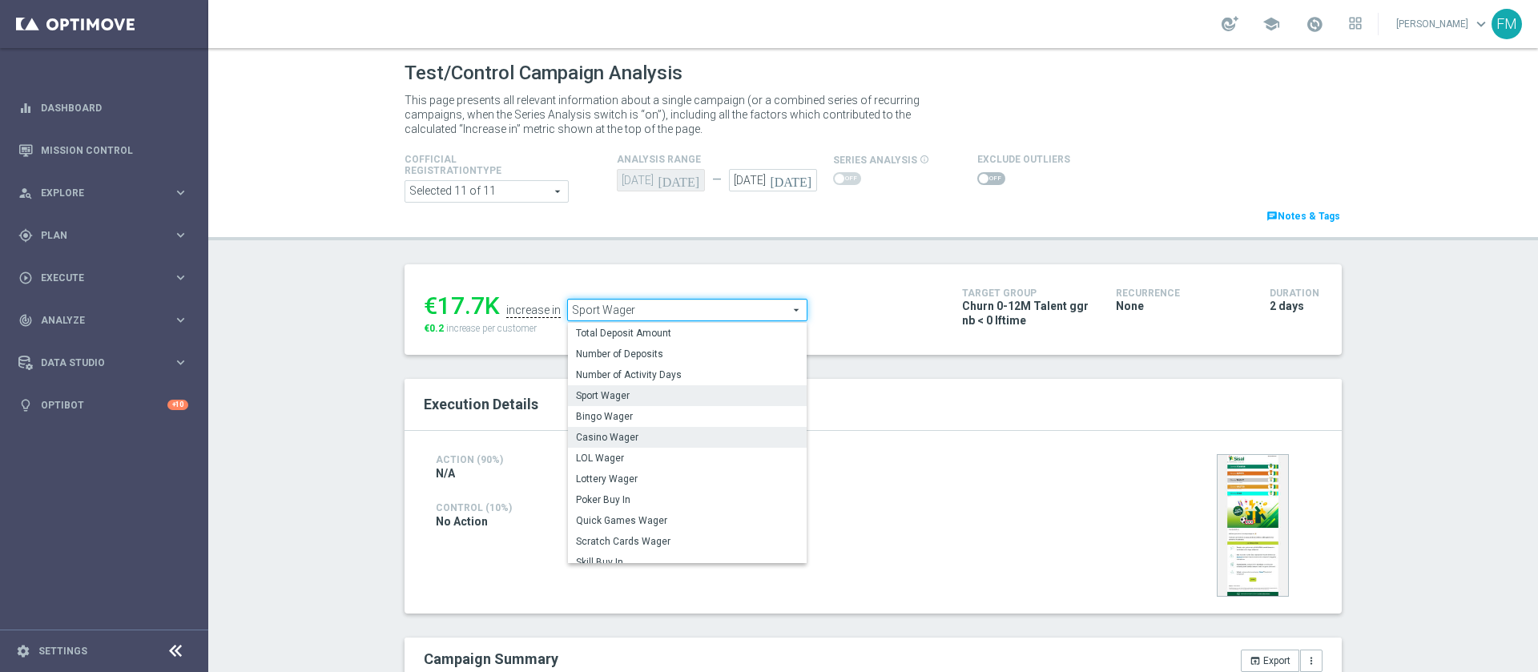
click at [631, 437] on span "Casino Wager" at bounding box center [687, 437] width 223 height 13
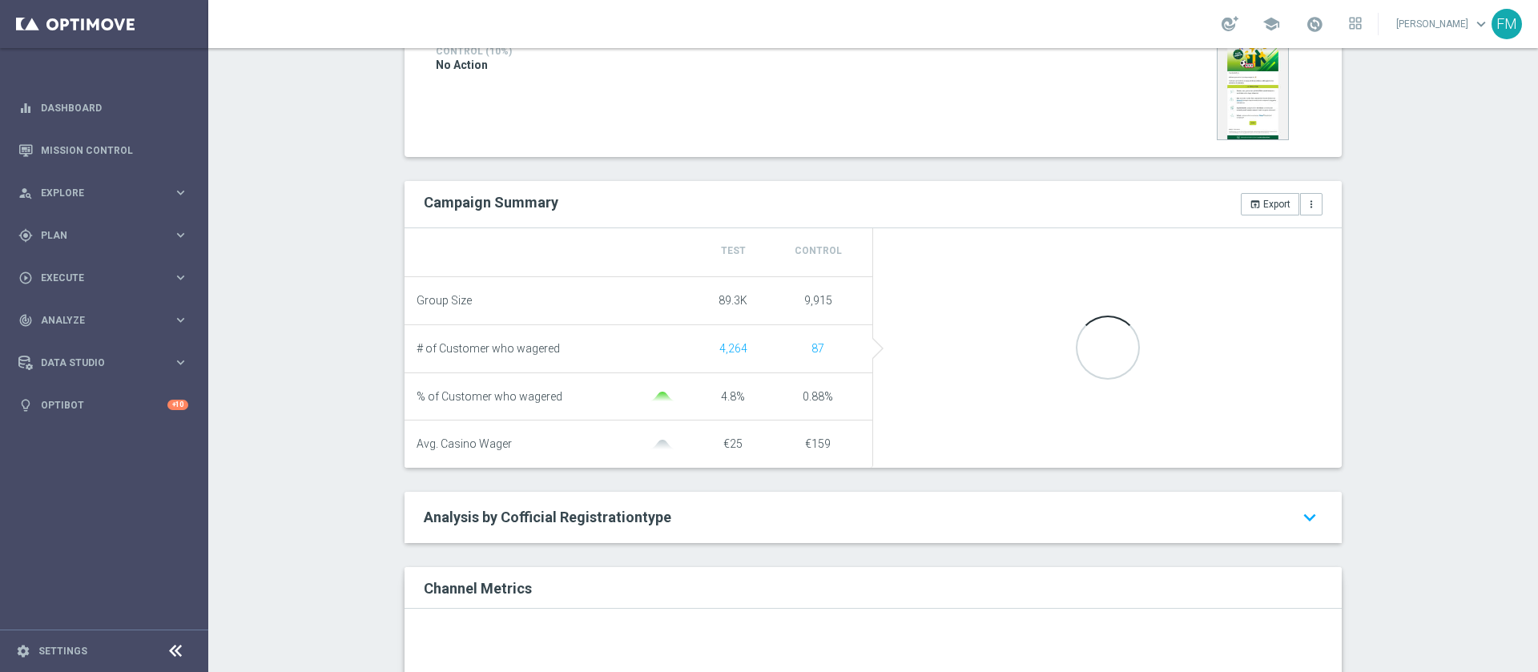
scroll to position [444, 0]
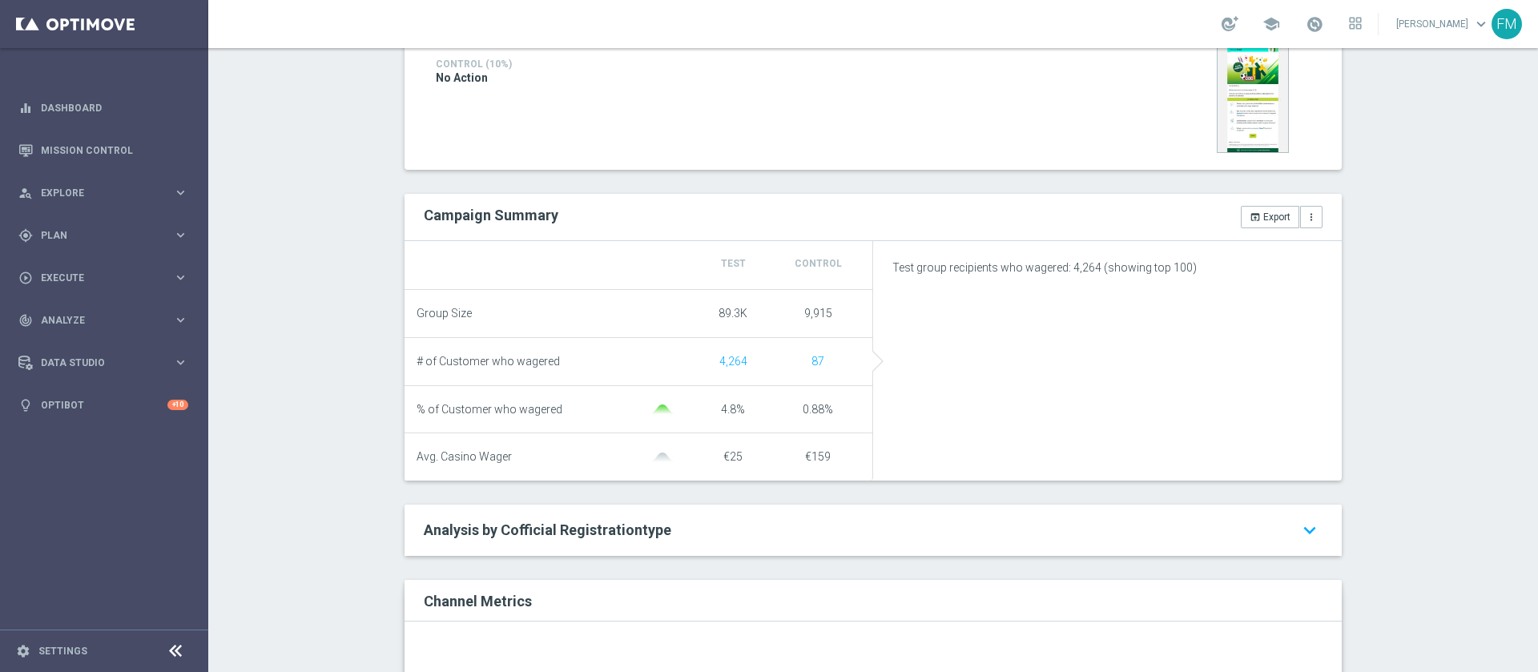
type input "Lottery Wager"
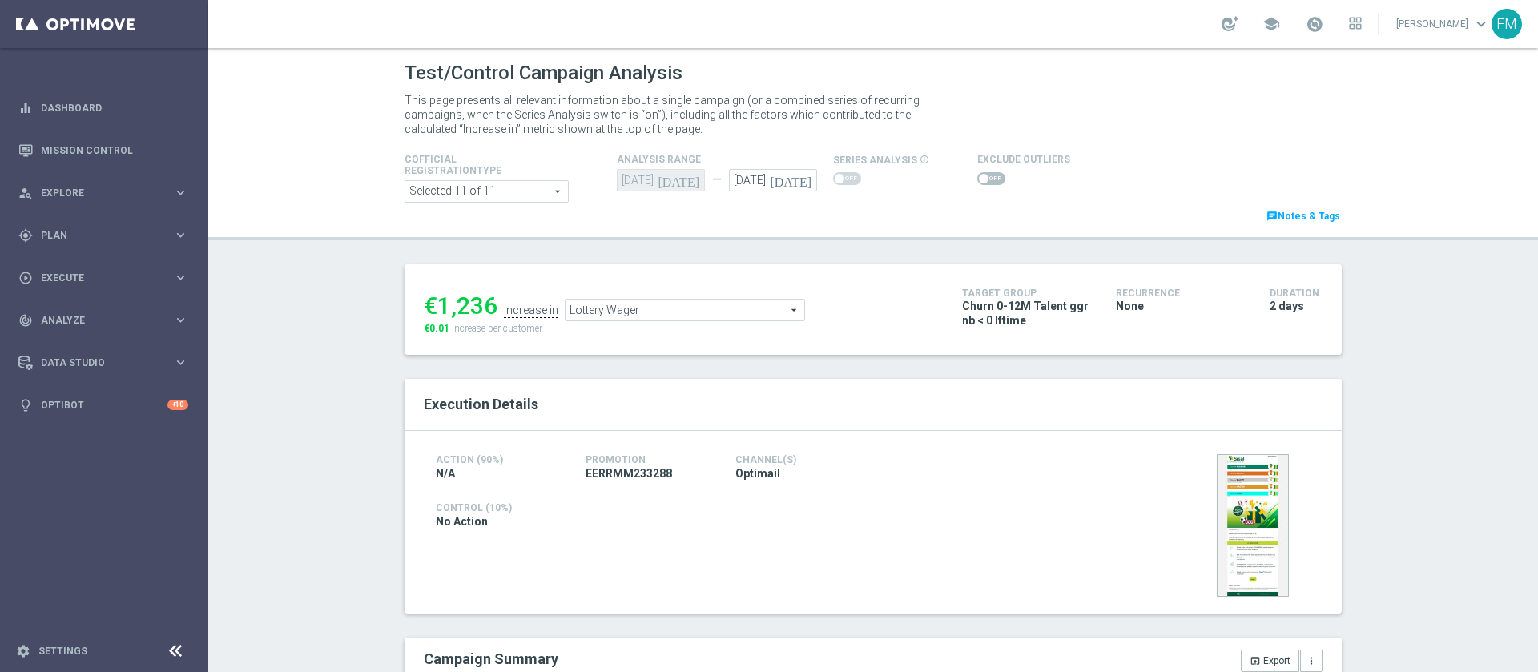
click at [792, 178] on icon "[DATE]" at bounding box center [793, 178] width 47 height 18
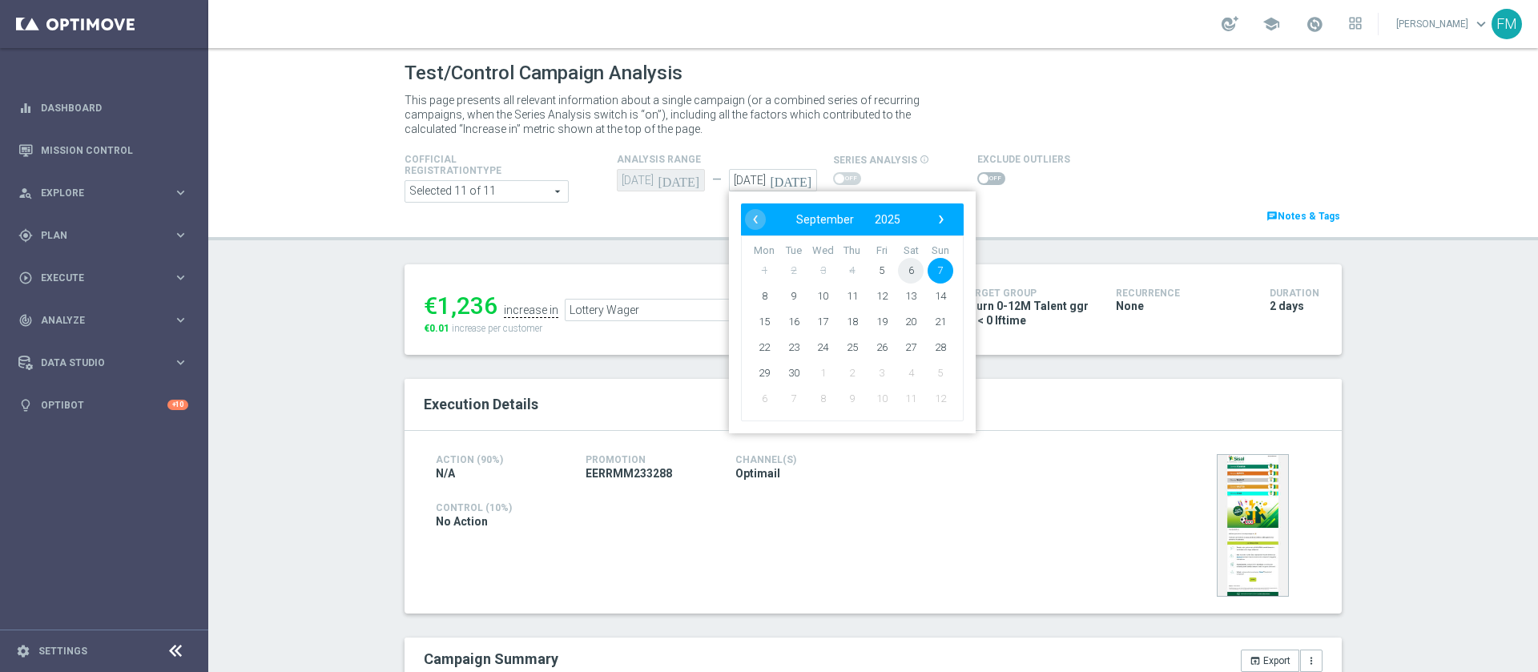
click at [904, 271] on span "6" at bounding box center [911, 271] width 26 height 26
type input "06 Sep 2025"
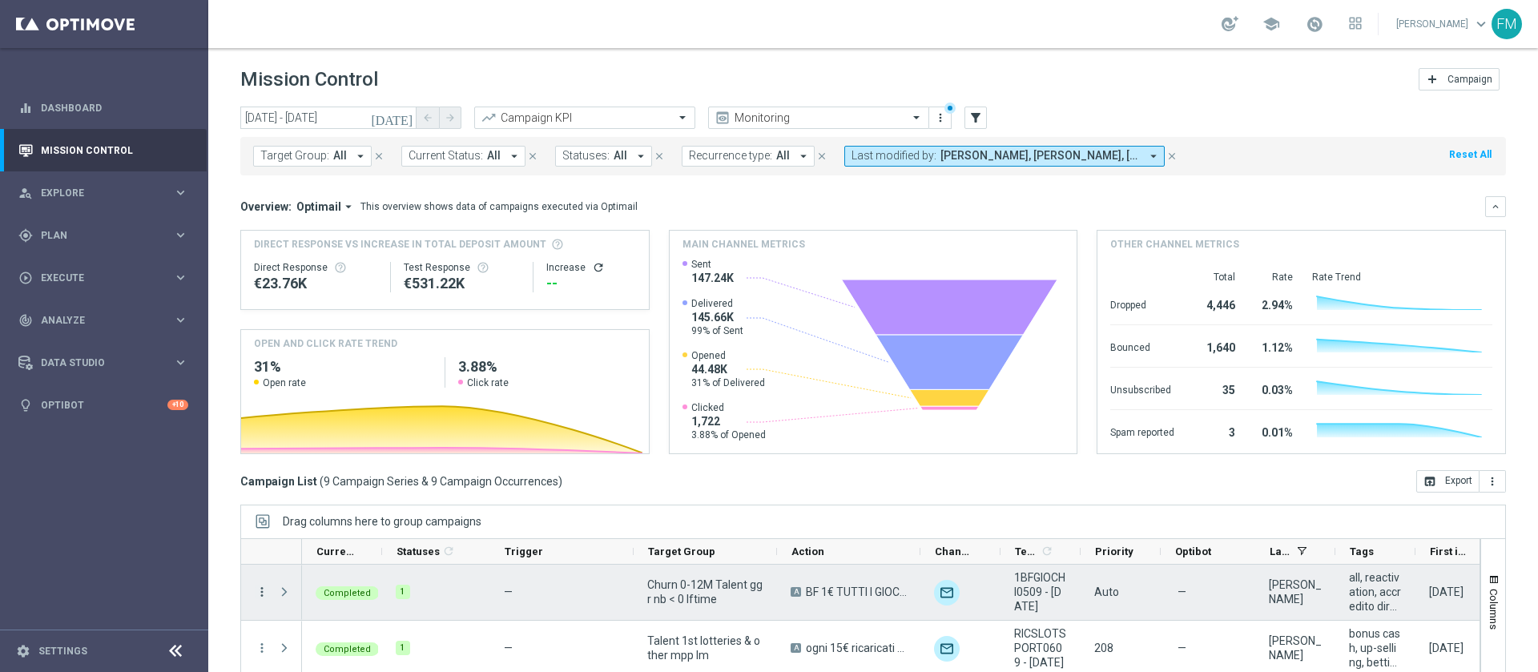
scroll to position [129, 0]
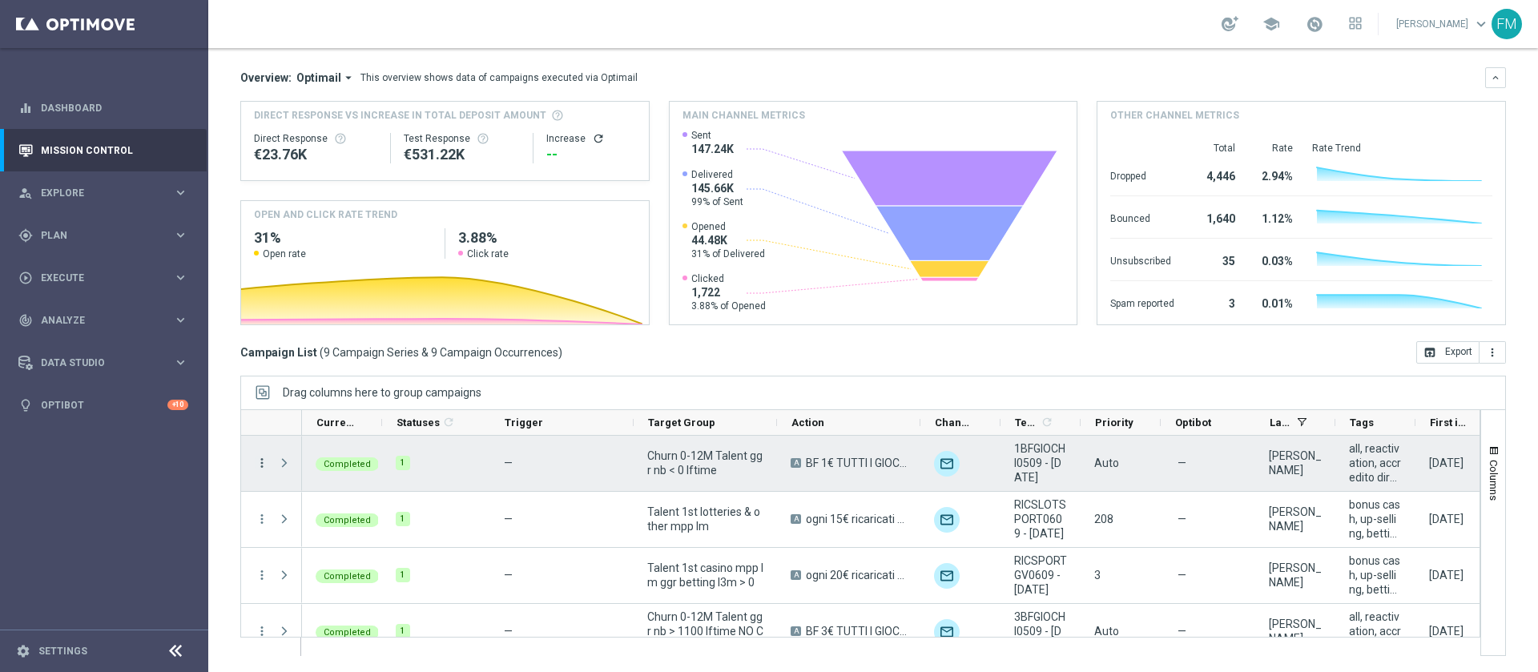
click at [264, 465] on icon "more_vert" at bounding box center [262, 463] width 14 height 14
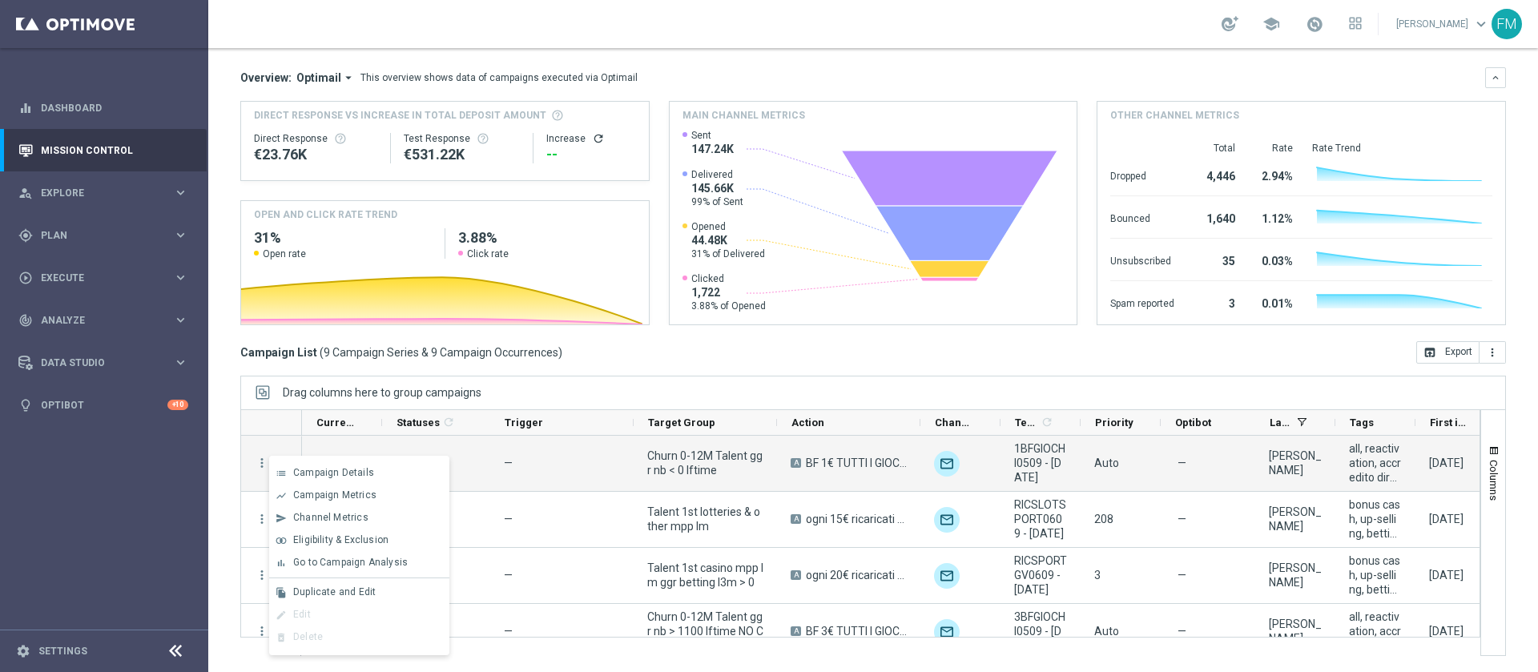
scroll to position [0, 211]
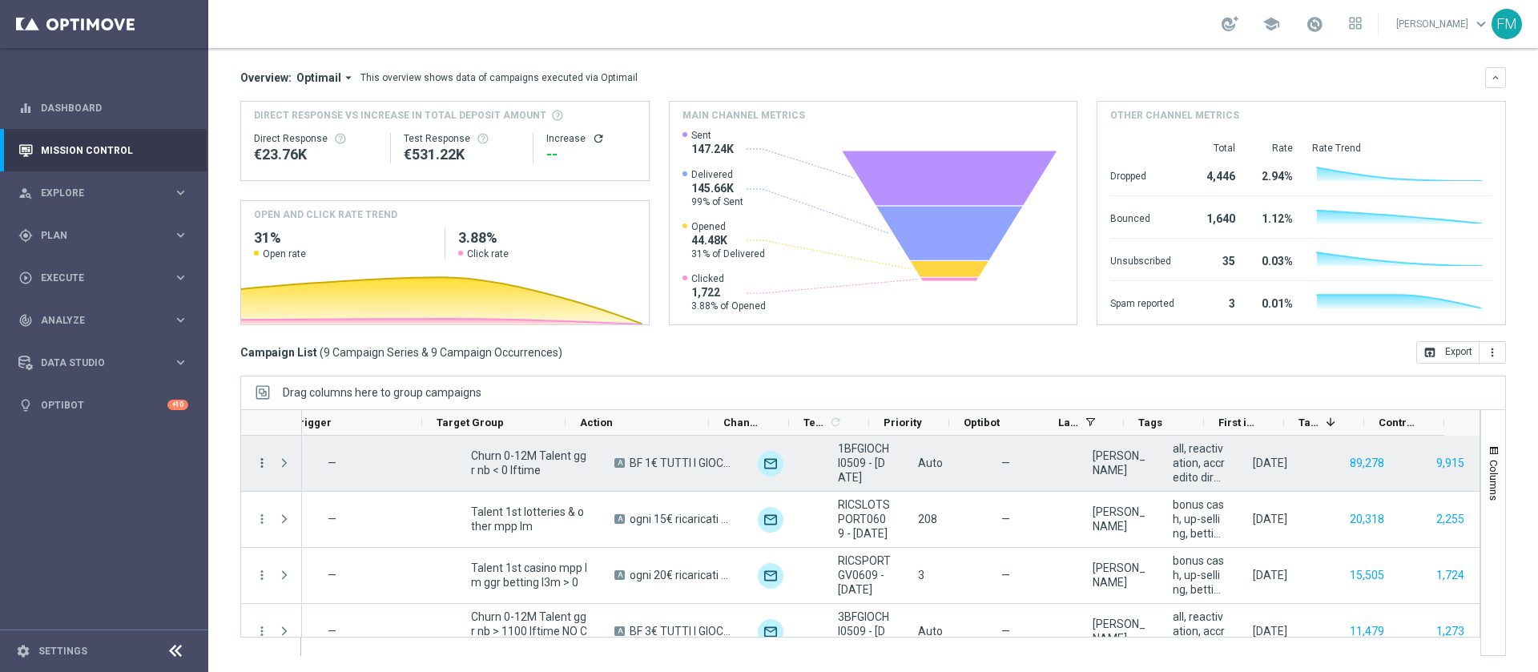
click at [264, 457] on icon "more_vert" at bounding box center [262, 463] width 14 height 14
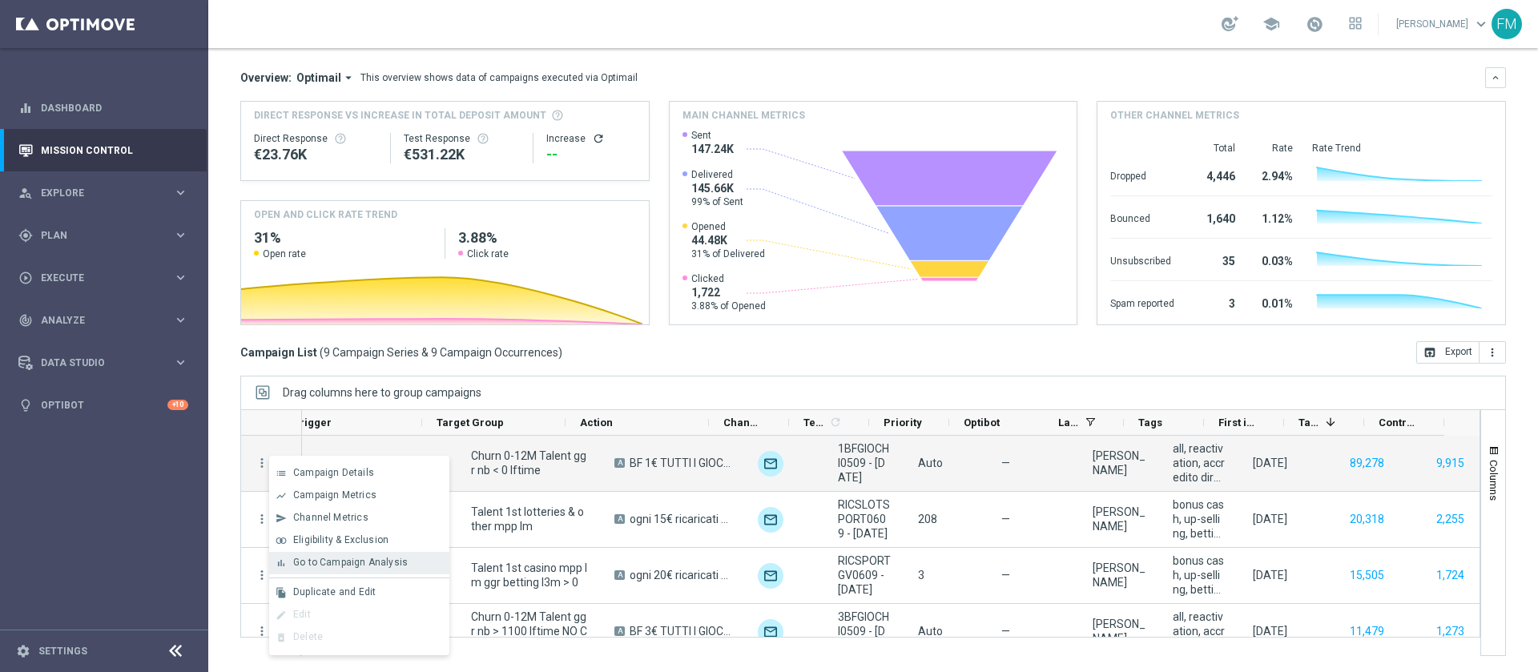
click at [364, 557] on span "Go to Campaign Analysis" at bounding box center [350, 562] width 115 height 11
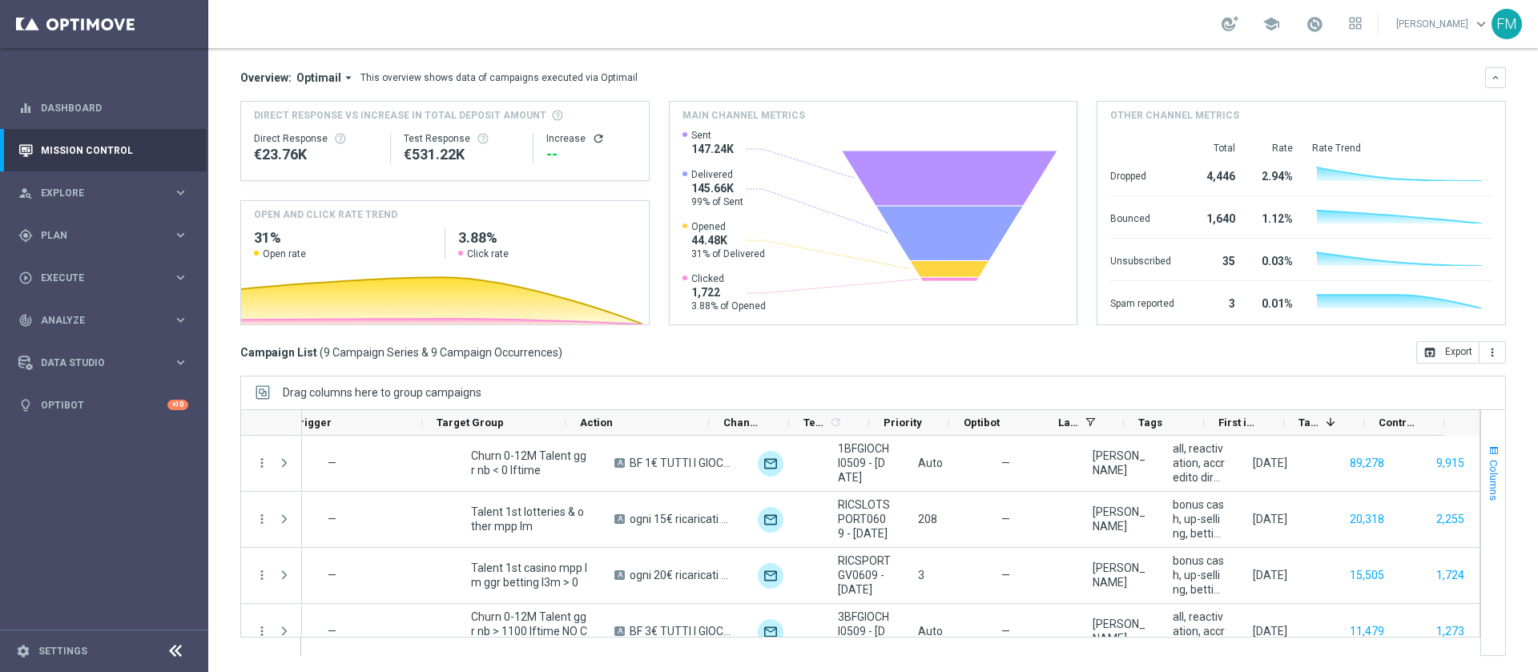
click at [1487, 461] on span "Columns" at bounding box center [1493, 480] width 13 height 41
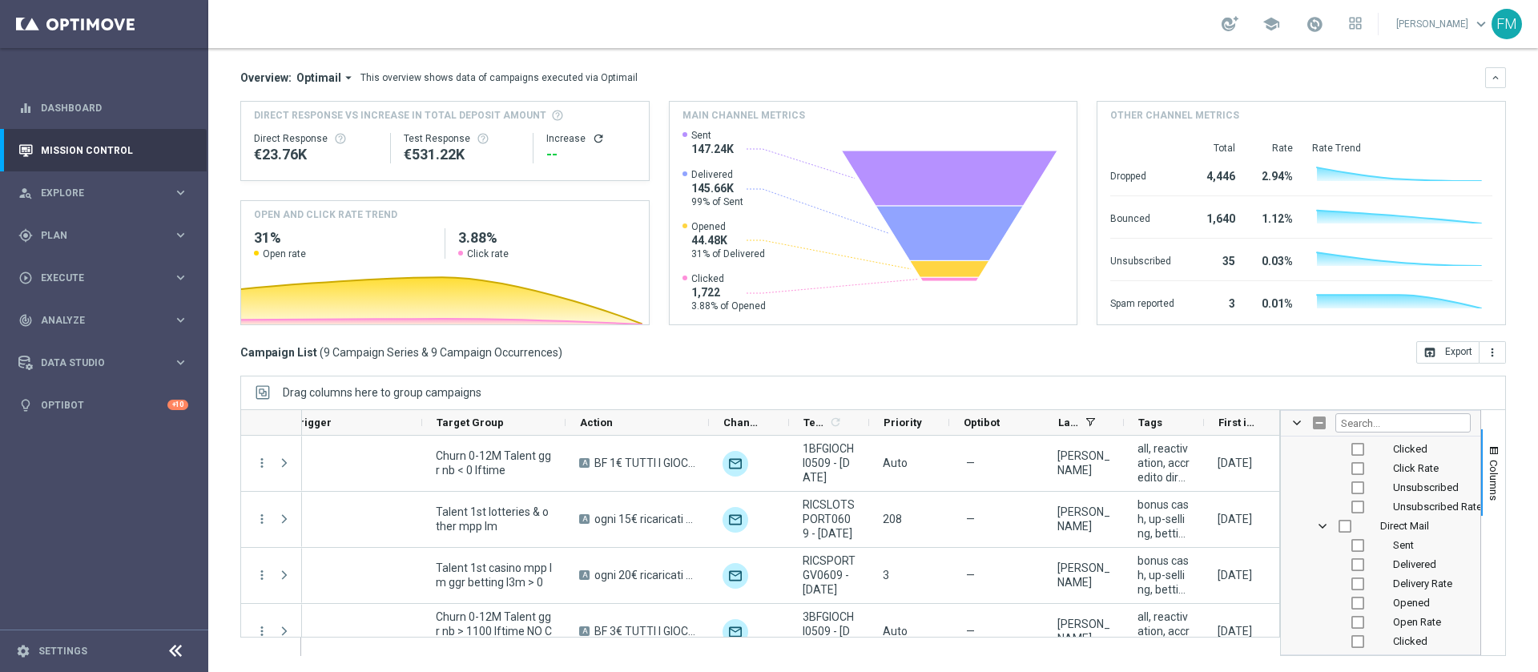
scroll to position [888, 0]
click at [1351, 583] on input "Press SPACE to toggle visibility (hidden)" at bounding box center [1357, 581] width 13 height 13
checkbox input "true"
checkbox input "false"
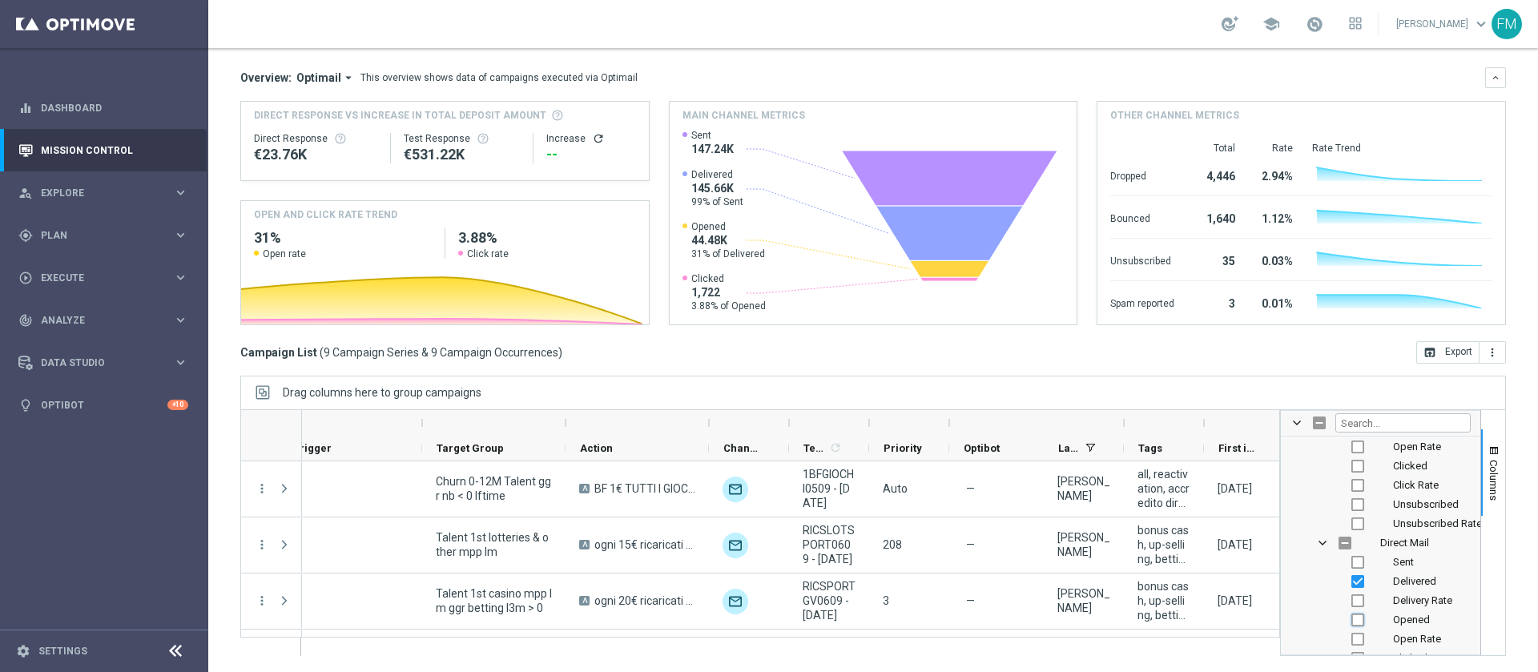
click at [1351, 617] on input "Press SPACE to toggle visibility (hidden)" at bounding box center [1357, 620] width 13 height 13
checkbox input "true"
click at [1351, 557] on input "Press SPACE to toggle visibility (hidden)" at bounding box center [1357, 562] width 13 height 13
checkbox input "true"
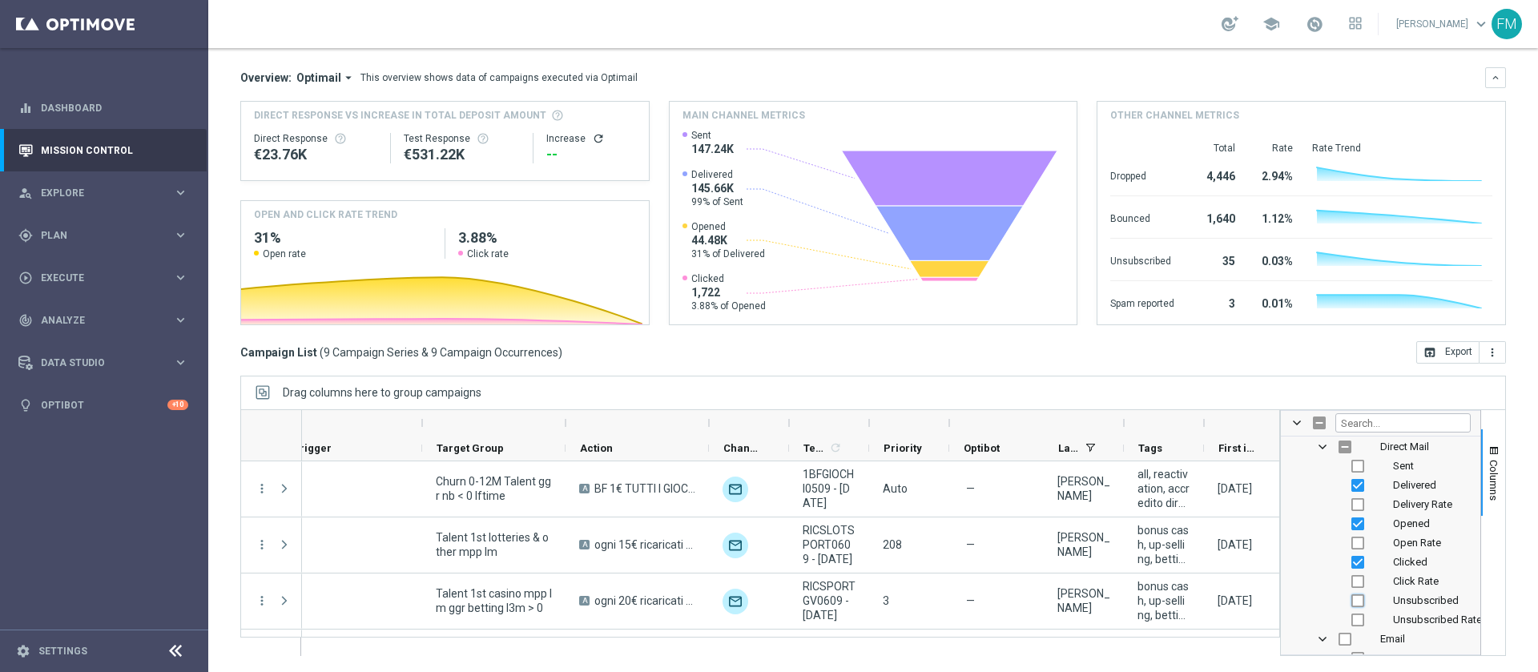
click at [1351, 597] on input "Press SPACE to toggle visibility (hidden)" at bounding box center [1357, 600] width 13 height 13
checkbox input "true"
click at [1333, 384] on div "Drag columns here to group campaigns" at bounding box center [873, 393] width 1266 height 34
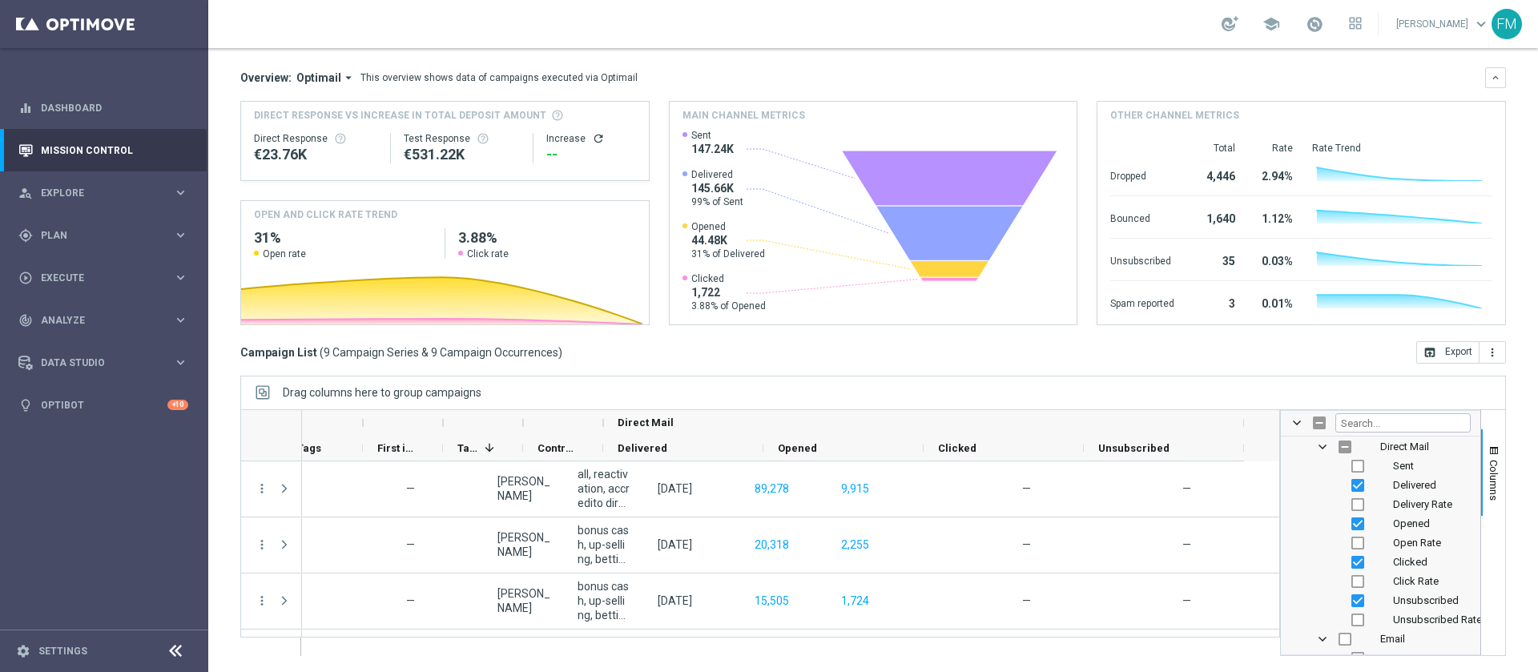
scroll to position [0, 1052]
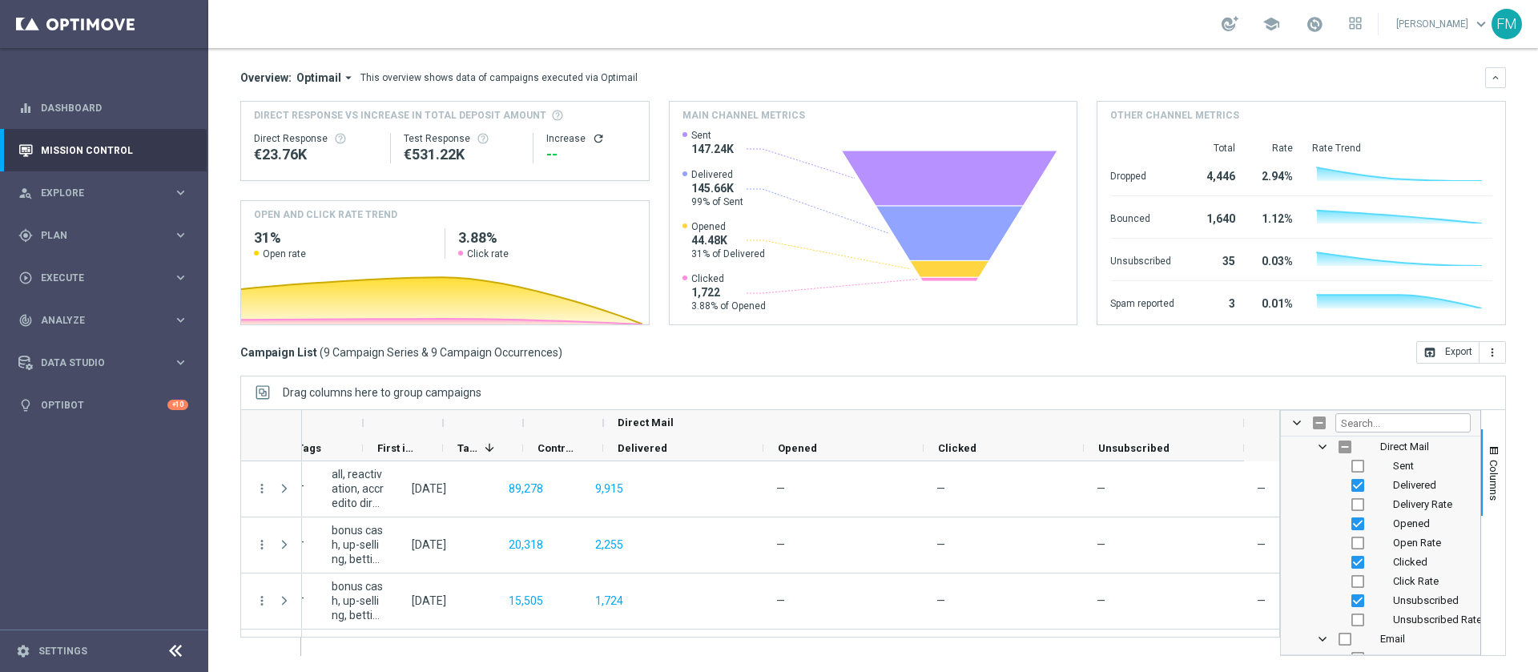
click at [1374, 374] on div "today 05 Sep 2025 - 07 Sep 2025 arrow_back arrow_forward Campaign KPI trending_…" at bounding box center [873, 253] width 1330 height 551
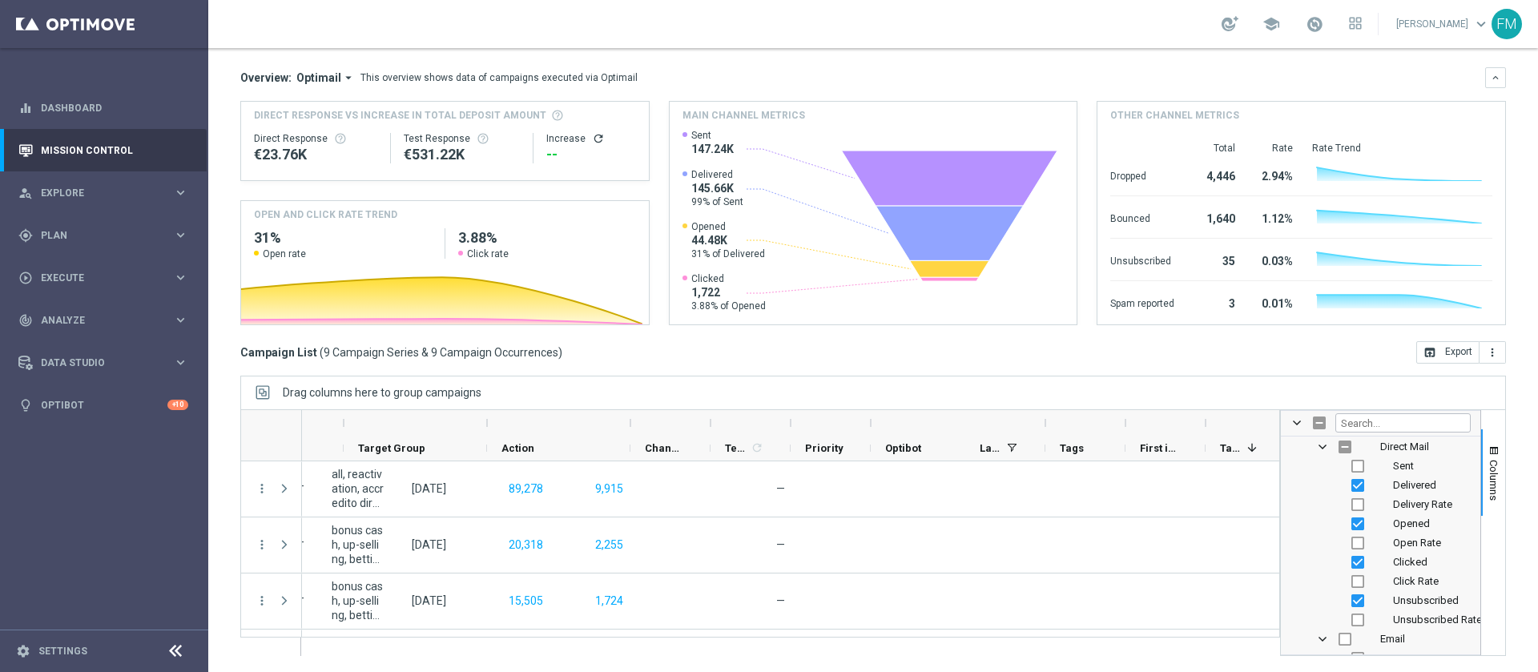
scroll to position [0, 0]
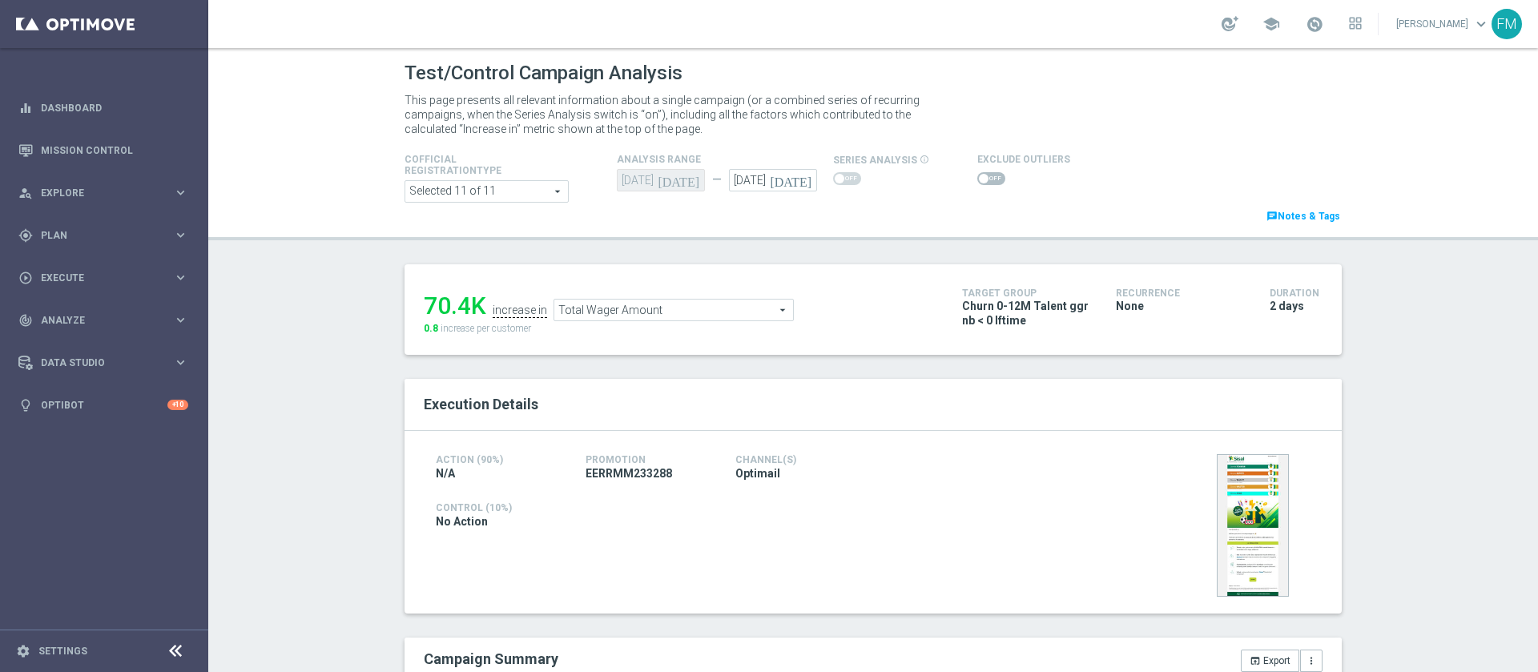
click at [800, 177] on icon "[DATE]" at bounding box center [793, 178] width 47 height 18
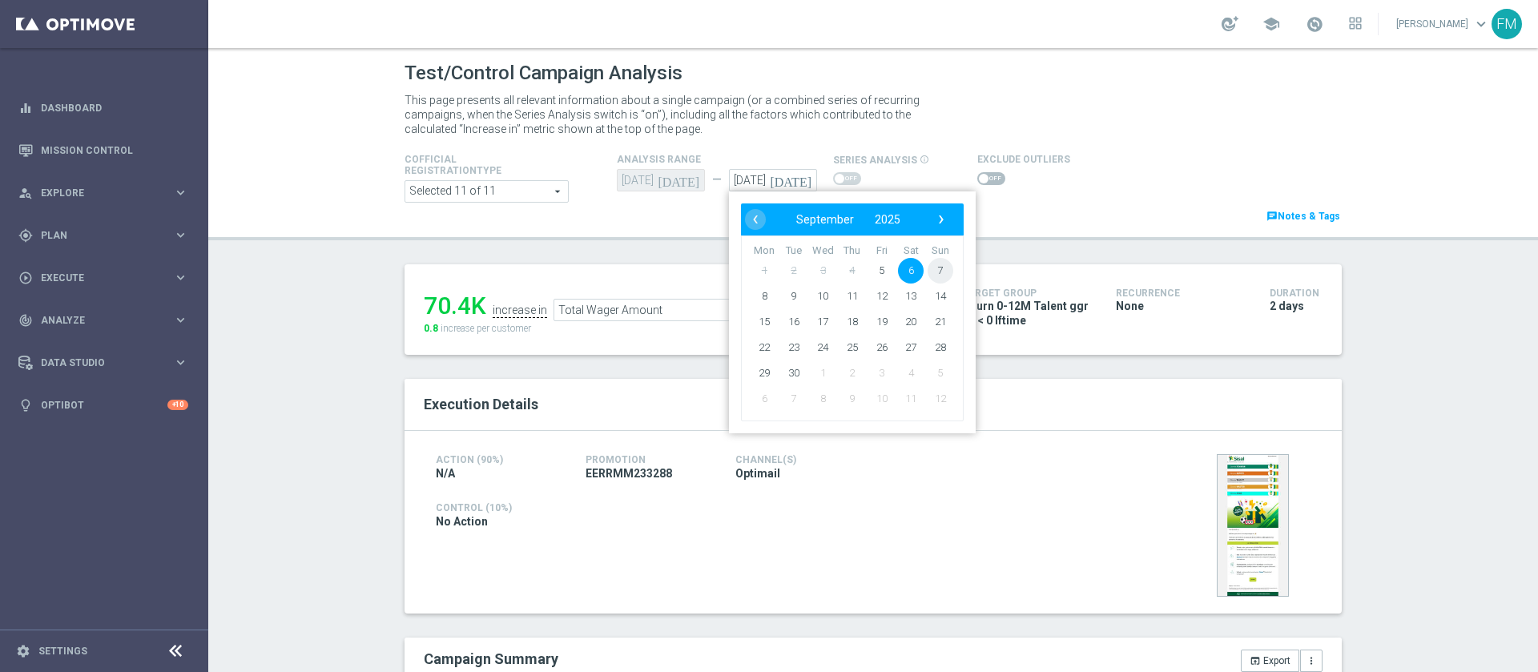
click at [928, 273] on span "7" at bounding box center [941, 271] width 26 height 26
type input "[DATE]"
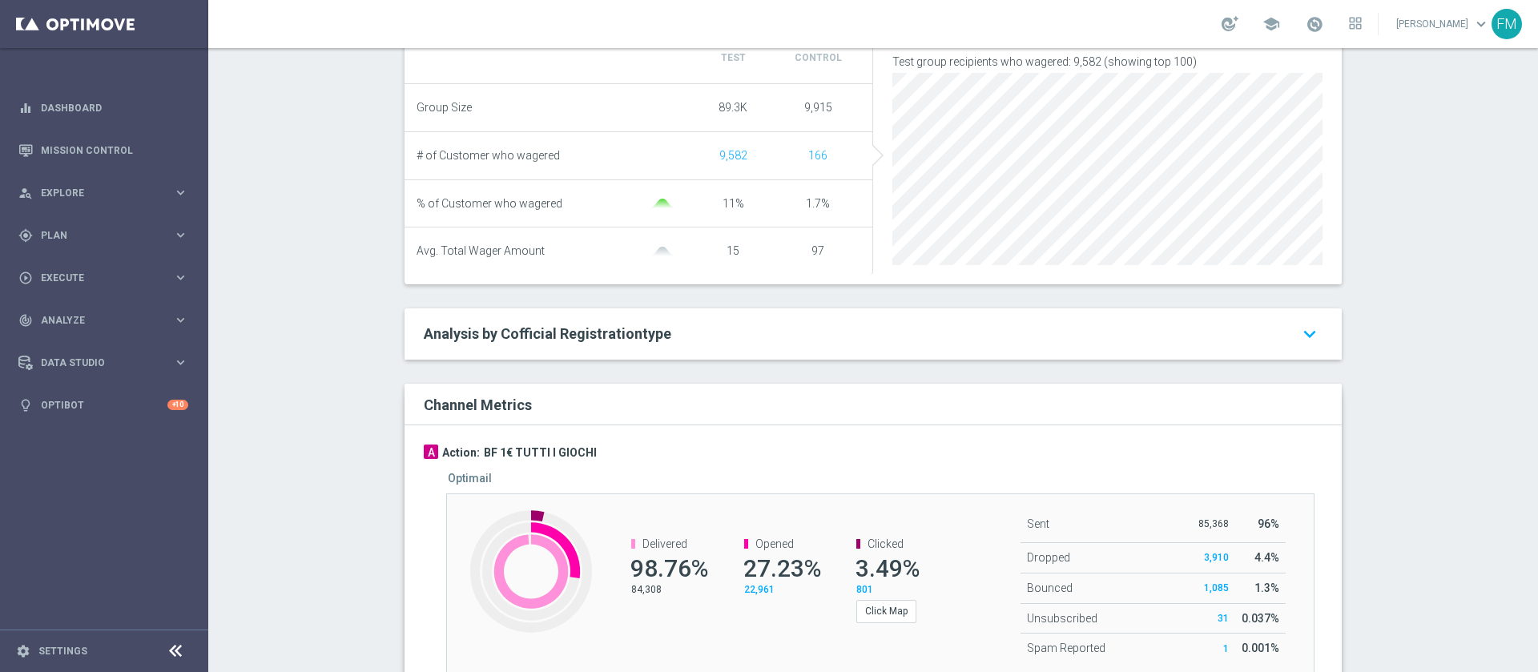
scroll to position [723, 0]
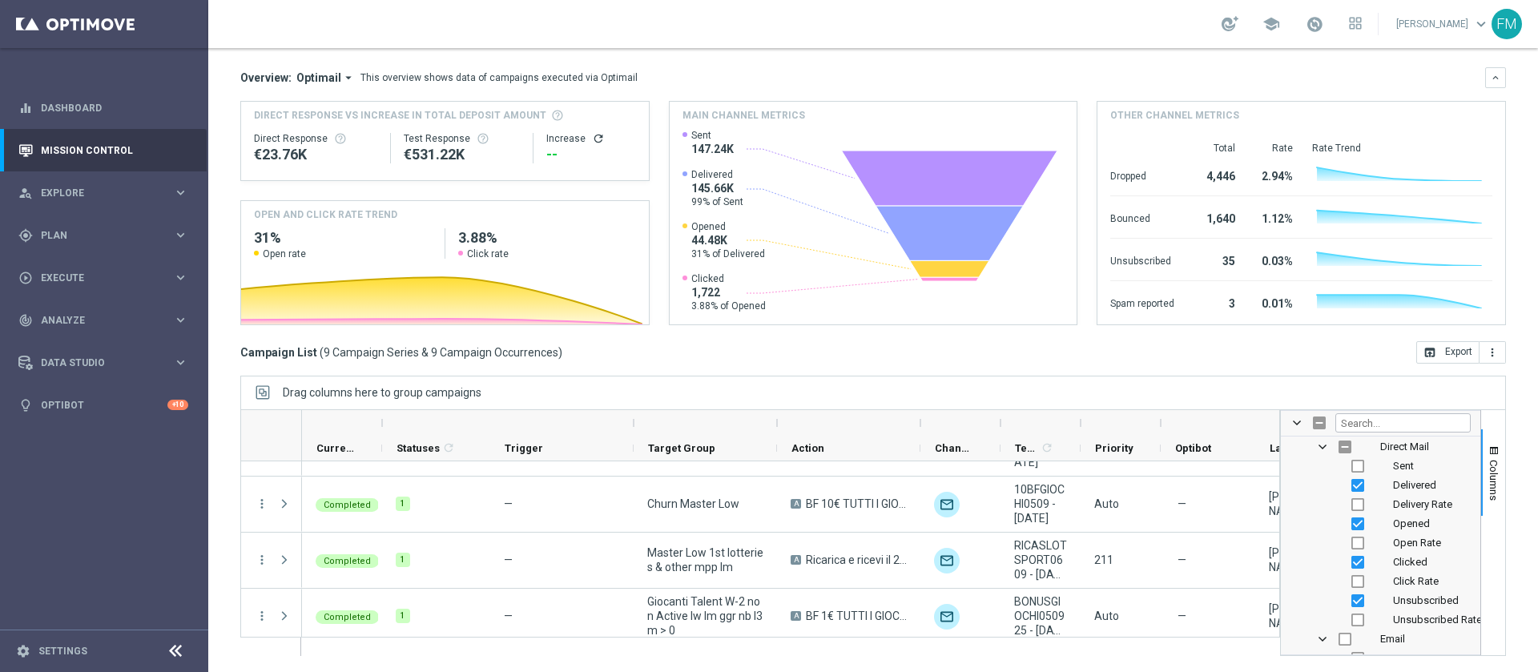
scroll to position [329, 0]
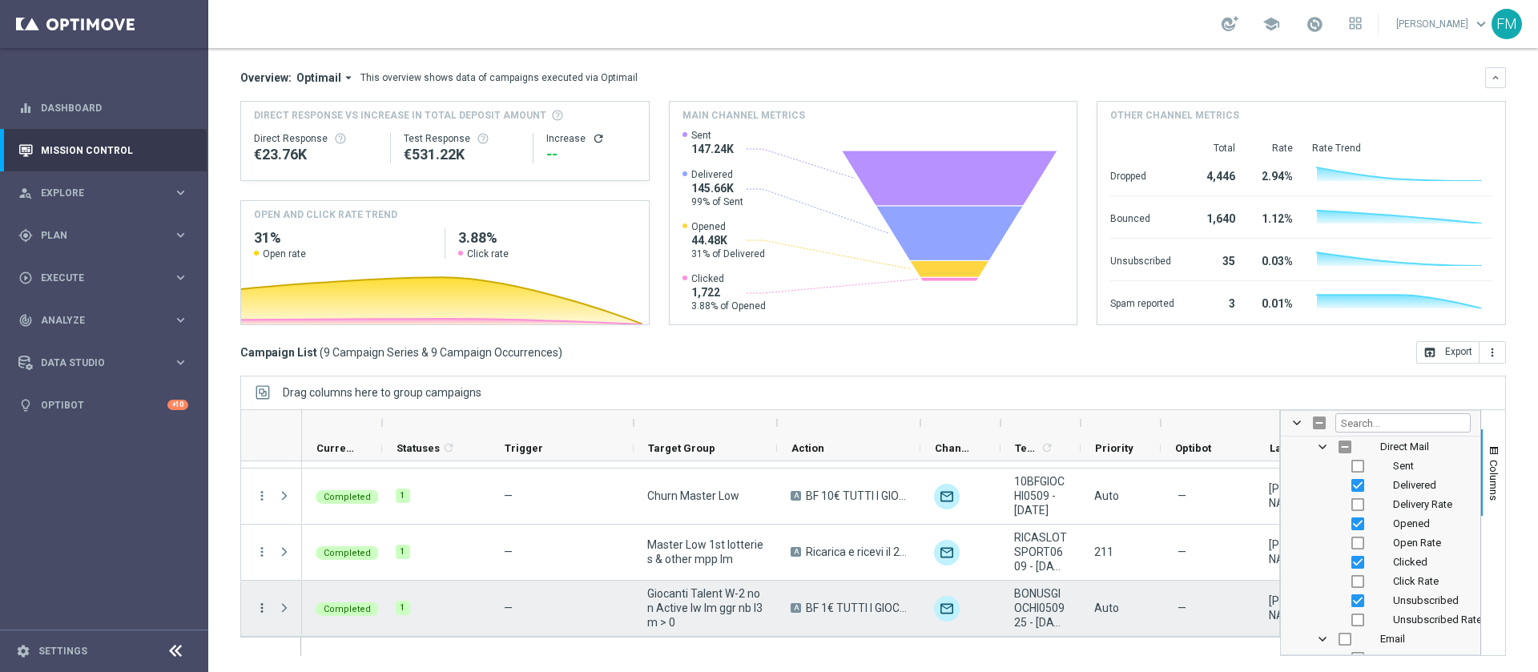
click at [264, 603] on icon "more_vert" at bounding box center [262, 608] width 14 height 14
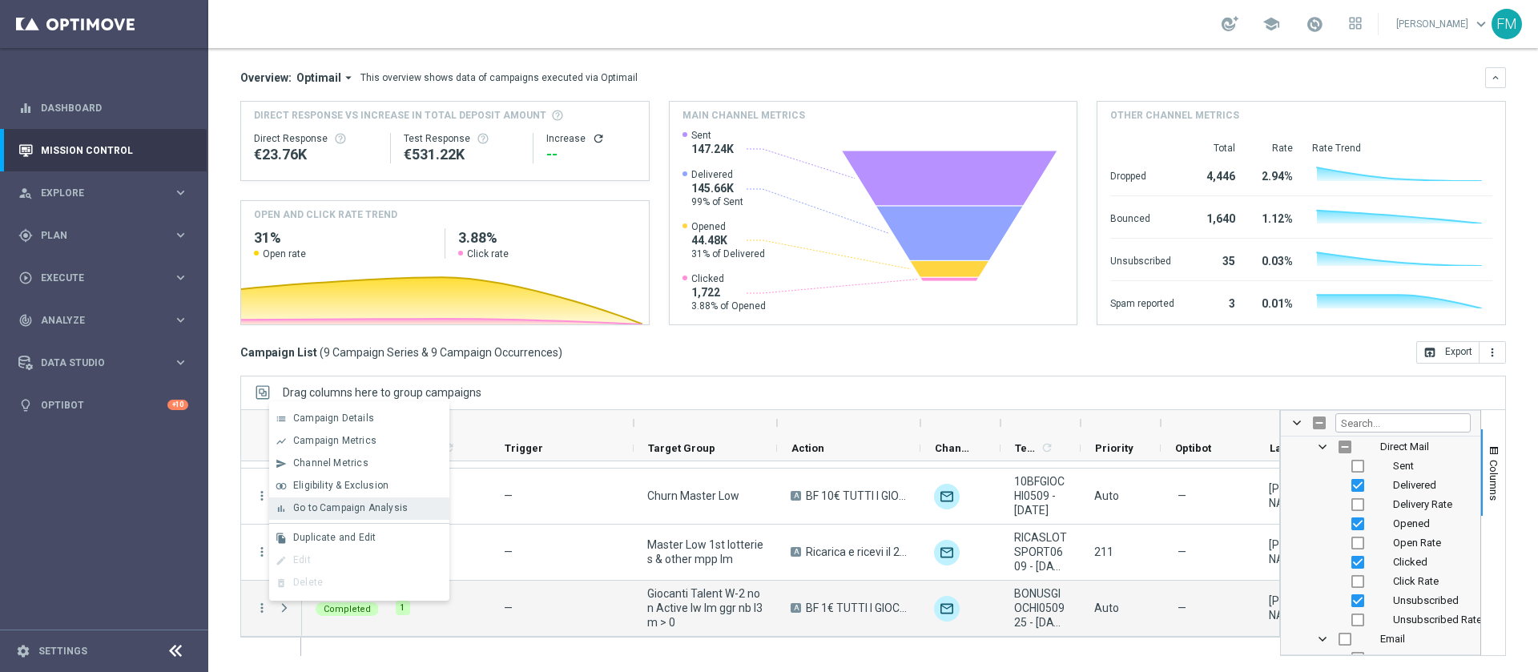
click at [350, 509] on span "Go to Campaign Analysis" at bounding box center [350, 507] width 115 height 11
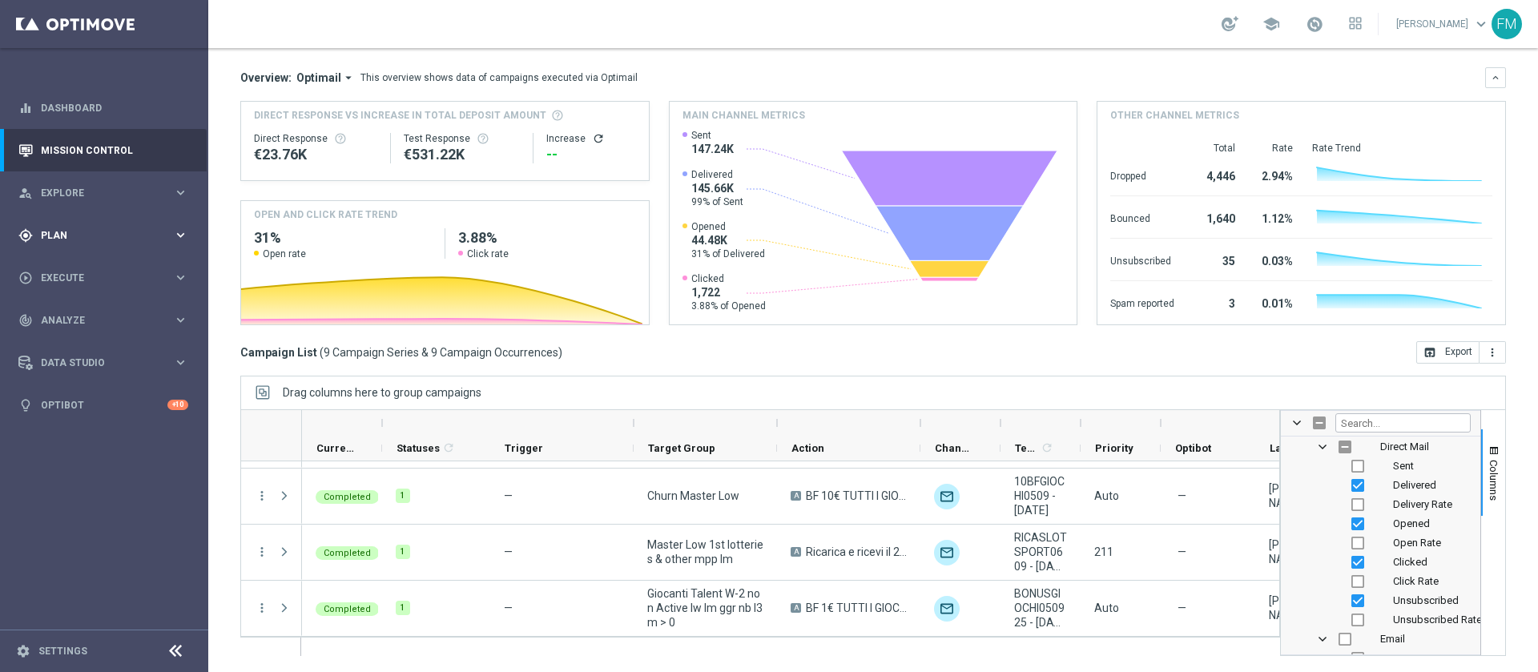
click at [152, 225] on div "gps_fixed Plan keyboard_arrow_right" at bounding box center [103, 235] width 207 height 42
click at [77, 268] on link "Target Groups" at bounding box center [104, 268] width 125 height 13
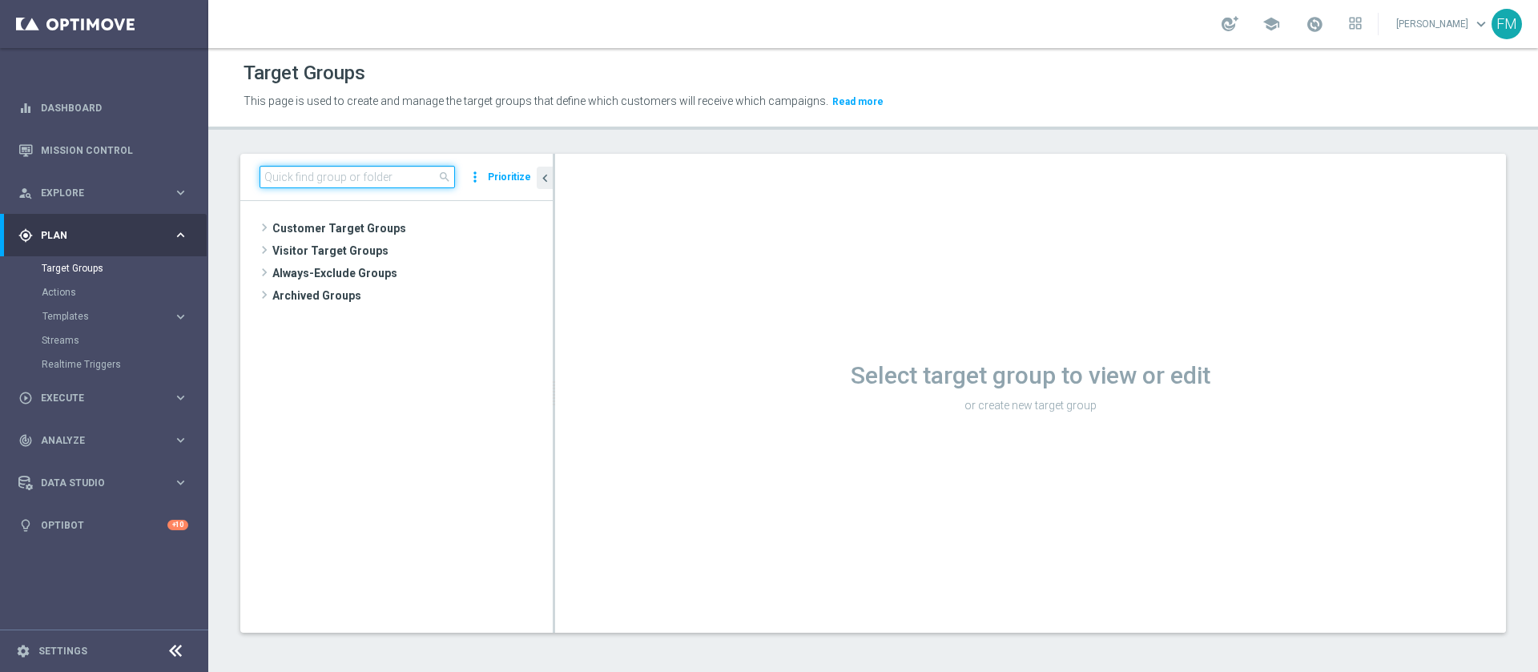
click at [391, 166] on input at bounding box center [357, 177] width 195 height 22
paste input "Multi Talent ggr nb lm > 1000 1st Sport saldo"
type input "Multi Talent ggr nb lm > 1000 1st Sport saldo"
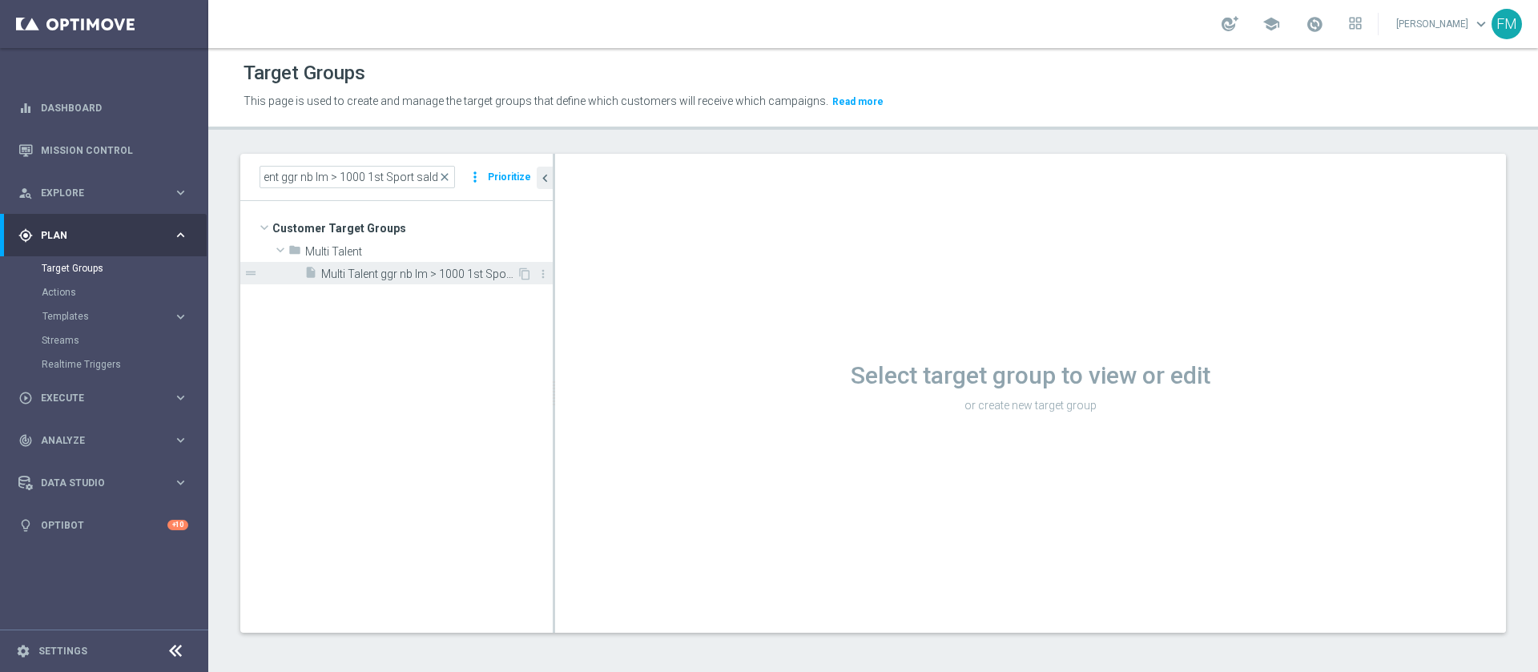
scroll to position [0, 0]
click at [401, 276] on span "Multi Talent ggr nb lm > 1000 1st Sport saldo" at bounding box center [418, 275] width 195 height 14
